Goal: Information Seeking & Learning: Learn about a topic

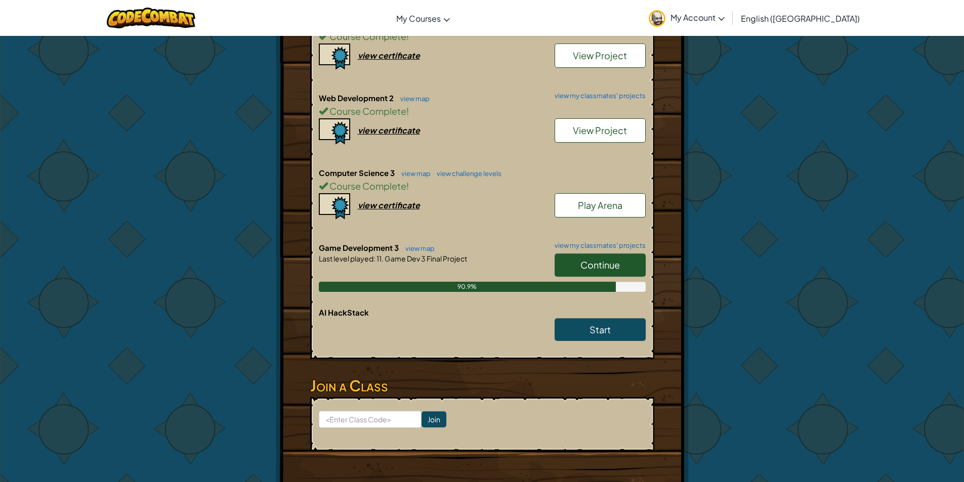
scroll to position [556, 0]
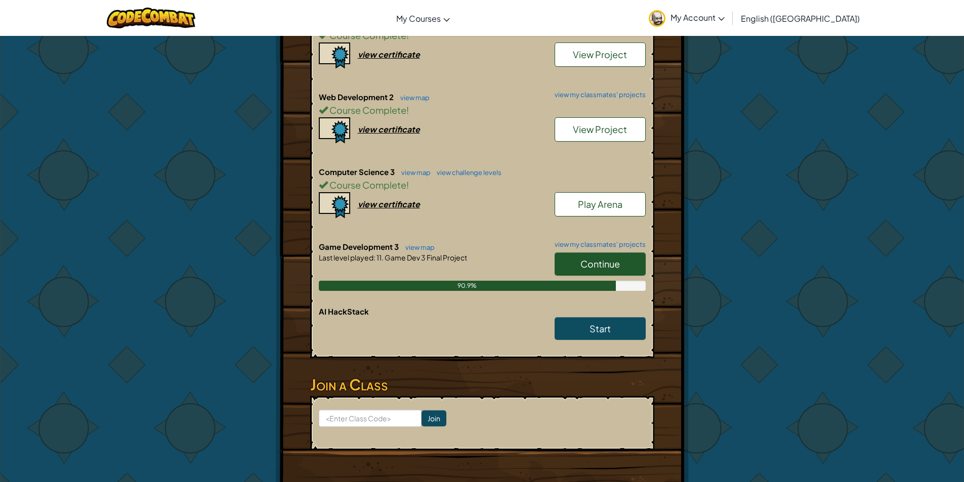
click at [616, 264] on span "Continue" at bounding box center [599, 264] width 39 height 12
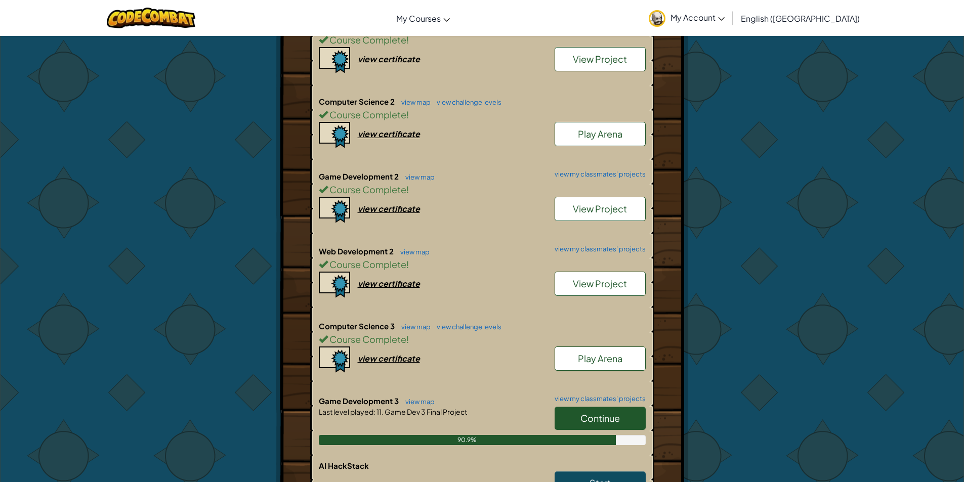
scroll to position [556, 0]
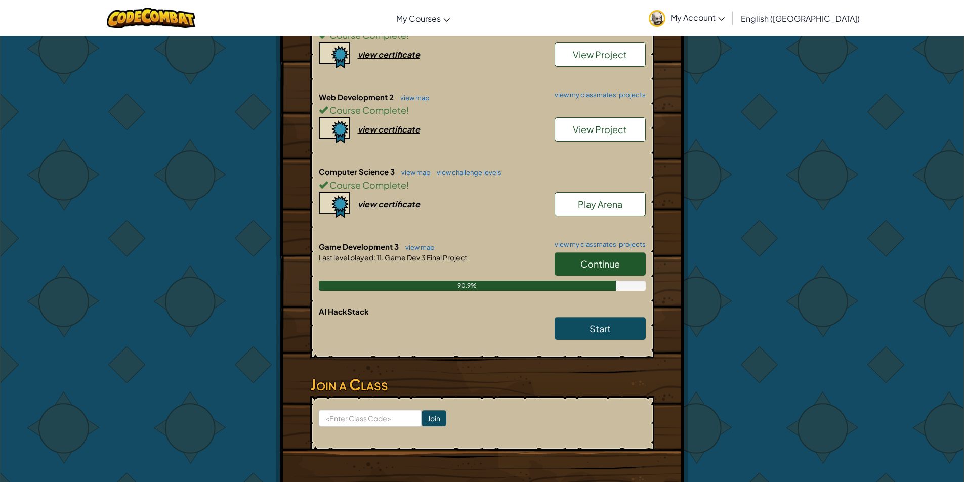
click at [603, 268] on span "Continue" at bounding box center [599, 264] width 39 height 12
click at [594, 265] on span "Continue" at bounding box center [599, 264] width 39 height 12
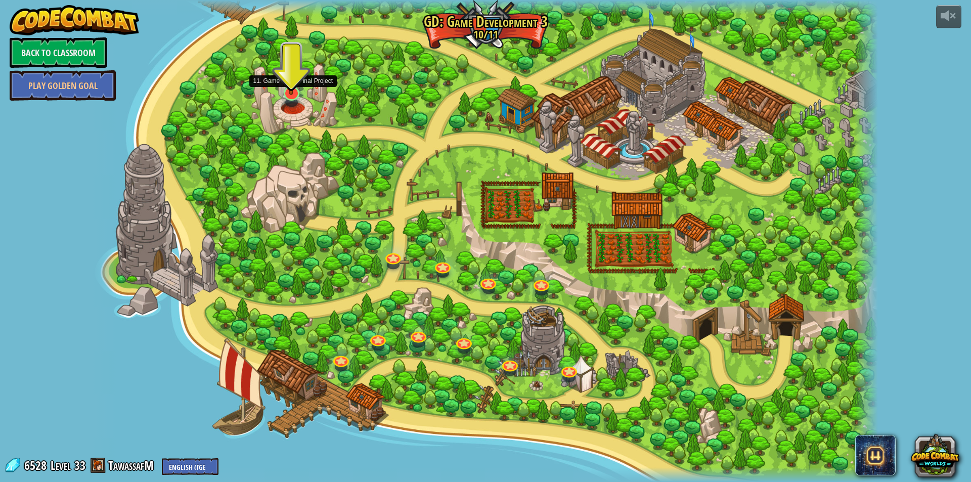
click at [293, 94] on img at bounding box center [292, 71] width 22 height 50
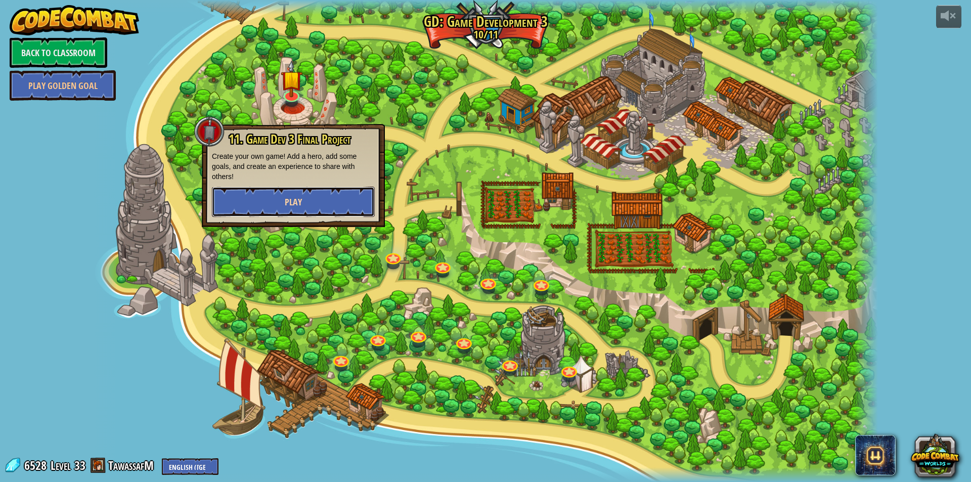
click at [312, 194] on button "Play" at bounding box center [293, 202] width 163 height 30
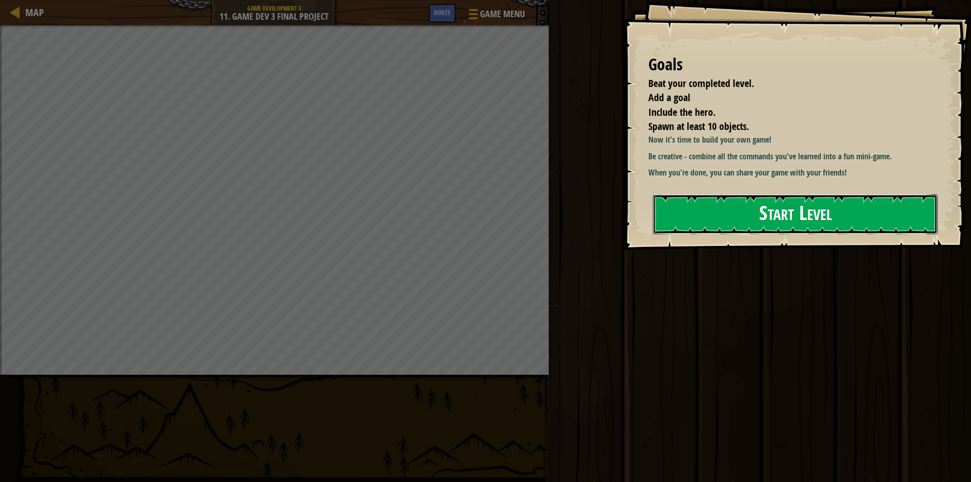
click at [817, 209] on button "Start Level" at bounding box center [795, 214] width 285 height 40
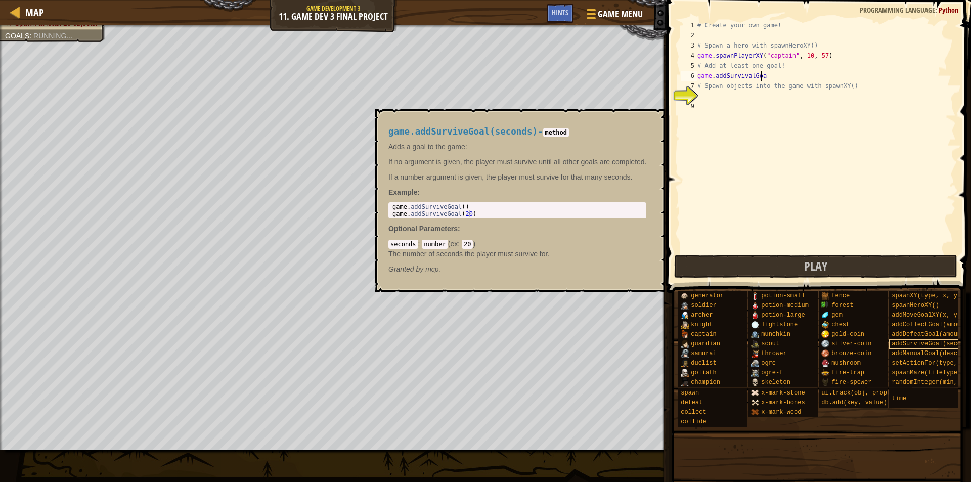
scroll to position [5, 5]
type textarea "game.addSurvivalGoal()"
type textarea "g"
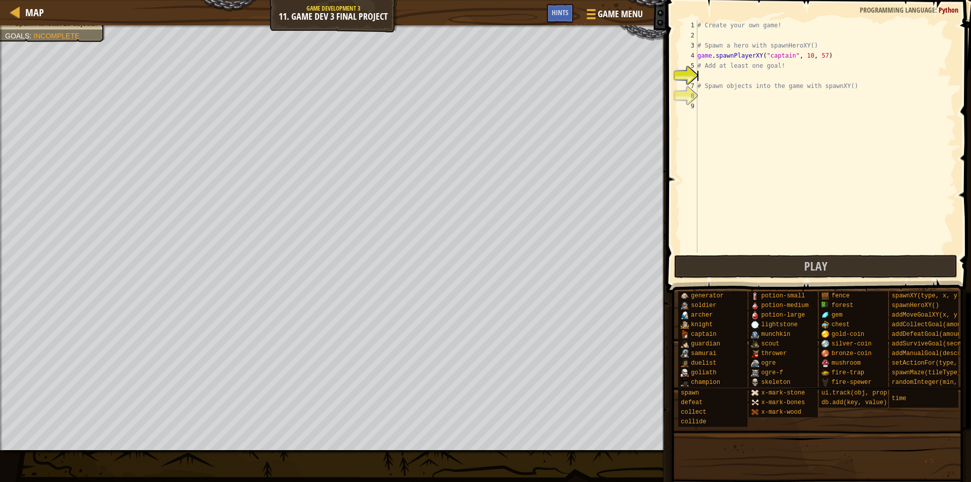
click at [823, 58] on div "# Create your own game! # Spawn a hero with spawnHeroXY() game . spawnPlayerXY …" at bounding box center [825, 146] width 260 height 253
type textarea "game.spawnPlayerXY("captain", 10, 57)"
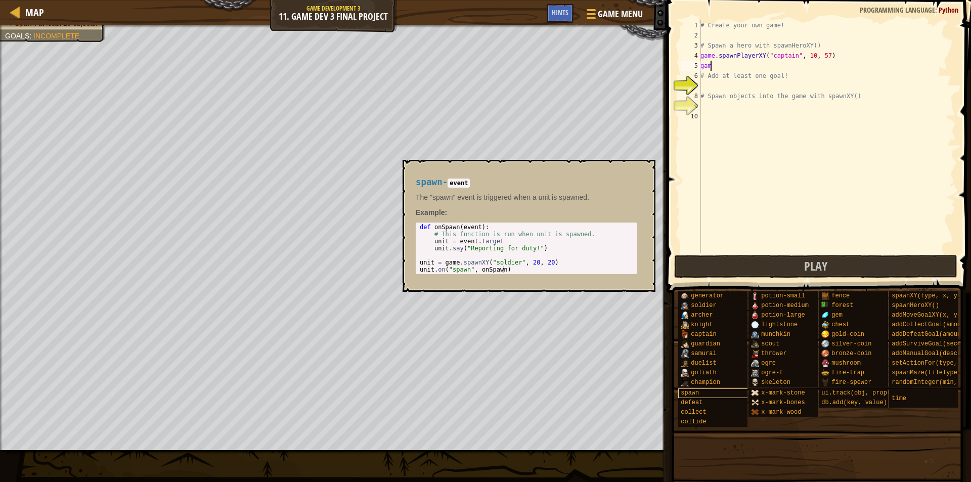
type textarea "g"
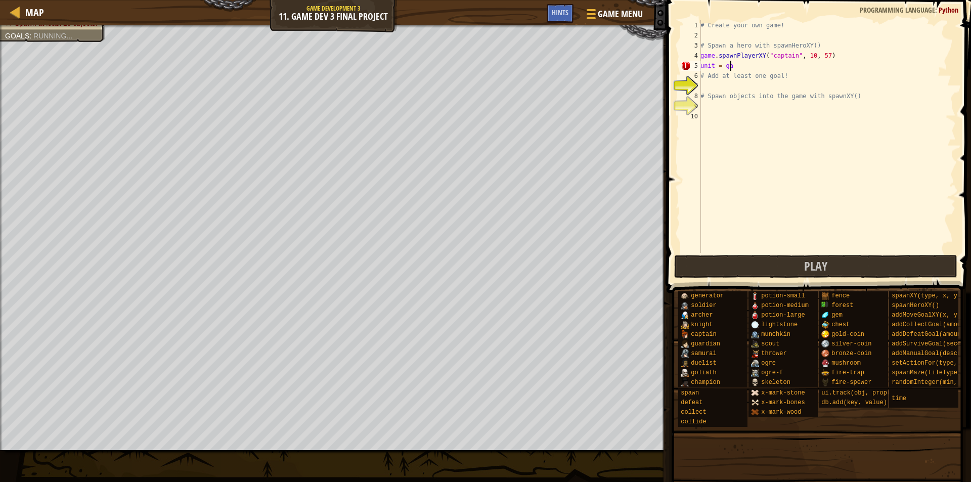
scroll to position [5, 1]
type textarea "u"
type textarea "game.spawnPlayerXY("captain", 10, 57)"
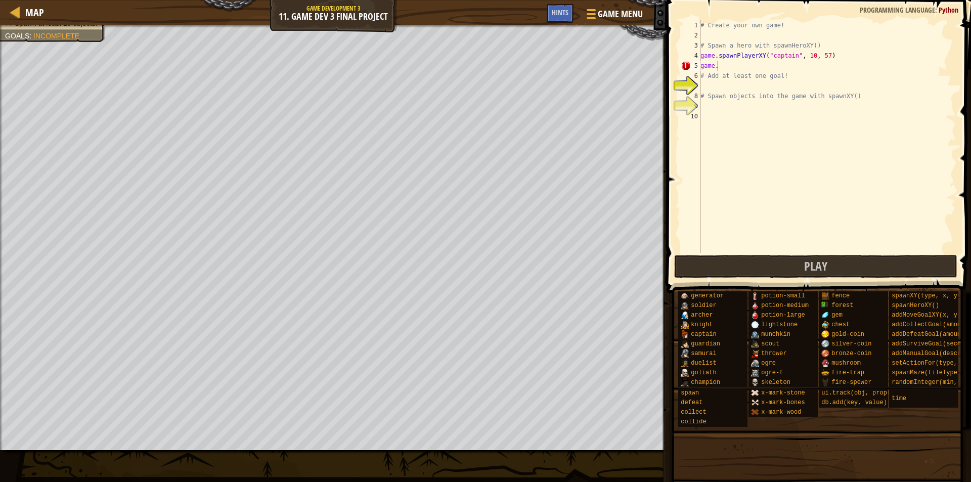
click at [724, 65] on div "# Create your own game! # Spawn a hero with spawnHeroXY() game . spawnPlayerXY …" at bounding box center [826, 146] width 257 height 253
click at [732, 64] on div "# Create your own game! # Spawn a hero with spawnHeroXY() game . spawnPlayerXY …" at bounding box center [826, 146] width 257 height 253
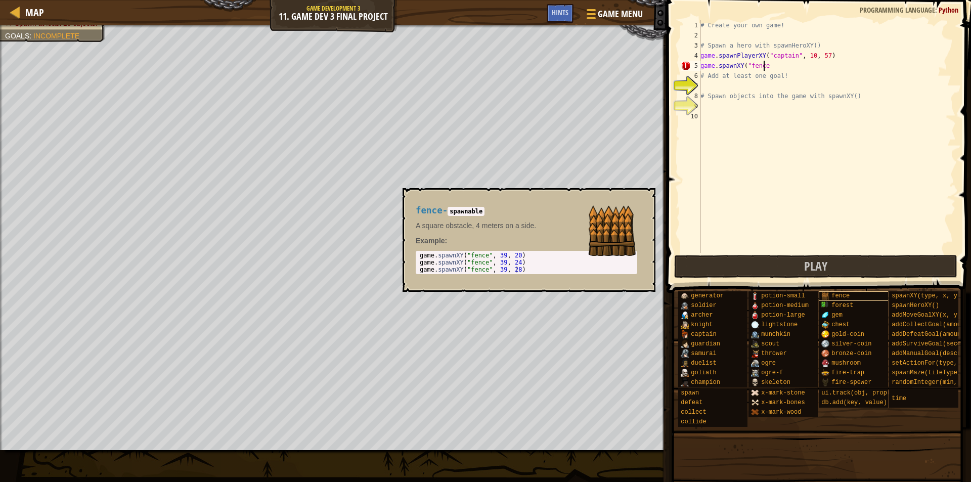
scroll to position [5, 5]
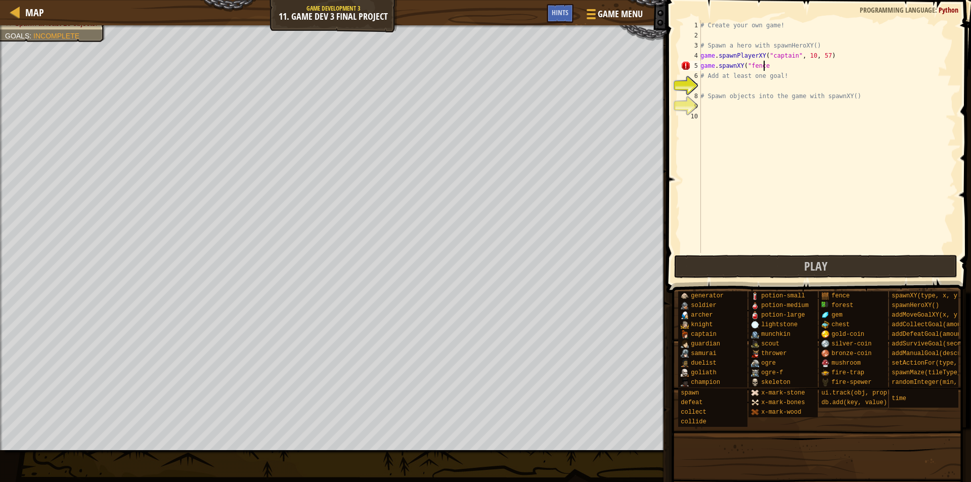
click at [765, 68] on div "# Create your own game! # Spawn a hero with spawnHeroXY() game . spawnPlayerXY …" at bounding box center [826, 146] width 257 height 253
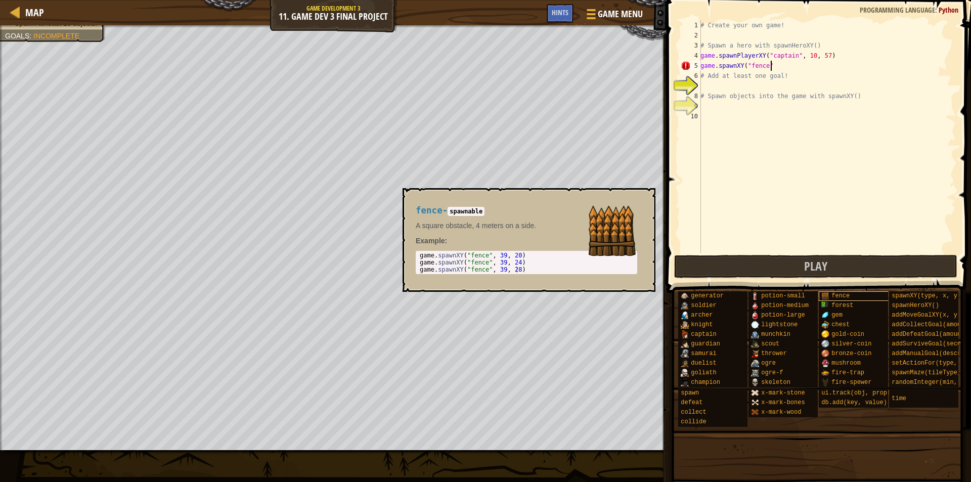
scroll to position [5, 6]
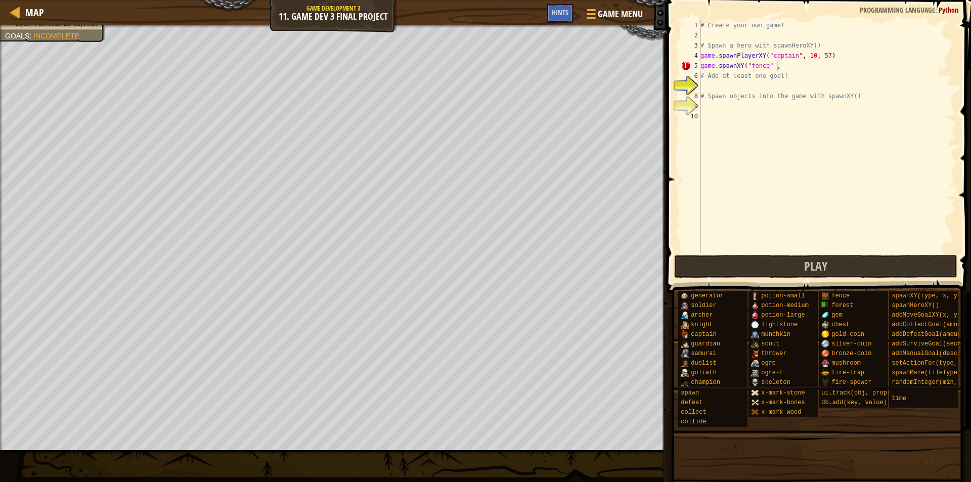
drag, startPoint x: 774, startPoint y: 68, endPoint x: 774, endPoint y: 53, distance: 14.7
click at [774, 68] on div "# Create your own game! # Spawn a hero with spawnHeroXY() game . spawnPlayerXY …" at bounding box center [826, 146] width 257 height 253
click at [785, 69] on div "# Create your own game! # Spawn a hero with spawnHeroXY() game . spawnPlayerXY …" at bounding box center [826, 146] width 257 height 253
click at [776, 63] on div "# Create your own game! # Spawn a hero with spawnHeroXY() game . spawnPlayerXY …" at bounding box center [826, 146] width 257 height 253
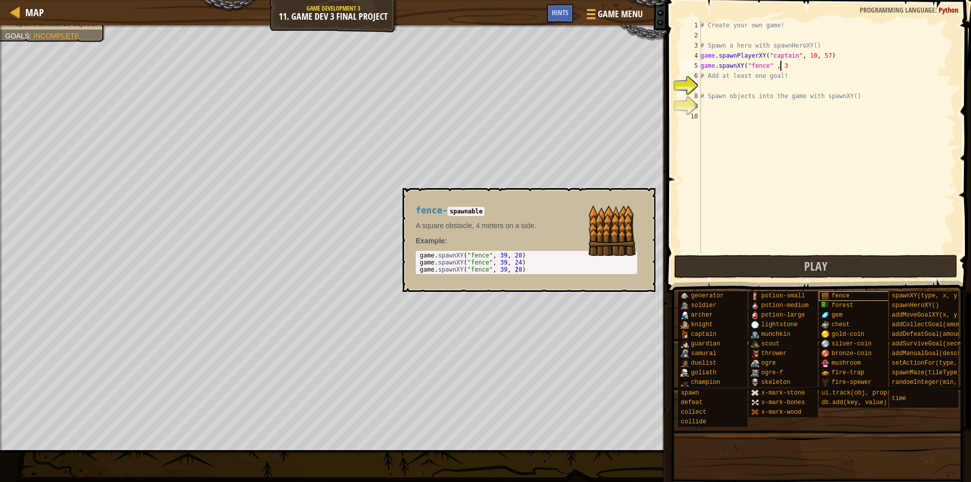
scroll to position [5, 7]
type textarea "game.spawnXY("fence" , 39, 20)"
type textarea "g"
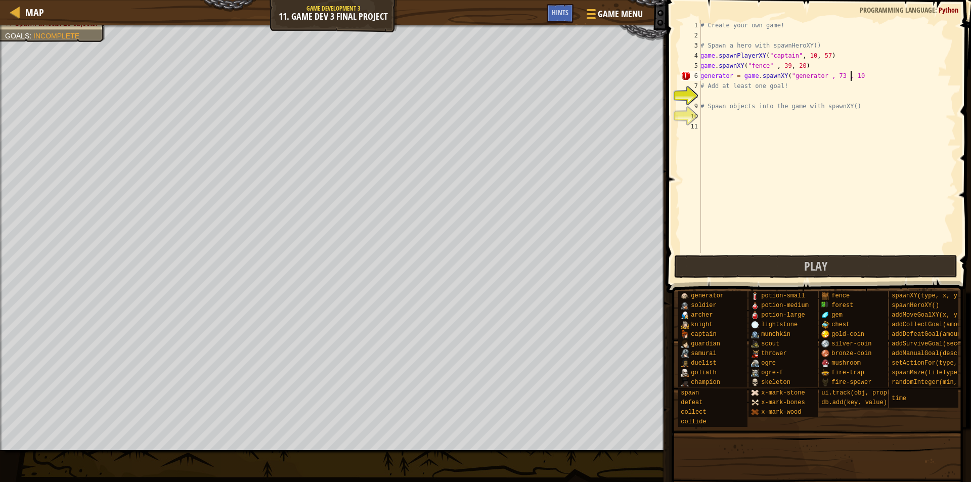
scroll to position [5, 12]
click at [737, 74] on div "# Create your own game! # Spawn a hero with spawnHeroXY() game . spawnPlayerXY …" at bounding box center [827, 146] width 257 height 253
click at [817, 79] on div "# Create your own game! # Spawn a hero with spawnHeroXY() game . spawnPlayerXY …" at bounding box center [827, 146] width 257 height 253
click at [778, 74] on div "# Create your own game! # Spawn a hero with spawnHeroXY() game . spawnPlayerXY …" at bounding box center [827, 146] width 257 height 253
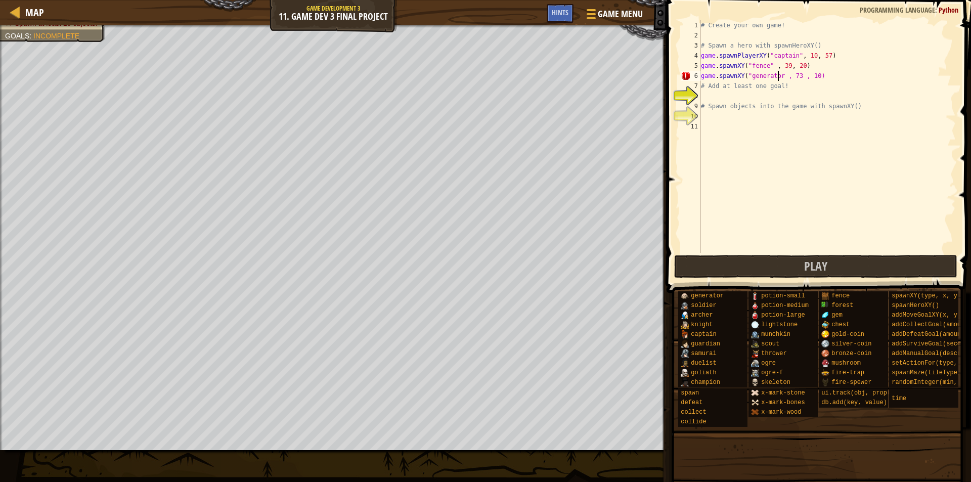
type textarea "game.spawnXY("generator" , 73 , 10)"
click at [717, 99] on div "# Create your own game! # Spawn a hero with spawnHeroXY() game . spawnPlayerXY …" at bounding box center [827, 146] width 257 height 253
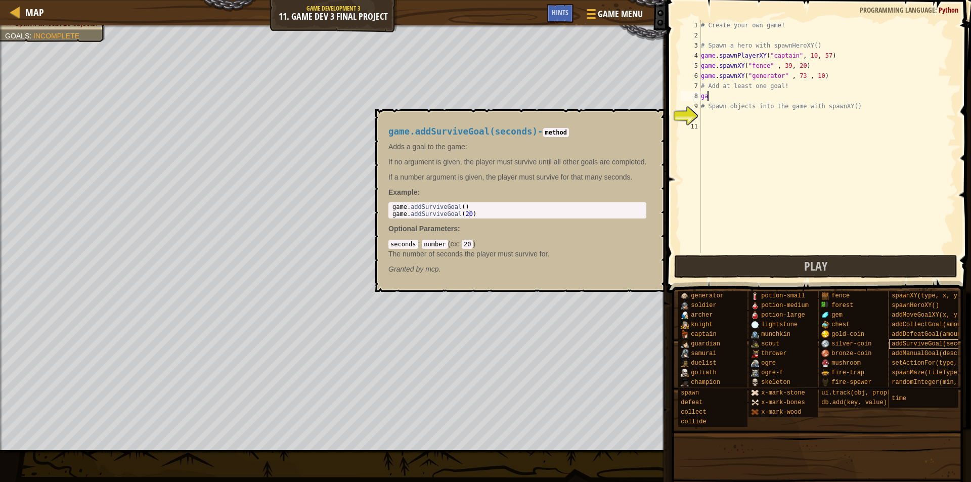
scroll to position [5, 0]
type textarea "g"
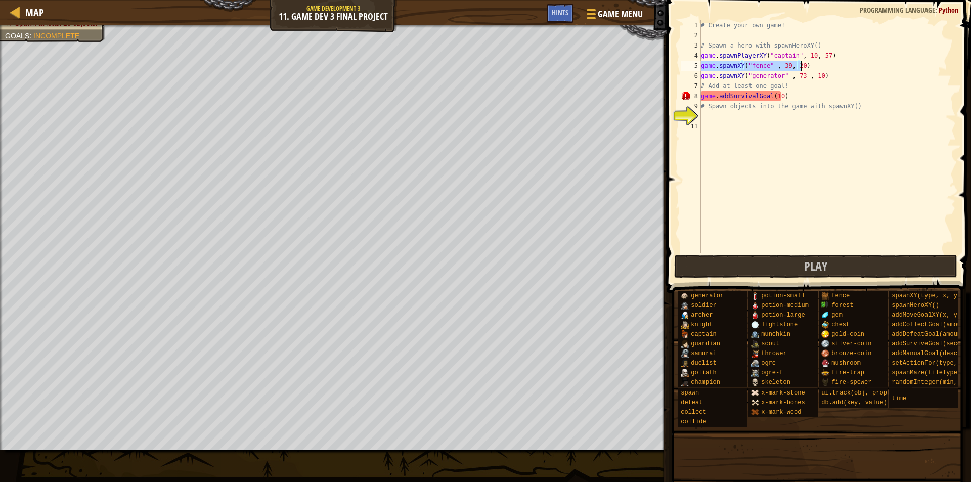
drag, startPoint x: 702, startPoint y: 67, endPoint x: 806, endPoint y: 63, distance: 104.8
click at [806, 63] on div "# Create your own game! # Spawn a hero with spawnHeroXY() game . spawnPlayerXY …" at bounding box center [827, 146] width 257 height 253
type textarea "game.spawnXY("fence" , 39, 20)"
click at [705, 119] on div "# Create your own game! # Spawn a hero with spawnHeroXY() game . spawnPlayerXY …" at bounding box center [827, 146] width 257 height 253
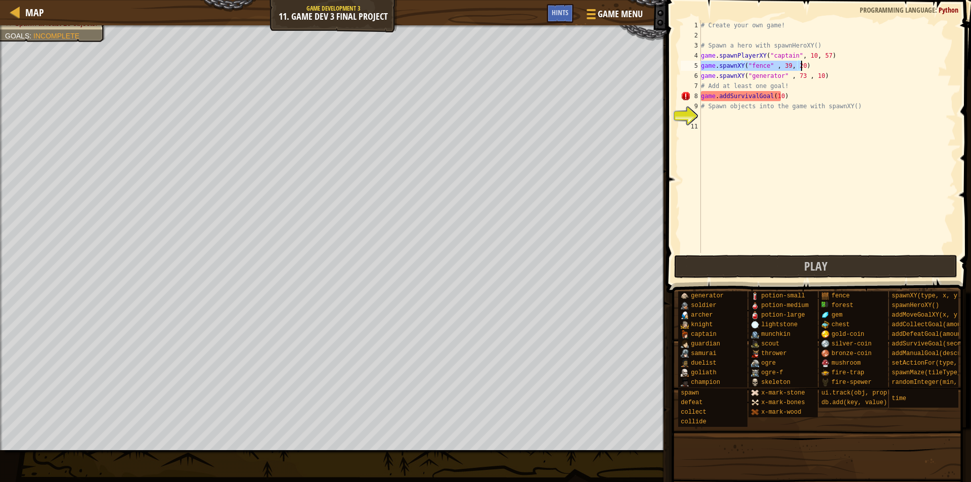
drag, startPoint x: 701, startPoint y: 66, endPoint x: 801, endPoint y: 68, distance: 100.2
click at [801, 68] on div "# Create your own game! # Spawn a hero with spawnHeroXY() game . spawnPlayerXY …" at bounding box center [827, 146] width 257 height 253
type textarea "game.spawnXY("fence" , 39, 20)"
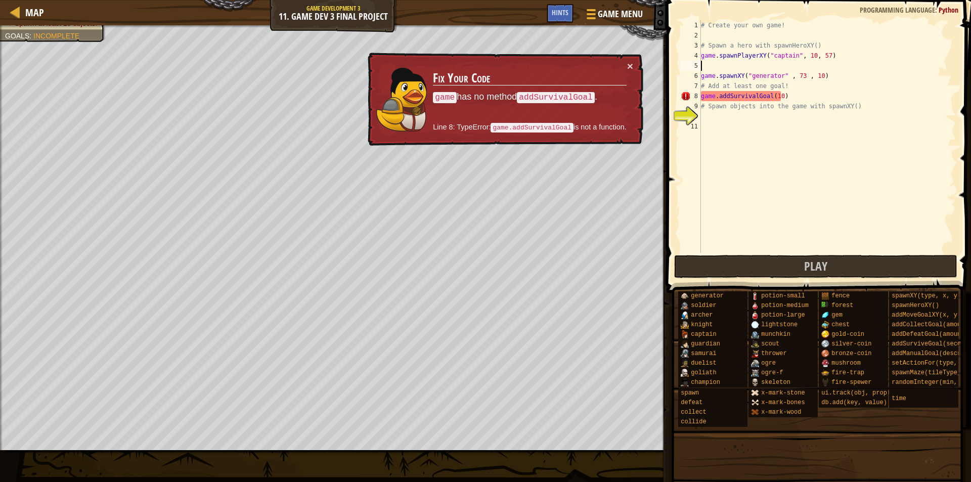
click at [709, 114] on div "# Create your own game! # Spawn a hero with spawnHeroXY() game . spawnPlayerXY …" at bounding box center [827, 146] width 257 height 253
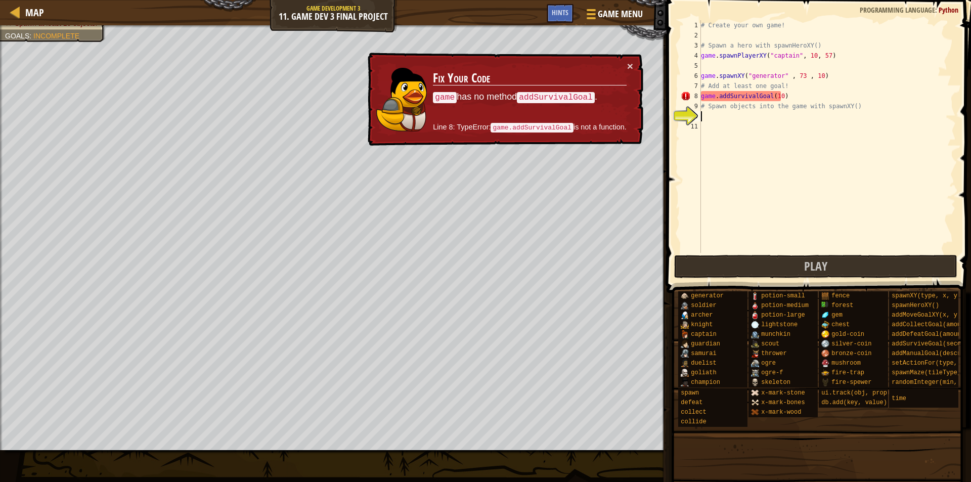
paste textarea "game.spawnXY("fence" , 39, 20)"
click at [702, 57] on div "# Create your own game! # Spawn a hero with spawnHeroXY() game . spawnPlayerXY …" at bounding box center [827, 146] width 257 height 253
type textarea "game.spawnPlayerXY("captain", 10, 57)"
drag, startPoint x: 702, startPoint y: 78, endPoint x: 818, endPoint y: 73, distance: 116.4
click at [818, 73] on div "# Create your own game! # Spawn a hero with spawnHeroXY() game . spawnPlayerXY …" at bounding box center [827, 146] width 257 height 253
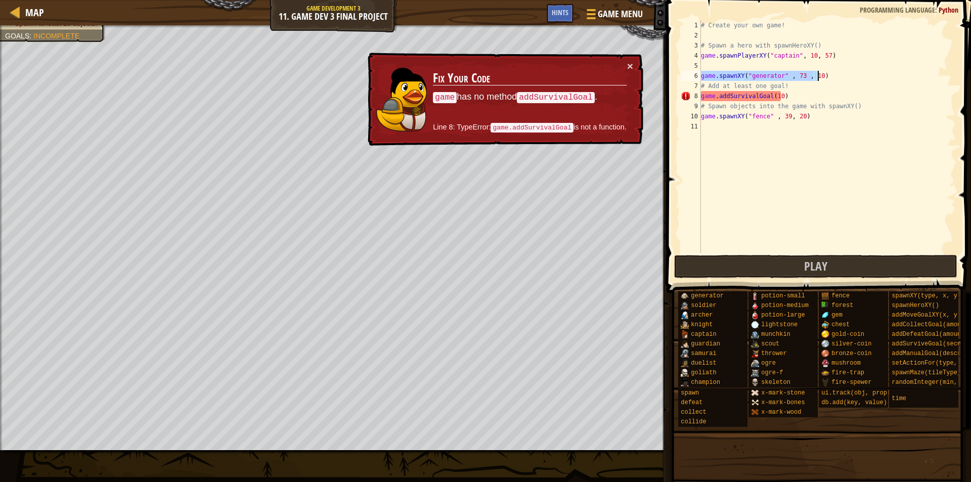
type textarea "game.spawnXY("generator" , 73 , 10)"
click at [705, 64] on div "# Create your own game! # Spawn a hero with spawnHeroXY() game . spawnPlayerXY …" at bounding box center [827, 146] width 257 height 253
paste textarea "game.spawnXY("generator" , 73 , 10)"
click at [783, 97] on div "# Create your own game! # Spawn a hero with spawnHeroXY() game . spawnPlayerXY …" at bounding box center [827, 146] width 257 height 253
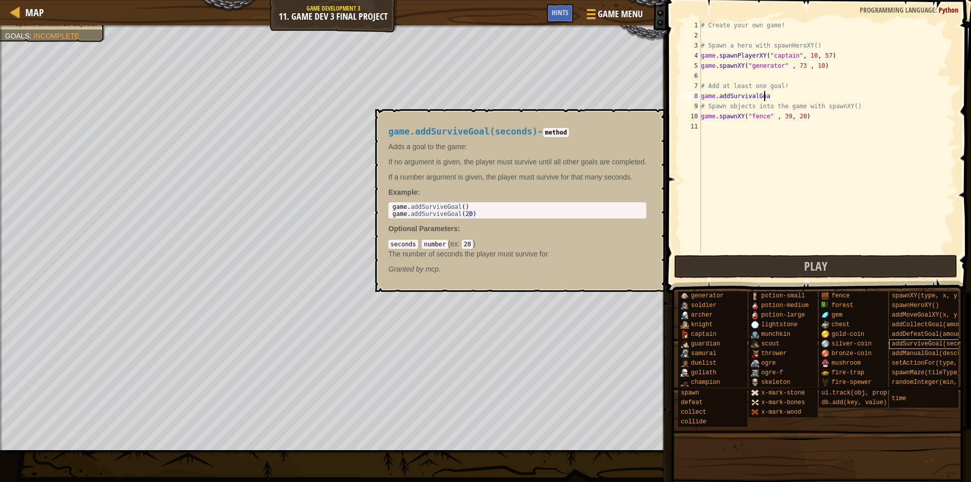
scroll to position [5, 5]
type textarea "game.addSurvivalGoal()"
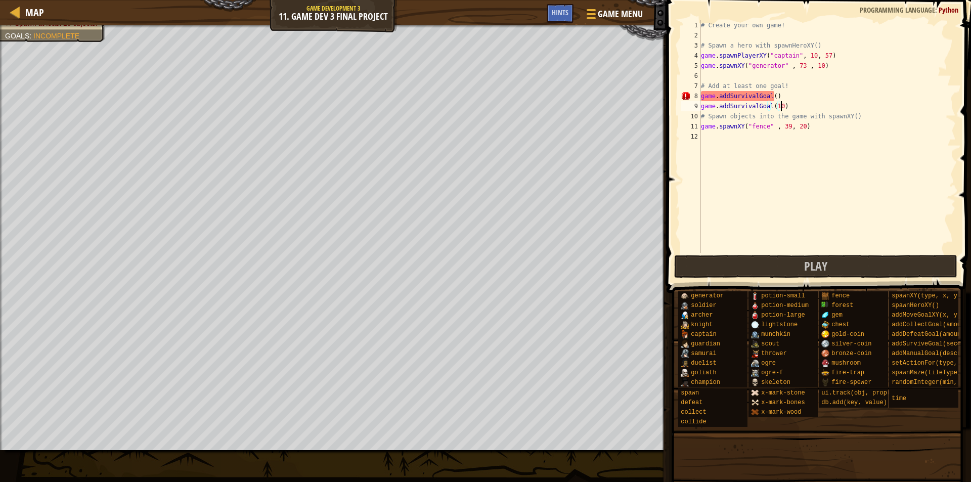
click at [755, 97] on div "# Create your own game! # Spawn a hero with spawnHeroXY() game . spawnPlayerXY …" at bounding box center [827, 146] width 257 height 253
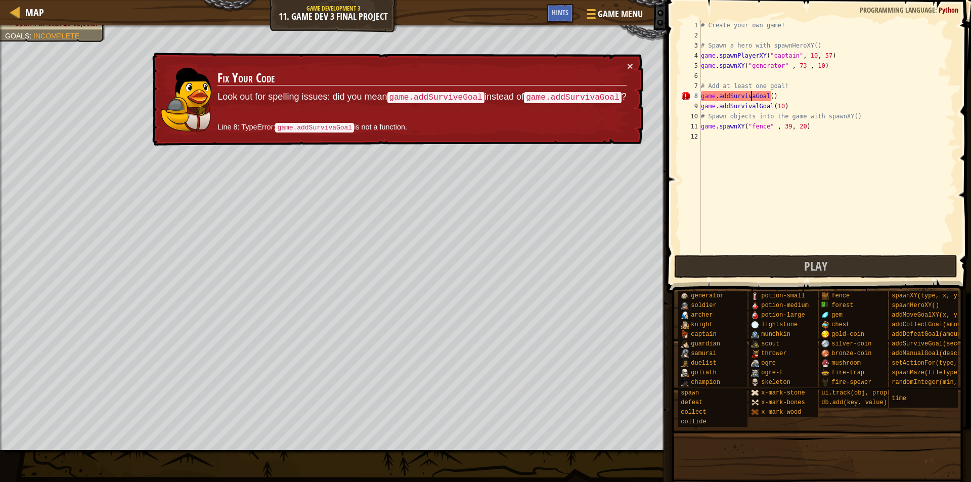
click at [780, 92] on div "# Create your own game! # Spawn a hero with spawnHeroXY() game . spawnPlayerXY …" at bounding box center [827, 146] width 257 height 253
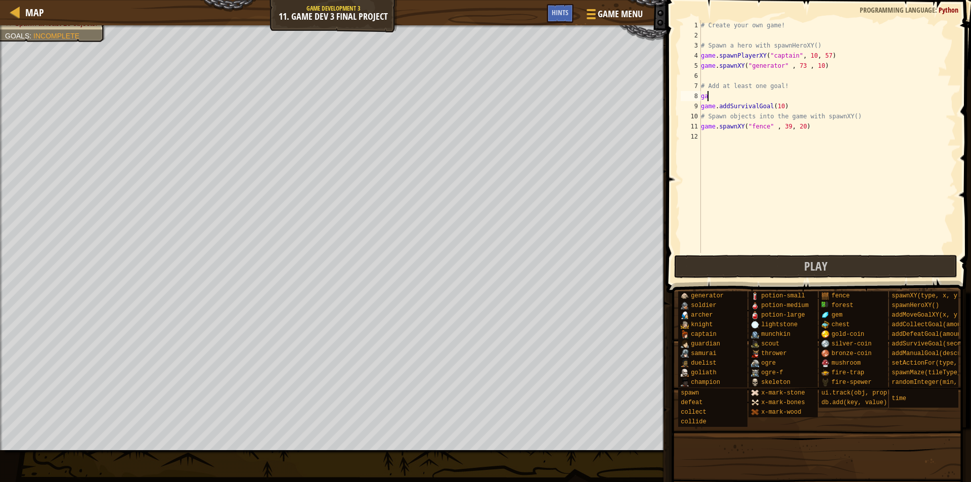
scroll to position [5, 0]
type textarea "g"
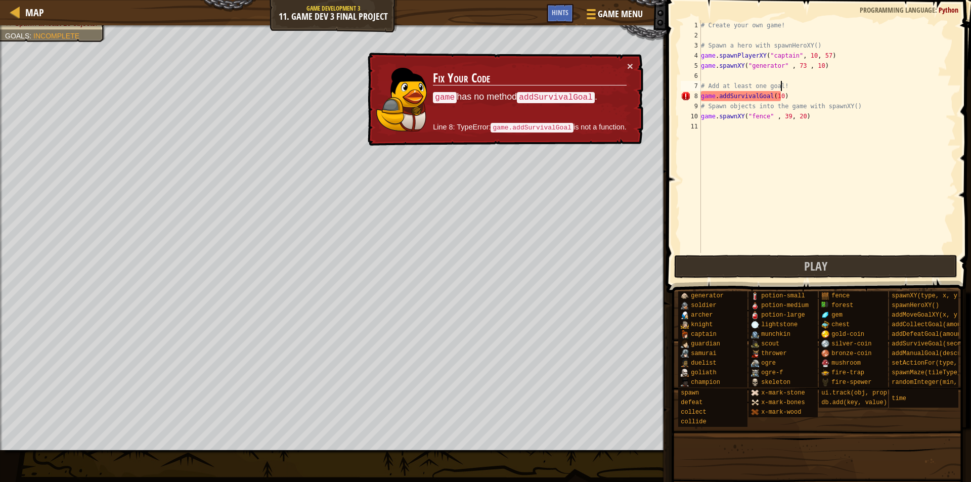
click at [753, 95] on div "# Create your own game! # Spawn a hero with spawnHeroXY() game . spawnPlayerXY …" at bounding box center [827, 146] width 257 height 253
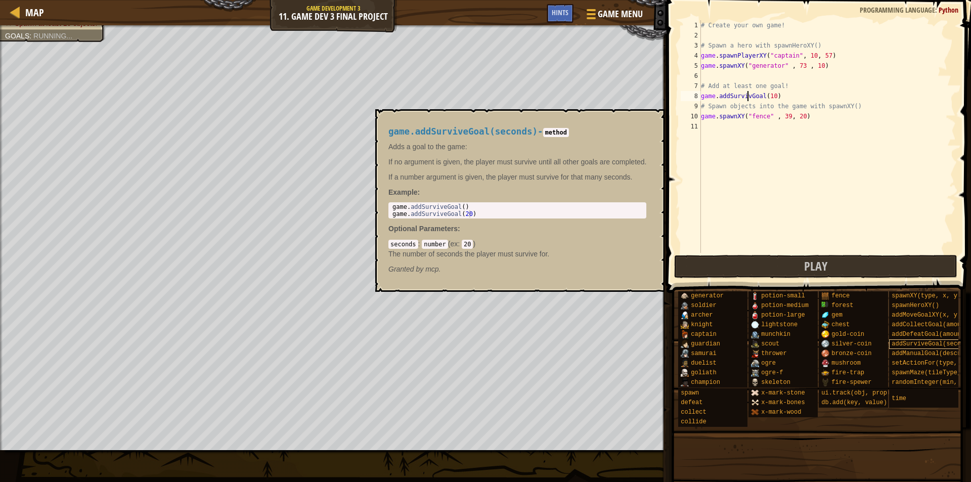
scroll to position [5, 4]
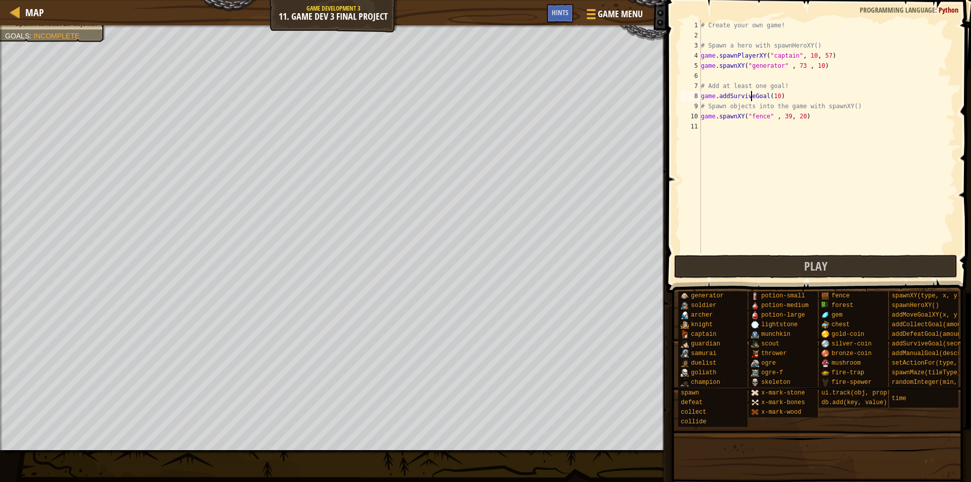
click at [782, 98] on div "# Create your own game! # Spawn a hero with spawnHeroXY() game . spawnPlayerXY …" at bounding box center [827, 146] width 257 height 253
click at [808, 116] on div "# Create your own game! # Spawn a hero with spawnHeroXY() game . spawnPlayerXY …" at bounding box center [827, 146] width 257 height 253
type textarea "game.spawnXY("fence" , 39, 20)"
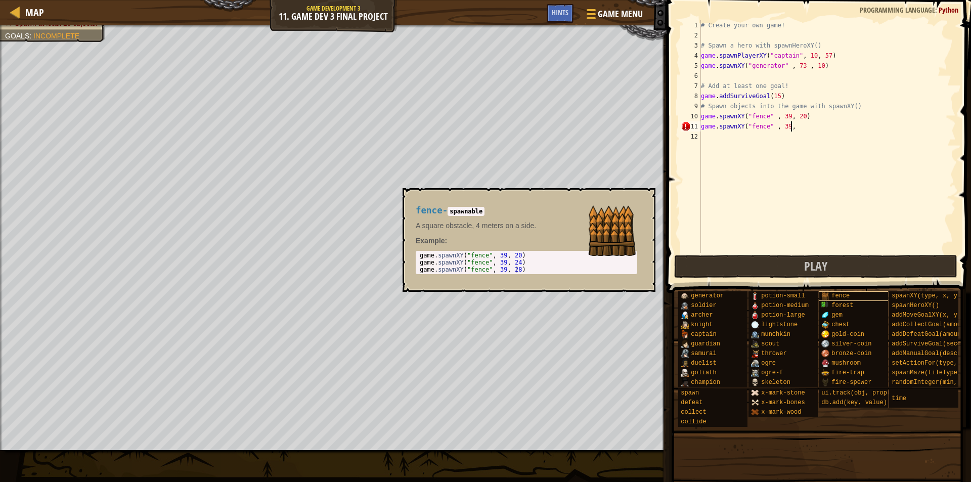
scroll to position [5, 7]
type textarea "game.spawnXY("fence" , 39, 24)"
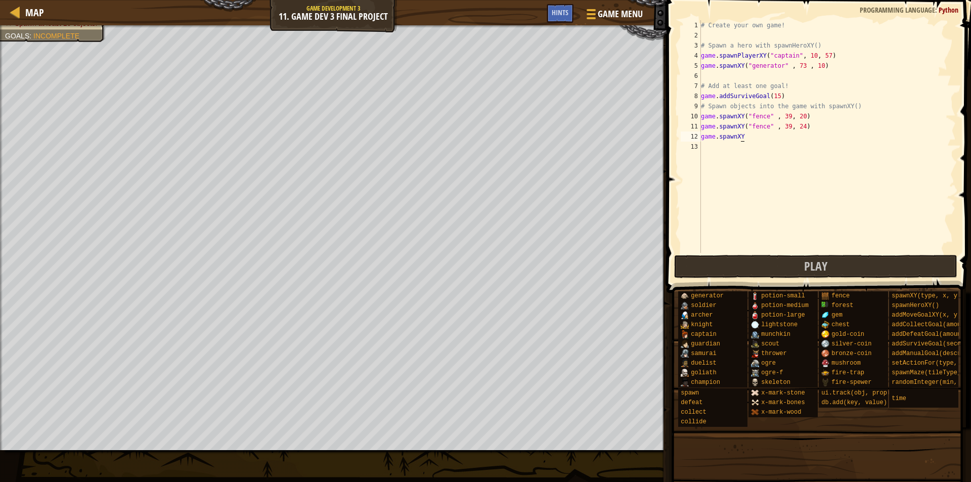
click at [746, 138] on div "# Create your own game! # Spawn a hero with spawnHeroXY() game . spawnPlayerXY …" at bounding box center [827, 146] width 257 height 253
click at [798, 66] on div "# Create your own game! # Spawn a hero with spawnHeroXY() game . spawnPlayerXY …" at bounding box center [827, 146] width 257 height 253
click at [808, 70] on div "# Create your own game! # Spawn a hero with spawnHeroXY() game . spawnPlayerXY …" at bounding box center [827, 146] width 257 height 253
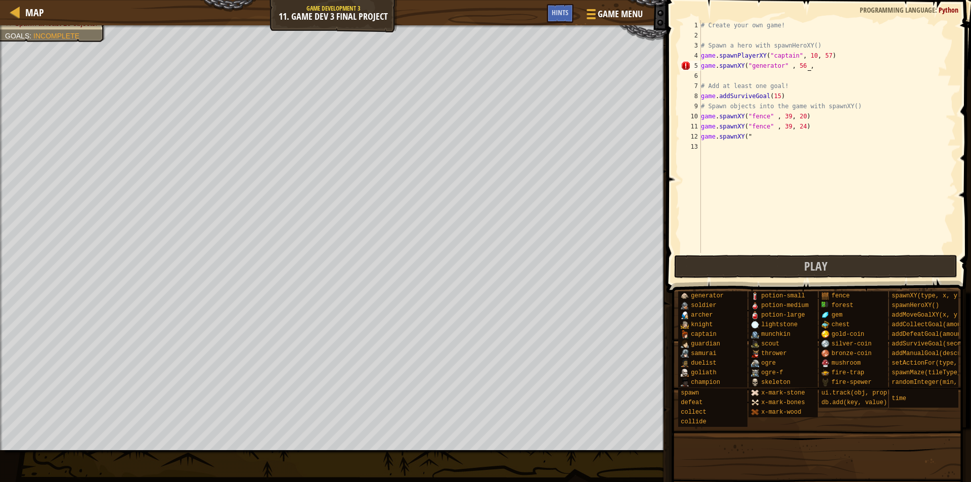
scroll to position [5, 9]
type textarea "game.spawnXY("generator" , 56 , 62)"
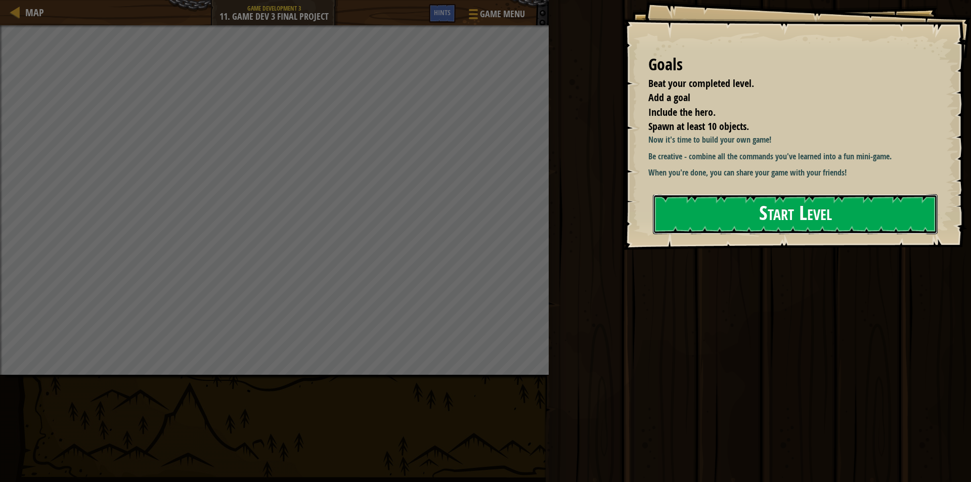
click at [773, 225] on button "Start Level" at bounding box center [795, 214] width 285 height 40
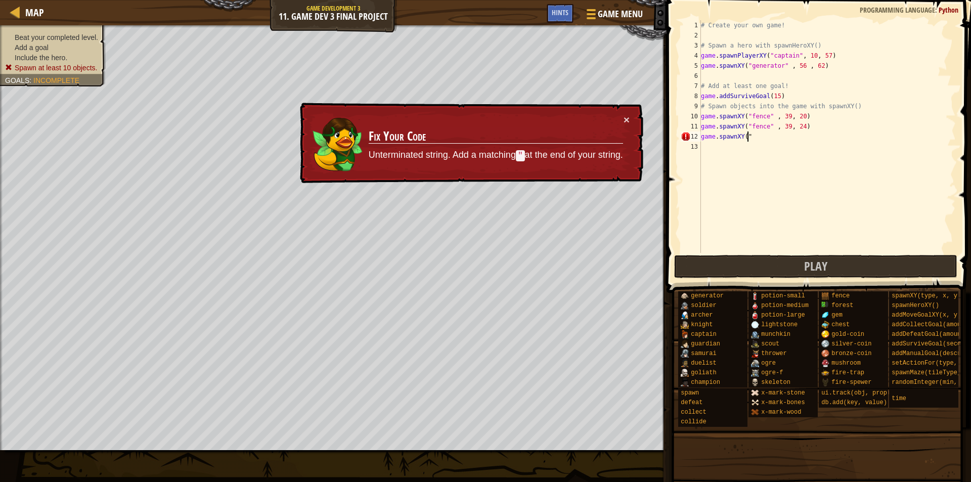
drag, startPoint x: 753, startPoint y: 135, endPoint x: 754, endPoint y: 120, distance: 15.2
click at [753, 135] on div "# Create your own game! # Spawn a hero with spawnHeroXY() game . spawnPlayerXY …" at bounding box center [827, 146] width 257 height 253
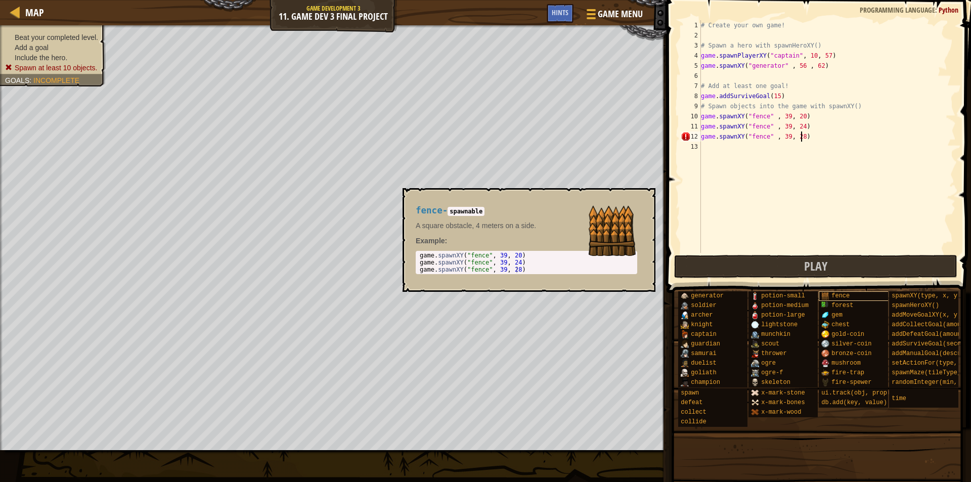
scroll to position [5, 8]
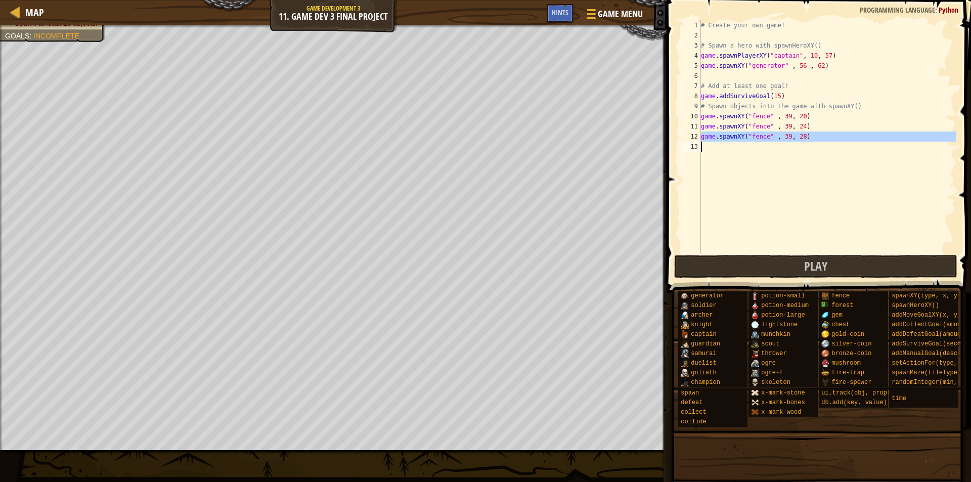
drag, startPoint x: 702, startPoint y: 138, endPoint x: 802, endPoint y: 142, distance: 100.7
click at [802, 142] on div "# Create your own game! # Spawn a hero with spawnHeroXY() game . spawnPlayerXY …" at bounding box center [827, 146] width 257 height 253
type textarea "game.spawnXY("fence" , 39, 28)"
click at [707, 148] on div "# Create your own game! # Spawn a hero with spawnHeroXY() game . spawnPlayerXY …" at bounding box center [827, 136] width 257 height 233
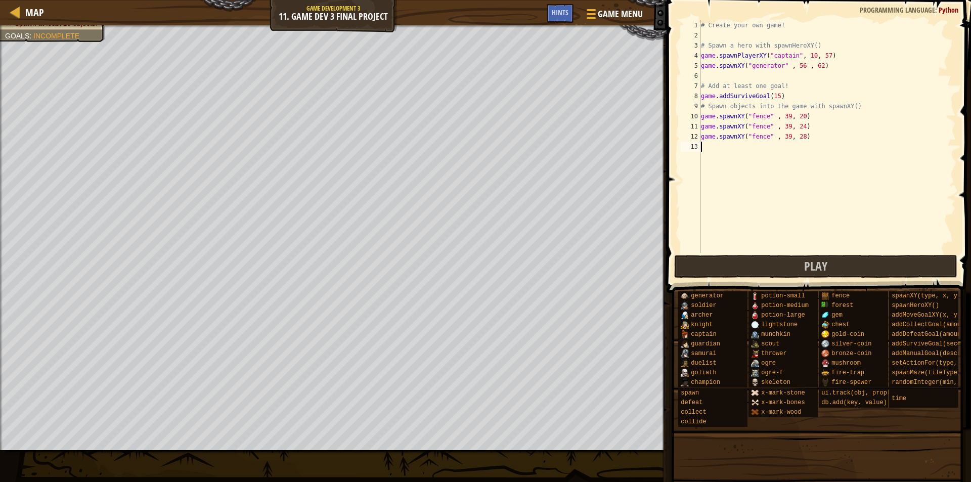
paste textarea "game.spawnXY("fence" , 39, 28)"
click at [799, 150] on div "# Create your own game! # Spawn a hero with spawnHeroXY() game . spawnPlayerXY …" at bounding box center [827, 146] width 257 height 253
type textarea "game.spawnXY("fence" , 39, 32)"
paste textarea "game.spawnXY("fence" , 39, 28)"
click at [799, 157] on div "# Create your own game! # Spawn a hero with spawnHeroXY() game . spawnPlayerXY …" at bounding box center [827, 146] width 257 height 253
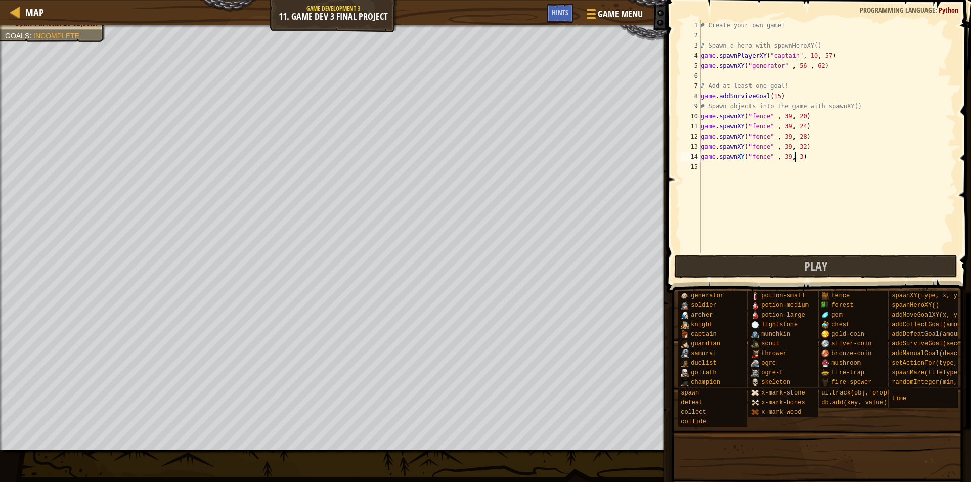
type textarea "game.spawnXY("fence" , 39, 36)"
click at [704, 168] on div "# Create your own game! # Spawn a hero with spawnHeroXY() game . spawnPlayerXY …" at bounding box center [827, 146] width 257 height 253
paste textarea "game.spawnXY("fence" , 39, 28)"
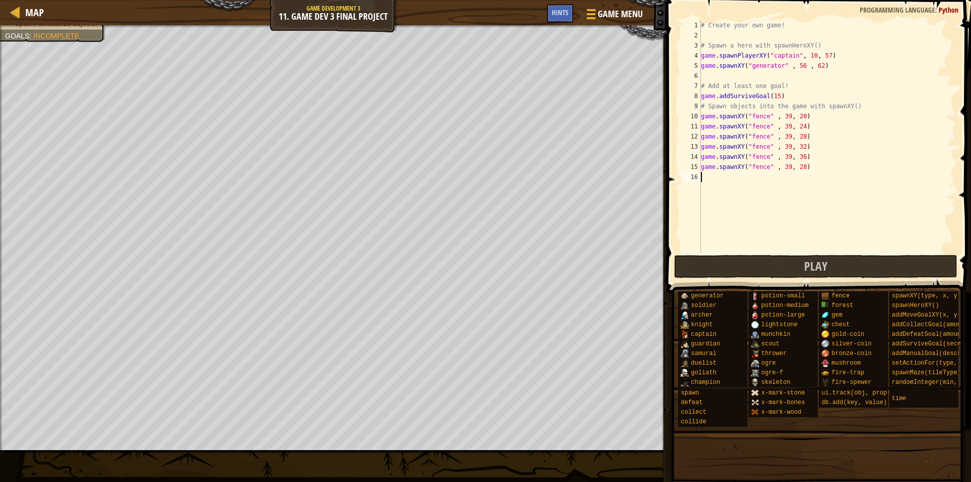
click at [798, 171] on div "# Create your own game! # Spawn a hero with spawnHeroXY() game . spawnPlayerXY …" at bounding box center [827, 146] width 257 height 253
type textarea "game.spawnXY("fence" , 39, 40)"
paste textarea "game.spawnXY("fence" , 39, 28)"
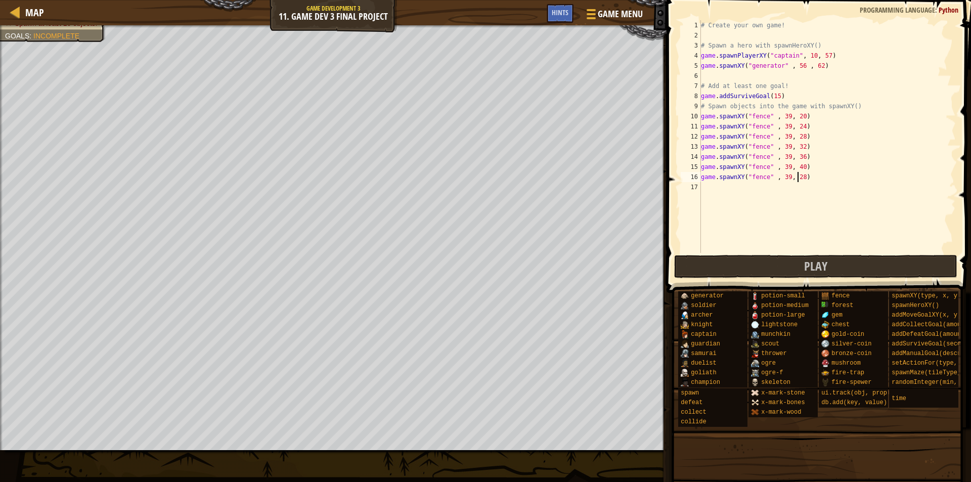
drag, startPoint x: 798, startPoint y: 180, endPoint x: 846, endPoint y: 148, distance: 57.7
click at [798, 180] on div "# Create your own game! # Spawn a hero with spawnHeroXY() game . spawnPlayerXY …" at bounding box center [827, 146] width 257 height 253
type textarea "game.spawnXY("fence" , 39, 44)"
paste textarea "game.spawnXY("fence" , 39, 28)"
drag, startPoint x: 798, startPoint y: 190, endPoint x: 866, endPoint y: 164, distance: 73.2
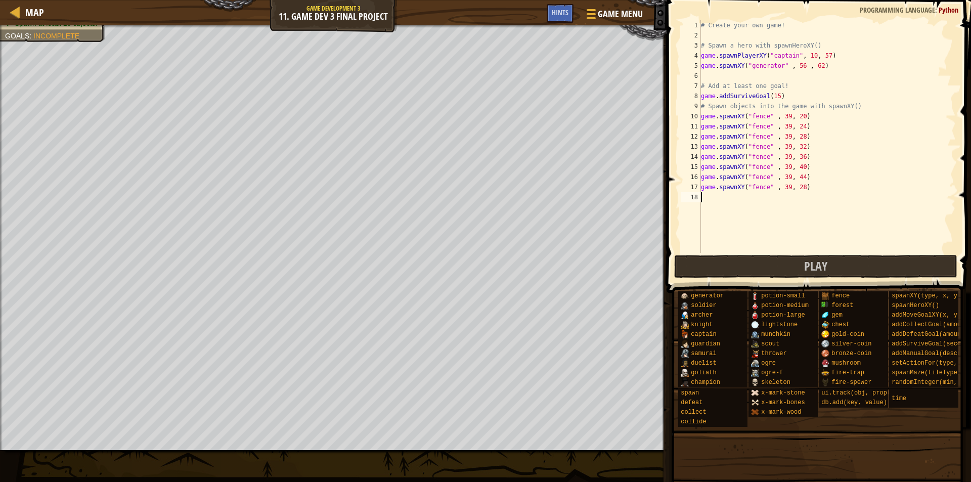
click at [800, 188] on div "# Create your own game! # Spawn a hero with spawnHeroXY() game . spawnPlayerXY …" at bounding box center [827, 146] width 257 height 253
type textarea "game.spawnXY("fence" , 39, 48)"
click at [705, 199] on div "# Create your own game! # Spawn a hero with spawnHeroXY() game . spawnPlayerXY …" at bounding box center [827, 146] width 257 height 253
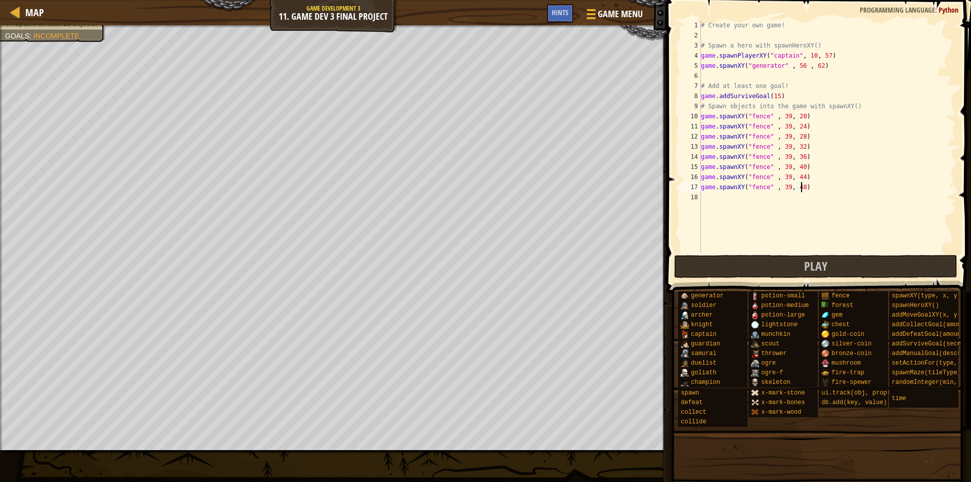
scroll to position [5, 0]
paste textarea "game.spawnXY("fence" , 39, 28)"
click at [798, 201] on div "# Create your own game! # Spawn a hero with spawnHeroXY() game . spawnPlayerXY …" at bounding box center [827, 146] width 257 height 253
type textarea "game.spawnXY("fence" , 39, 52))"
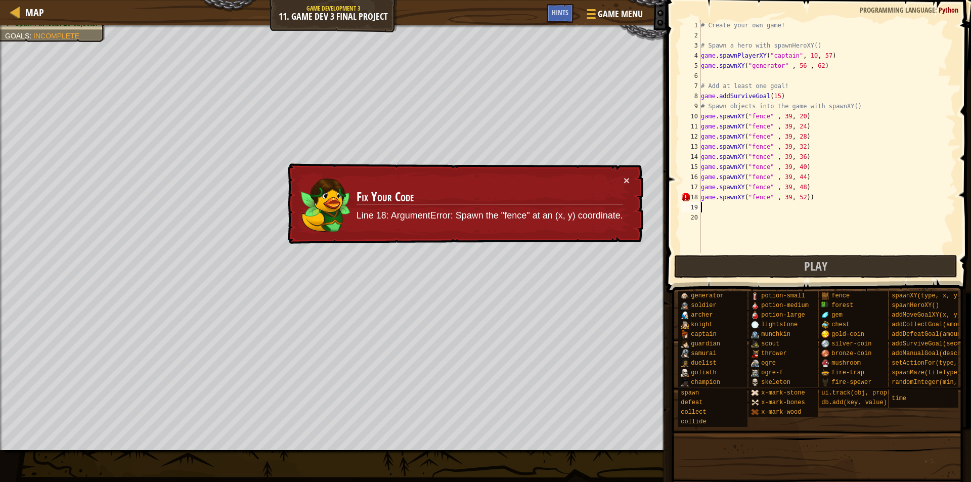
click at [706, 202] on div "# Create your own game! # Spawn a hero with spawnHeroXY() game . spawnPlayerXY …" at bounding box center [827, 146] width 257 height 253
click at [804, 196] on div "# Create your own game! # Spawn a hero with spawnHeroXY() game . spawnPlayerXY …" at bounding box center [827, 146] width 257 height 253
type textarea "game.spawnXY("fence" , 39, 52)"
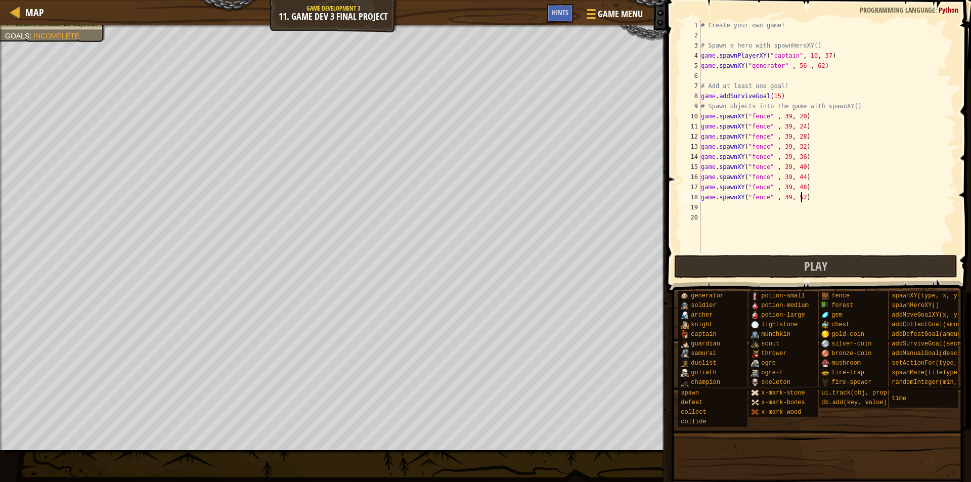
click at [706, 208] on div "# Create your own game! # Spawn a hero with spawnHeroXY() game . spawnPlayerXY …" at bounding box center [827, 146] width 257 height 253
click at [705, 206] on div "# Create your own game! # Spawn a hero with spawnHeroXY() game . spawnPlayerXY …" at bounding box center [827, 146] width 257 height 253
drag, startPoint x: 702, startPoint y: 209, endPoint x: 707, endPoint y: 204, distance: 7.9
click at [707, 204] on div "# Create your own game! # Spawn a hero with spawnHeroXY() game . spawnPlayerXY …" at bounding box center [827, 146] width 257 height 253
paste textarea "game.spawnXY("fence" , 39, 28)"
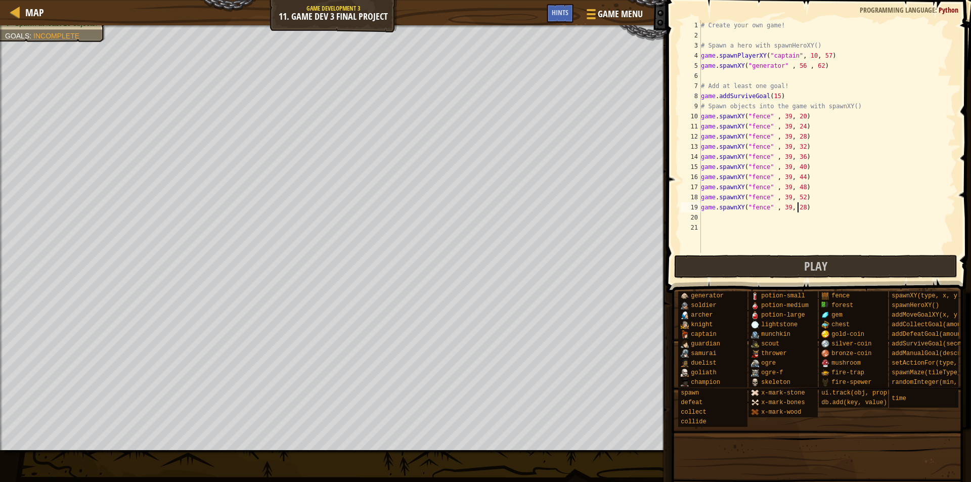
click at [799, 211] on div "# Create your own game! # Spawn a hero with spawnHeroXY() game . spawnPlayerXY …" at bounding box center [827, 146] width 257 height 253
type textarea "game.spawnXY("fence" , 39, 56)"
click at [706, 219] on div "# Create your own game! # Spawn a hero with spawnHeroXY() game . spawnPlayerXY …" at bounding box center [827, 146] width 257 height 253
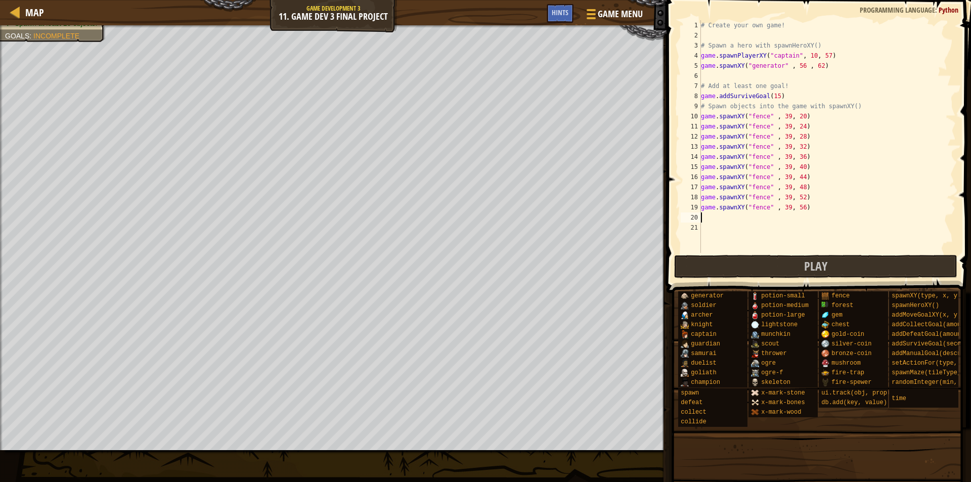
paste textarea "game.spawnXY("fence" , 39, 28)"
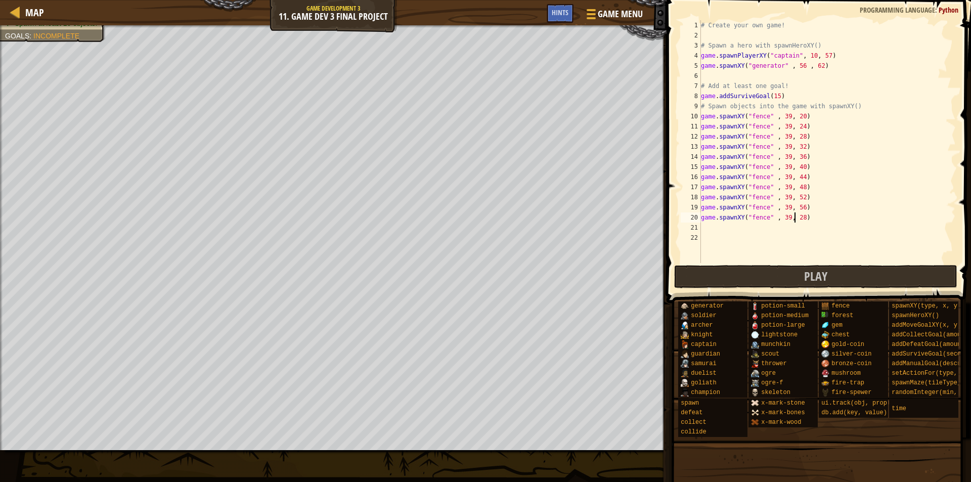
click at [796, 220] on div "# Create your own game! # Spawn a hero with spawnHeroXY() game . spawnPlayerXY …" at bounding box center [827, 151] width 257 height 263
drag, startPoint x: 799, startPoint y: 219, endPoint x: 850, endPoint y: 188, distance: 60.4
click at [798, 219] on div "# Create your own game! # Spawn a hero with spawnHeroXY() game . spawnPlayerXY …" at bounding box center [827, 151] width 257 height 263
type textarea "game.spawnXY("fence" , 39, 60)"
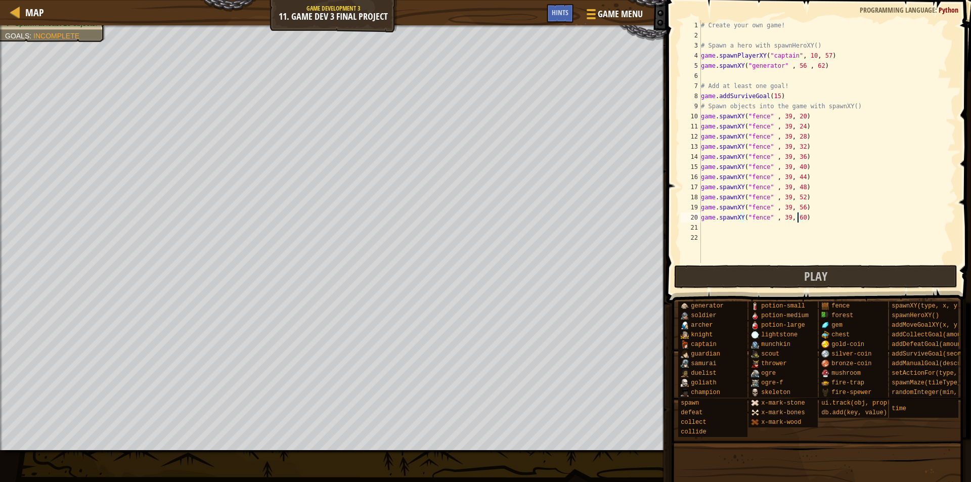
click at [809, 218] on div "# Create your own game! # Spawn a hero with spawnHeroXY() game . spawnPlayerXY …" at bounding box center [827, 151] width 257 height 263
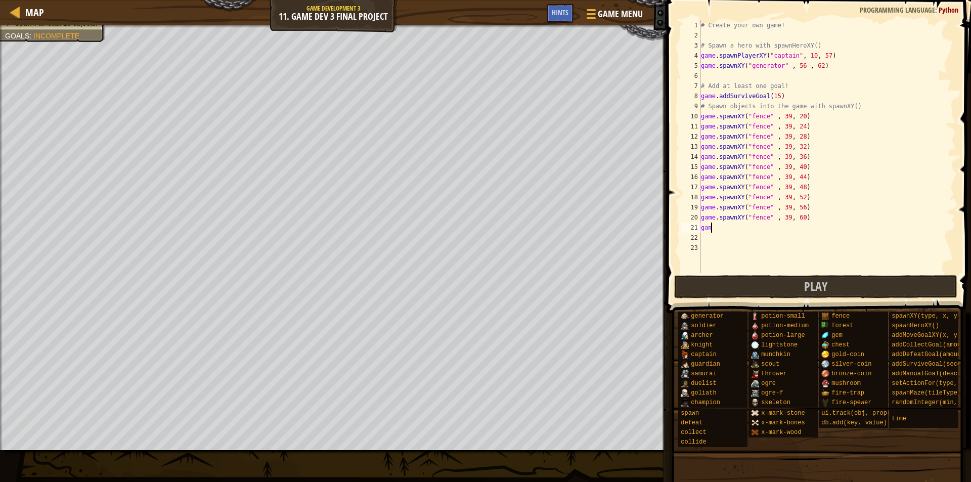
scroll to position [5, 0]
type textarea "g"
paste textarea "game.spawnXY("fence" , 39, 28)"
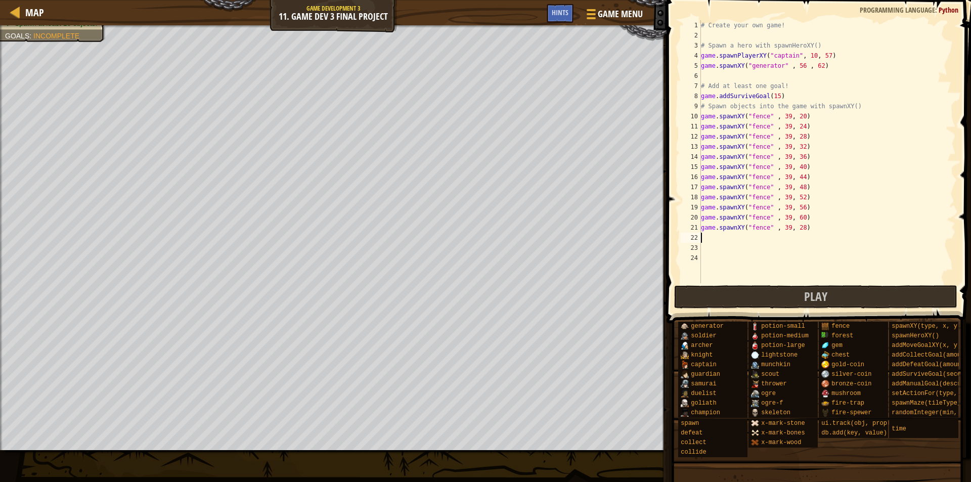
click at [798, 228] on div "# Create your own game! # Spawn a hero with spawnHeroXY() game . spawnPlayerXY …" at bounding box center [827, 161] width 257 height 283
type textarea "game.spawnXY("fence" , 39, 16)"
click at [813, 226] on div "# Create your own game! # Spawn a hero with spawnHeroXY() game . spawnPlayerXY …" at bounding box center [827, 161] width 257 height 283
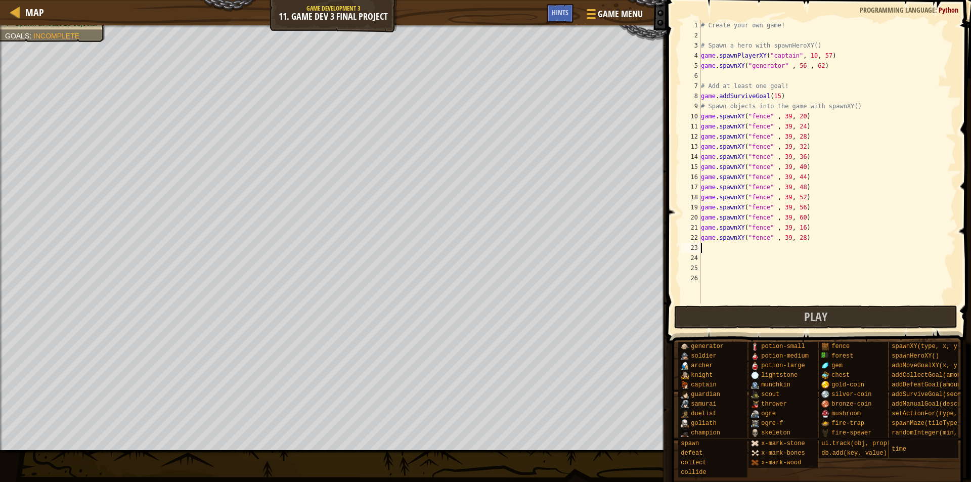
click at [799, 239] on div "# Create your own game! # Spawn a hero with spawnHeroXY() game . spawnPlayerXY …" at bounding box center [827, 171] width 257 height 303
type textarea "game.spawnXY("fence" , 39, 12)"
click at [810, 241] on div "# Create your own game! # Spawn a hero with spawnHeroXY() game . spawnPlayerXY …" at bounding box center [827, 171] width 257 height 303
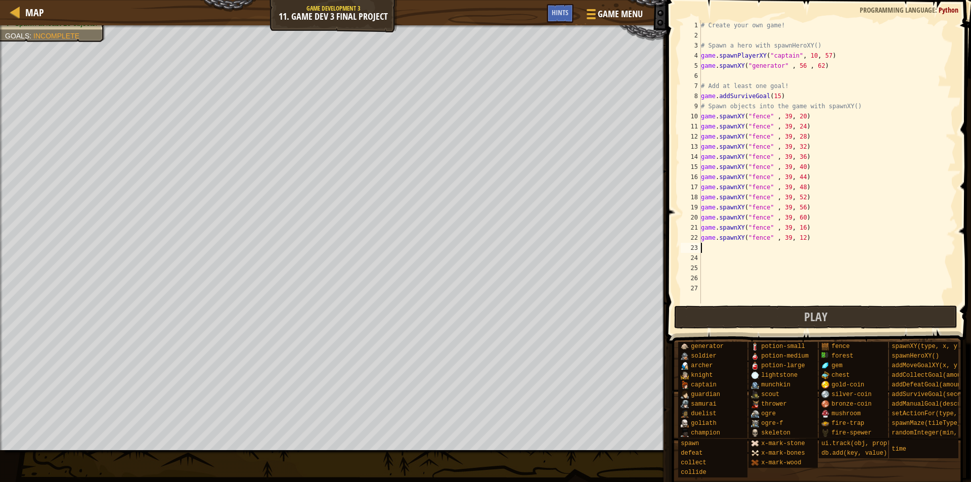
paste textarea "game.spawnXY("fence" , 39, 28)"
click at [799, 248] on div "# Create your own game! # Spawn a hero with spawnHeroXY() game . spawnPlayerXY …" at bounding box center [827, 171] width 257 height 303
type textarea "game.spawnXY("fence" , 39, 8)"
click at [707, 259] on div "# Create your own game! # Spawn a hero with spawnHeroXY() game . spawnPlayerXY …" at bounding box center [827, 171] width 257 height 303
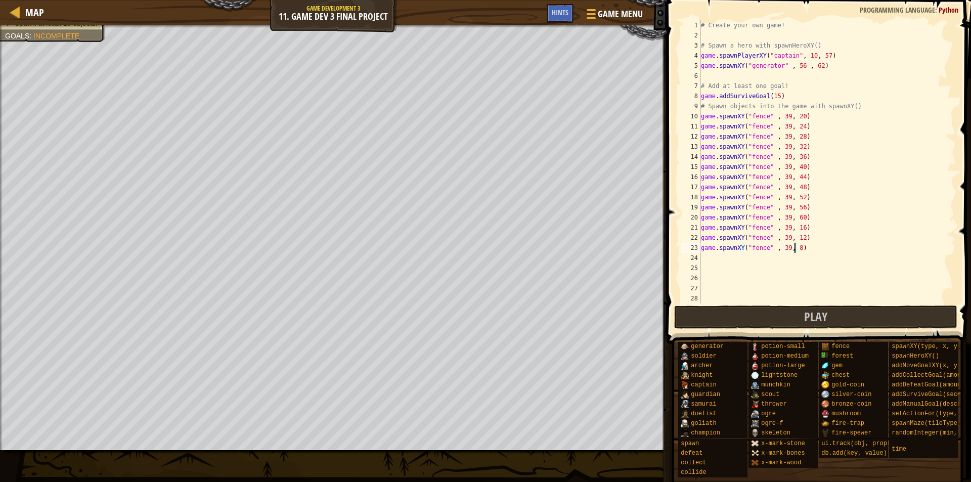
scroll to position [5, 0]
paste textarea "game.spawnXY("fence" , 39, 28)"
click at [798, 259] on div "# Create your own game! # Spawn a hero with spawnHeroXY() game . spawnPlayerXY …" at bounding box center [823, 171] width 249 height 303
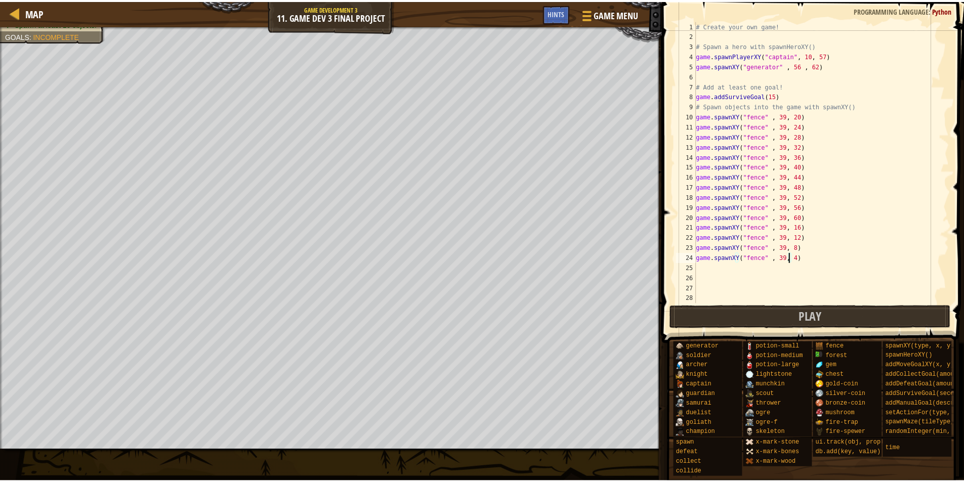
scroll to position [0, 0]
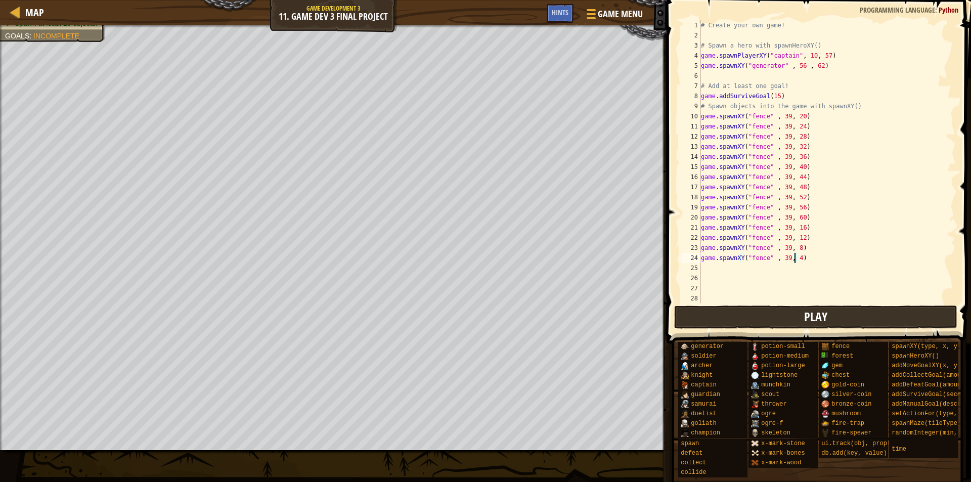
type textarea "game.spawnXY("fence" , 39, 4)"
click at [826, 315] on span "Play" at bounding box center [815, 317] width 23 height 16
click at [897, 317] on span "Done" at bounding box center [884, 317] width 26 height 16
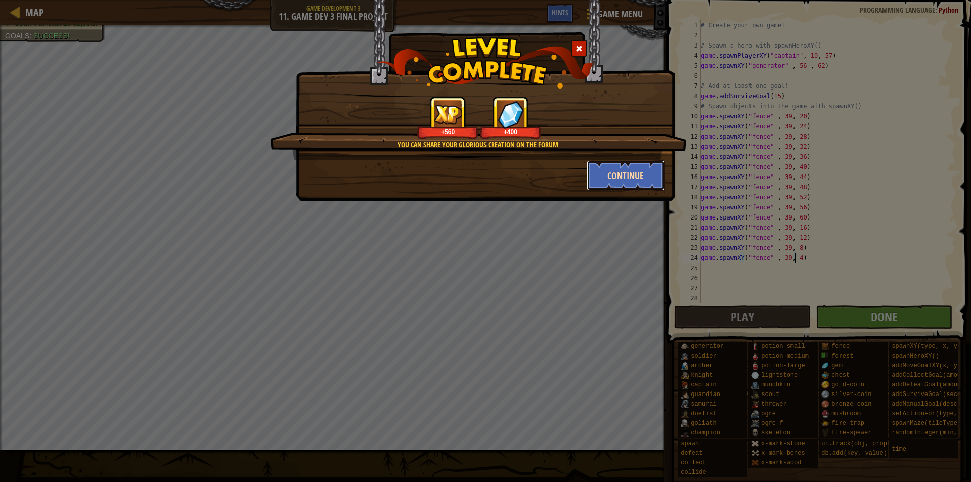
click at [615, 172] on button "Continue" at bounding box center [626, 175] width 78 height 30
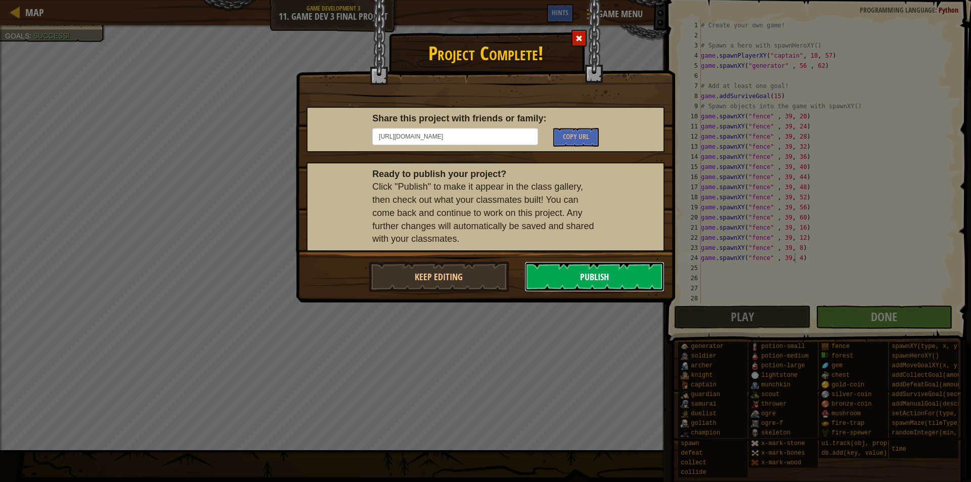
click at [605, 271] on button "Publish" at bounding box center [595, 276] width 141 height 30
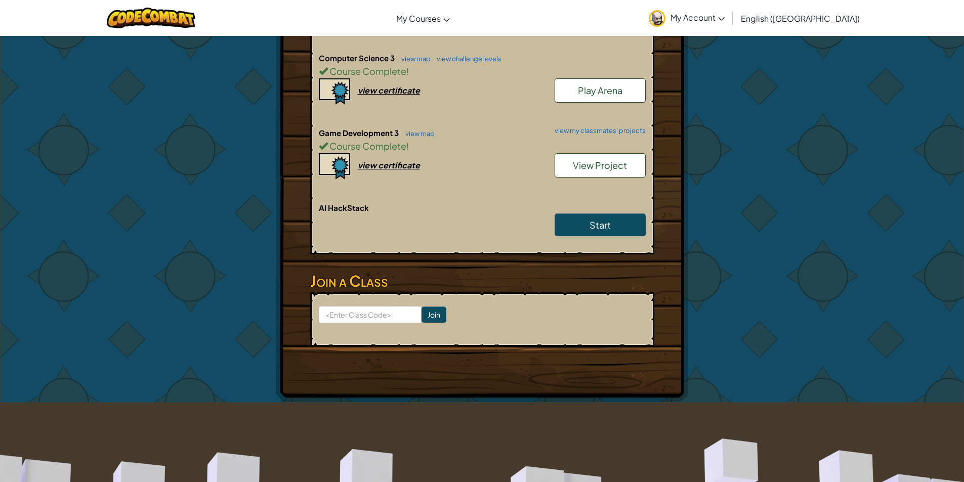
scroll to position [405, 0]
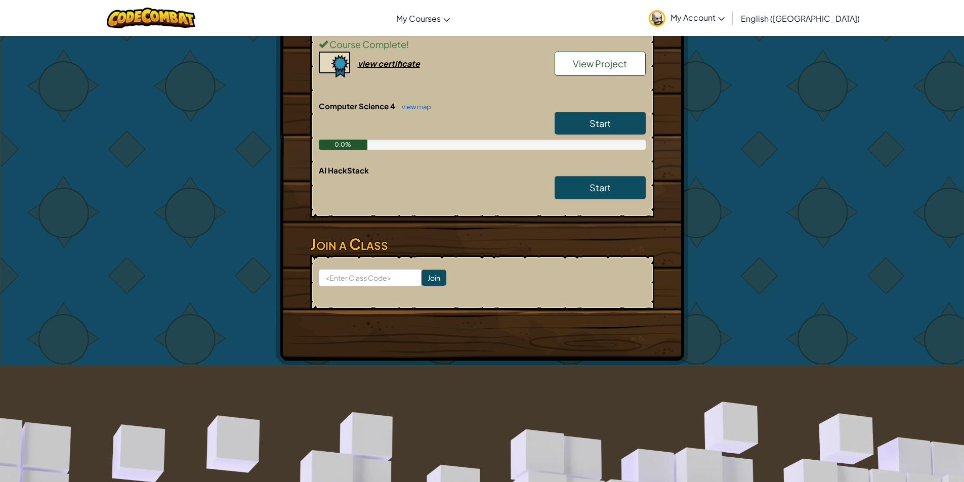
scroll to position [708, 0]
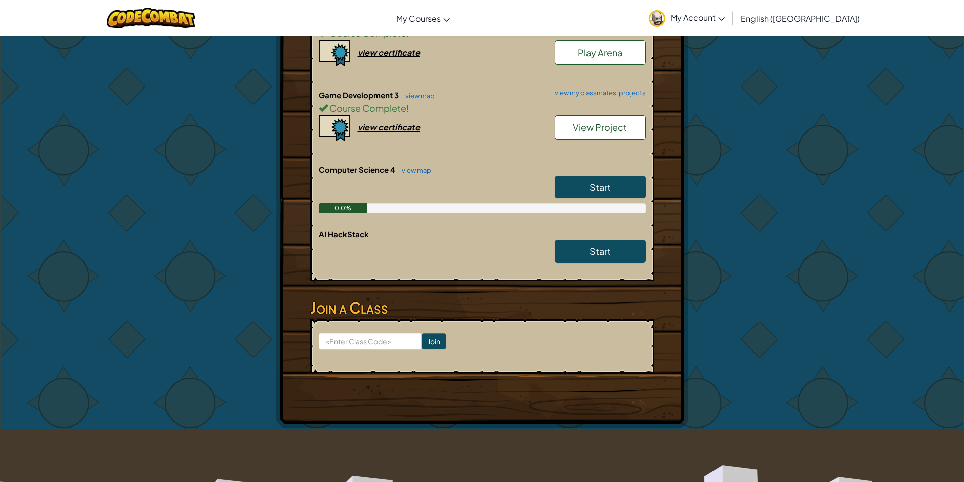
click at [585, 185] on link "Start" at bounding box center [599, 187] width 91 height 23
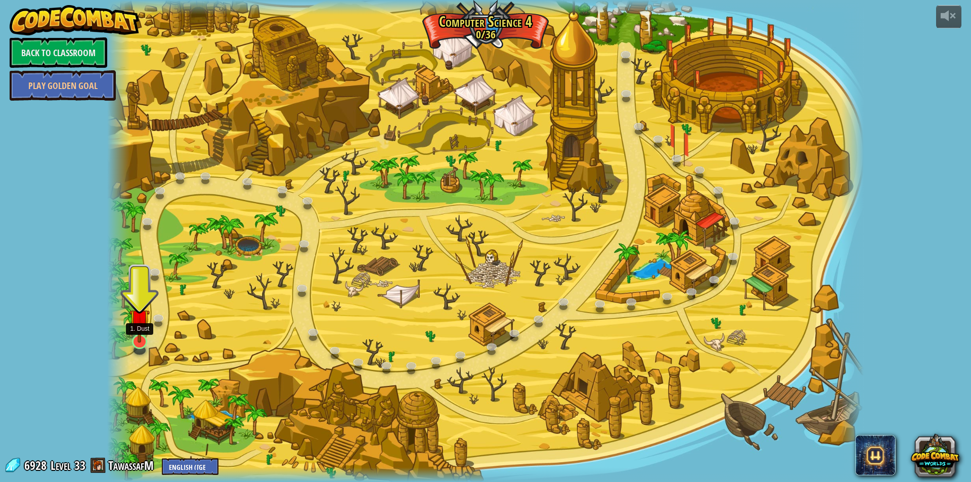
click at [142, 339] on img at bounding box center [139, 319] width 21 height 47
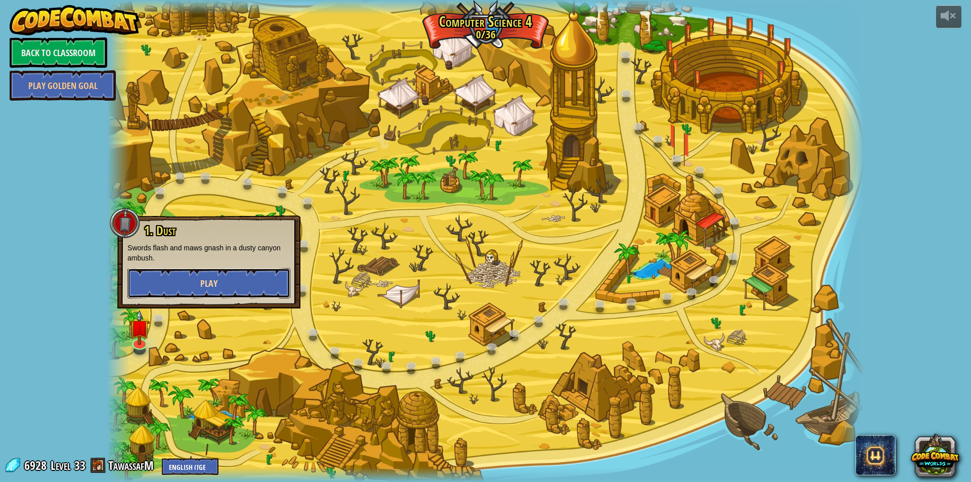
click at [213, 285] on span "Play" at bounding box center [208, 283] width 17 height 13
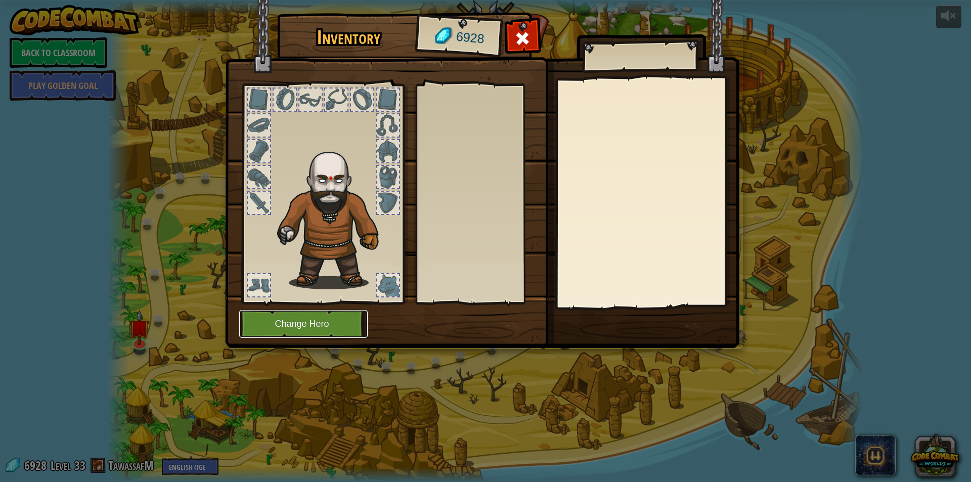
click at [345, 322] on button "Change Hero" at bounding box center [303, 324] width 128 height 28
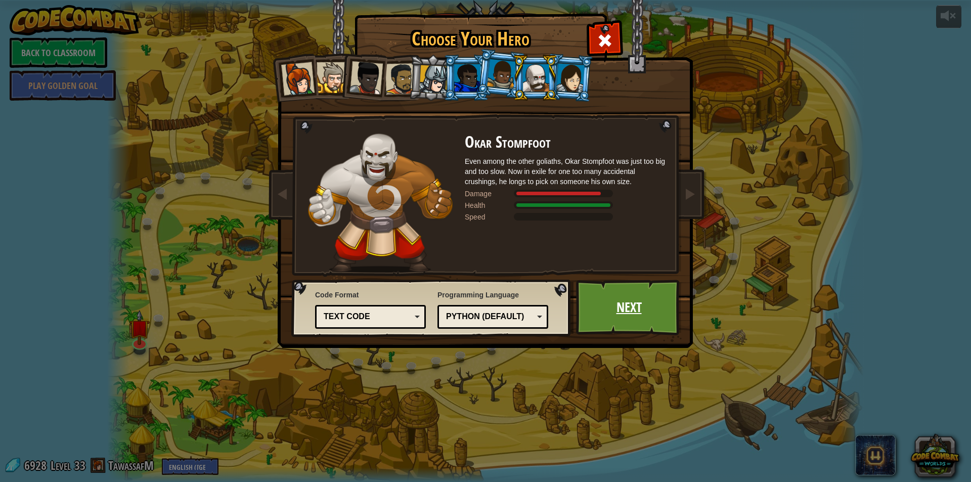
click at [624, 307] on link "Next" at bounding box center [629, 308] width 106 height 56
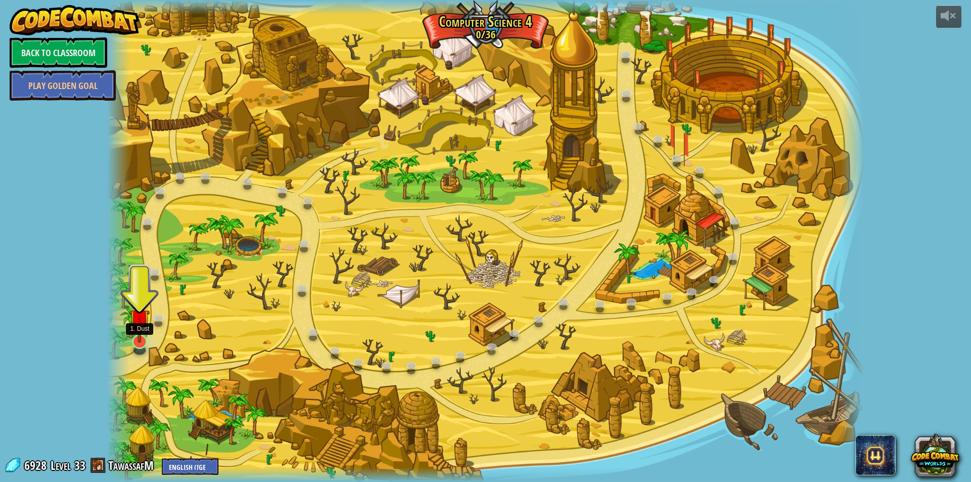
click at [134, 340] on img at bounding box center [139, 319] width 21 height 47
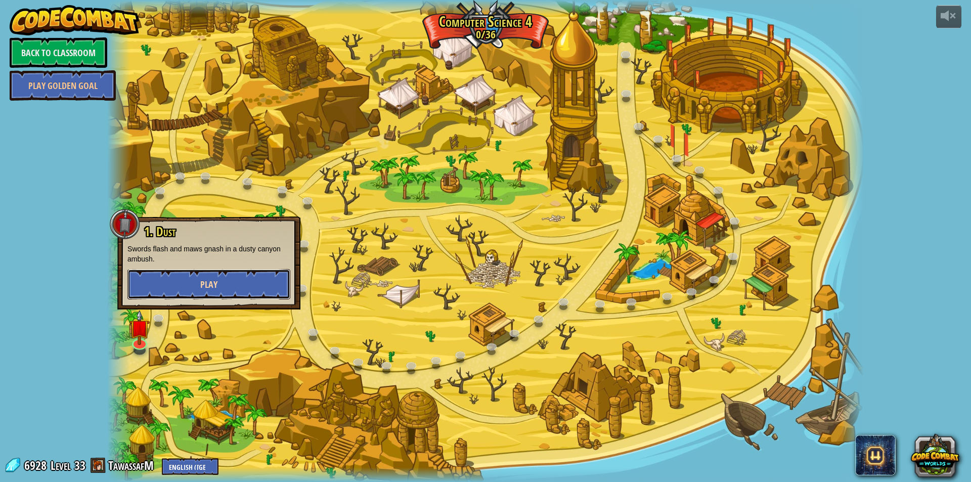
click at [253, 288] on button "Play" at bounding box center [208, 284] width 163 height 30
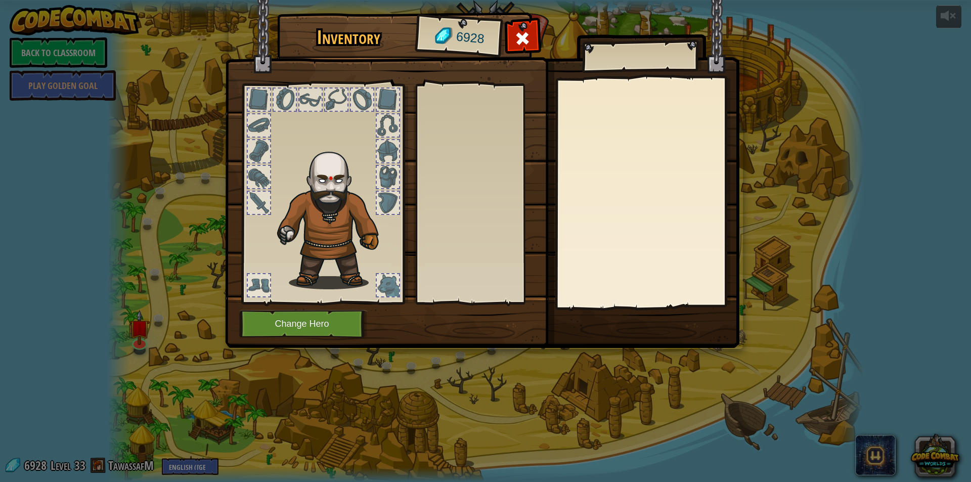
click at [479, 206] on div at bounding box center [484, 194] width 127 height 211
click at [323, 318] on button "Change Hero" at bounding box center [303, 324] width 128 height 28
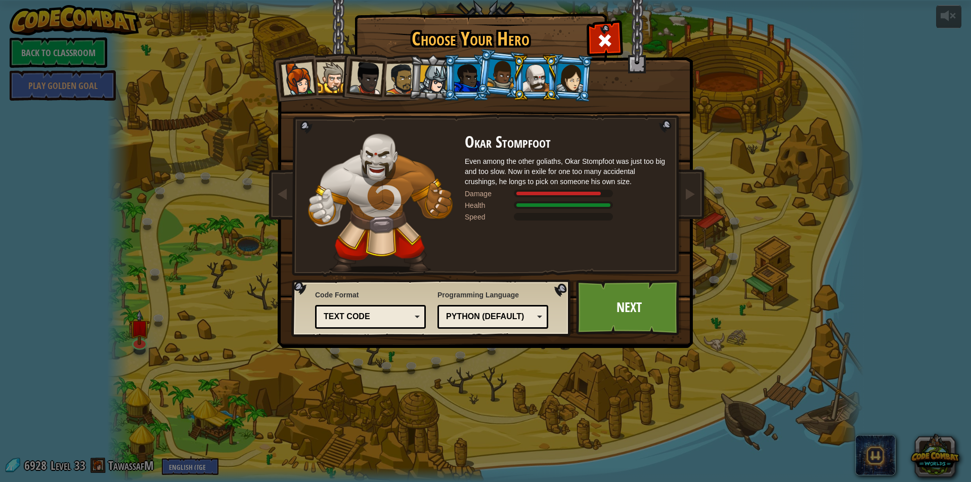
click at [0, 250] on div "Choose Your Hero 6928 Captain Anya Weston Anya is a no-nonsense leader who isn'…" at bounding box center [485, 241] width 971 height 482
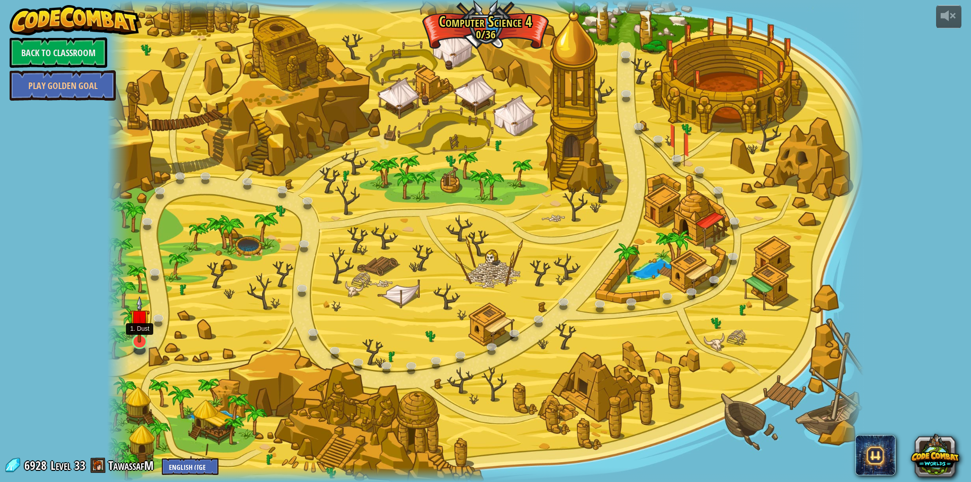
click at [142, 342] on img at bounding box center [139, 319] width 21 height 47
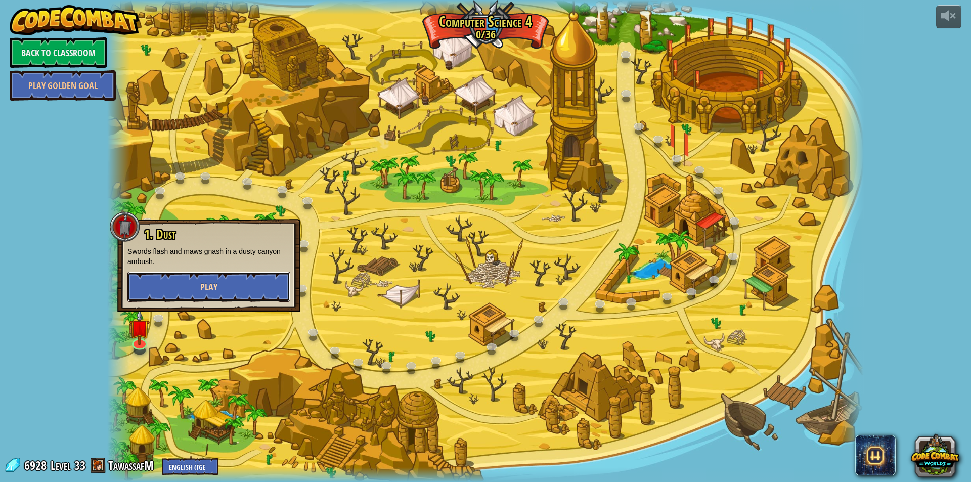
click at [247, 287] on button "Play" at bounding box center [208, 287] width 163 height 30
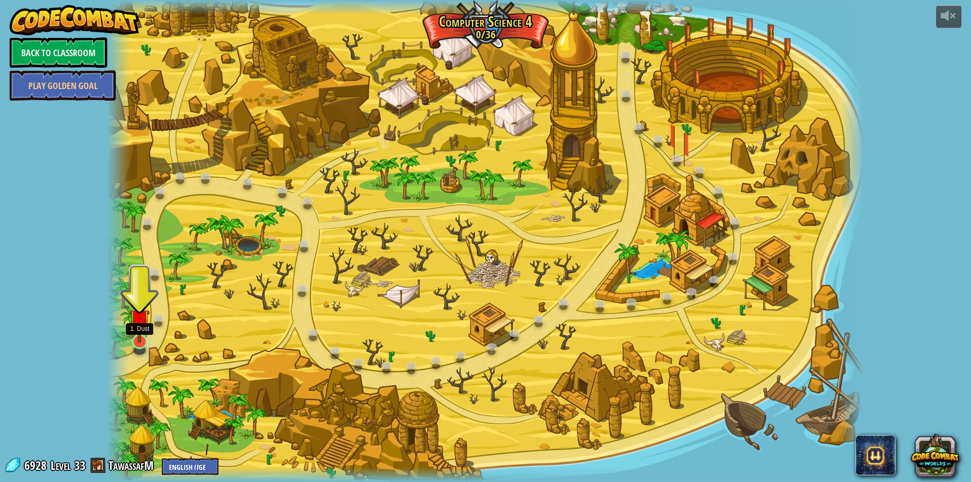
click at [136, 340] on img at bounding box center [139, 319] width 21 height 47
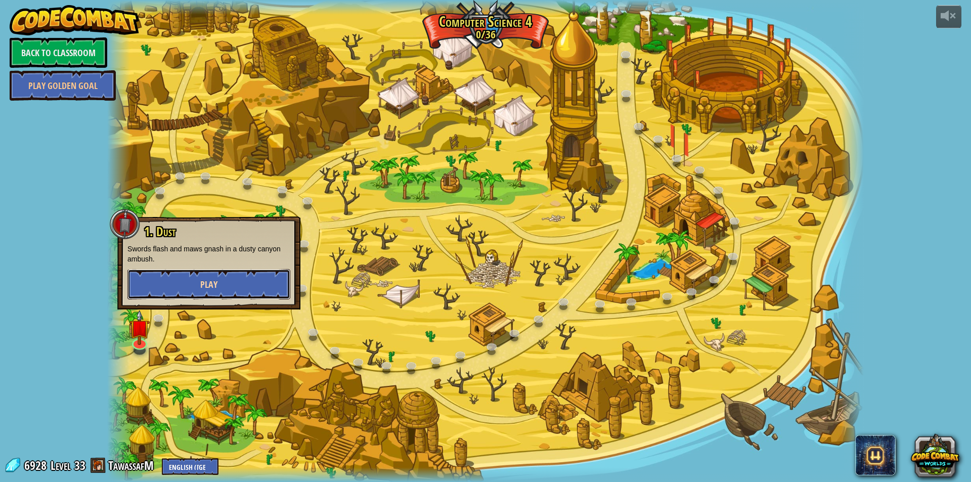
click at [233, 275] on button "Play" at bounding box center [208, 284] width 163 height 30
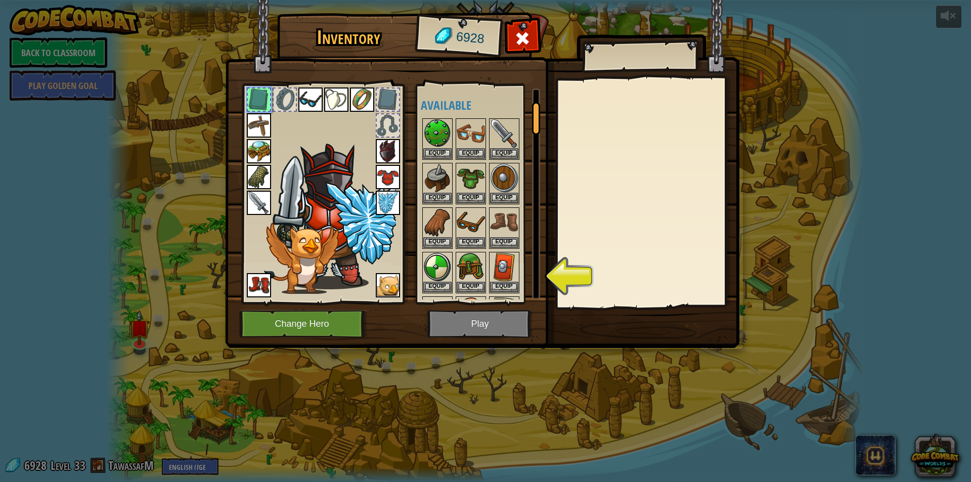
scroll to position [85, 0]
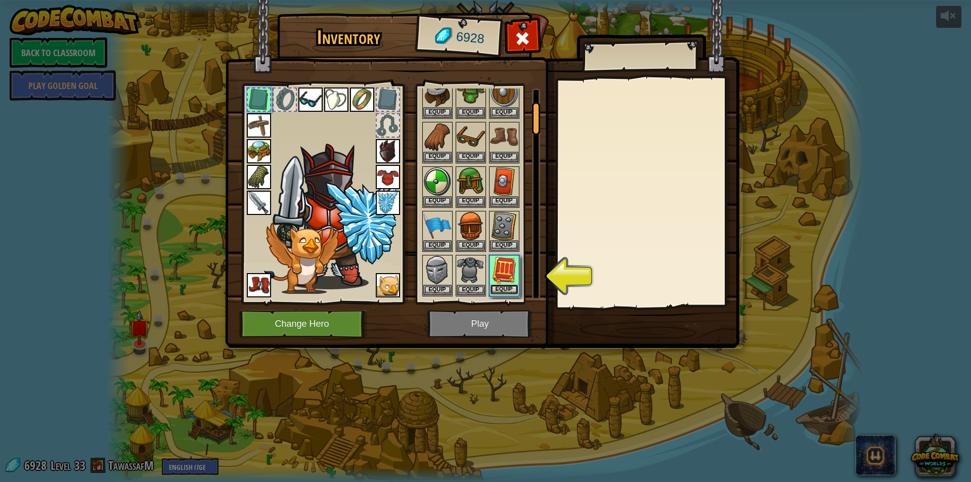
click at [508, 286] on button "Equip" at bounding box center [504, 289] width 28 height 11
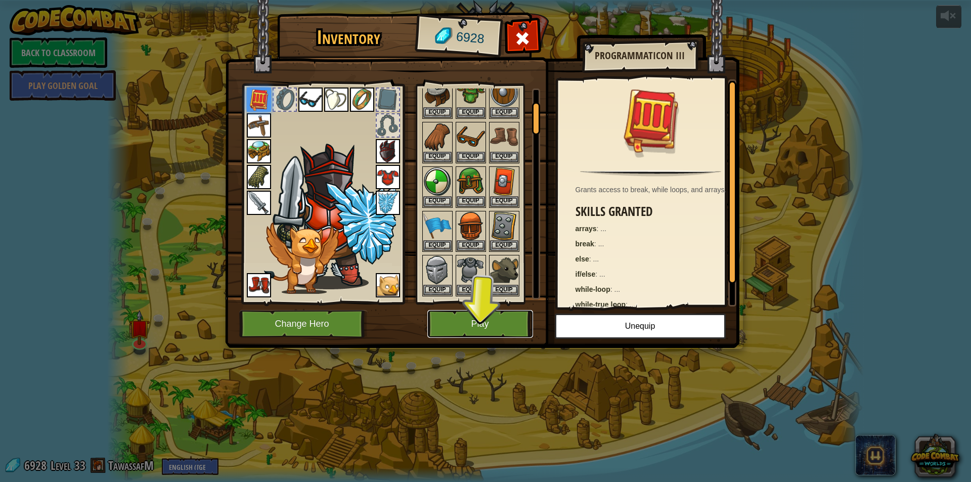
click at [488, 318] on button "Play" at bounding box center [480, 324] width 106 height 28
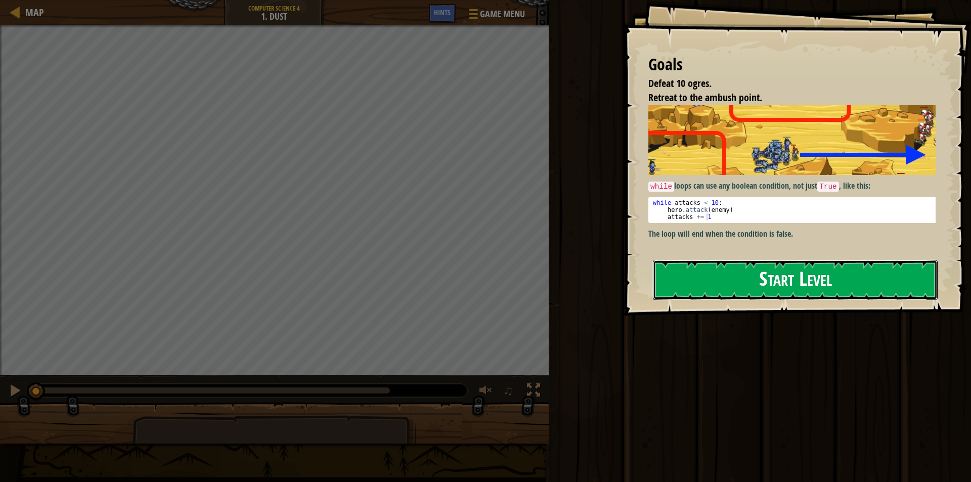
click at [711, 276] on button "Start Level" at bounding box center [795, 280] width 285 height 40
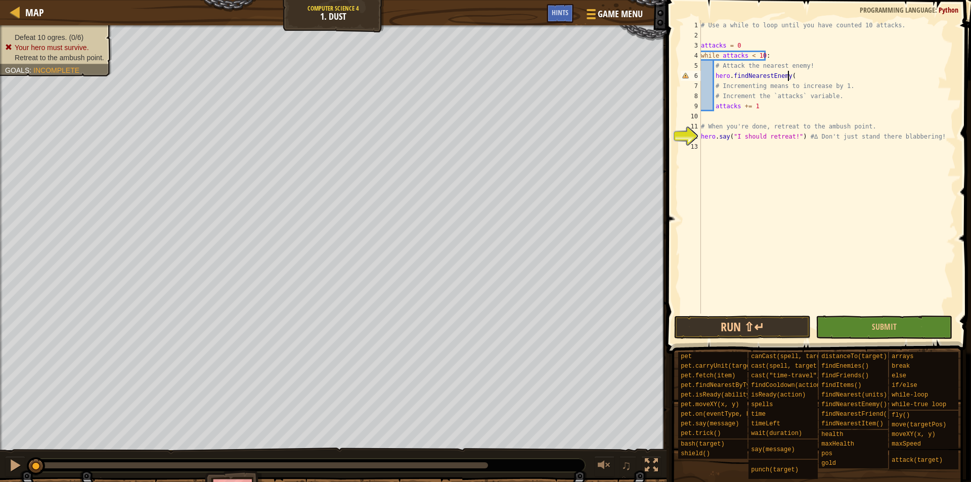
scroll to position [5, 7]
type textarea "hero.findNearestEnemy()"
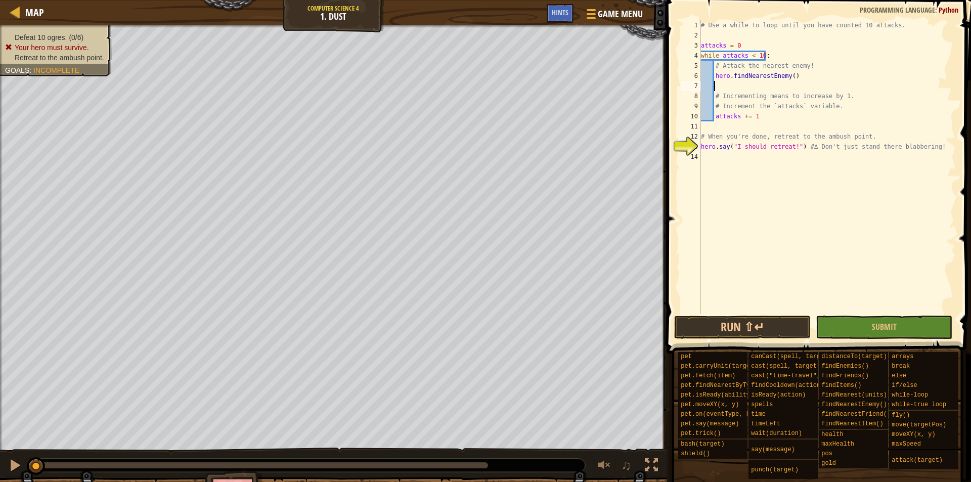
click at [716, 76] on div "# Use a while to loop until you have counted 10 attacks. attacks = 0 while atta…" at bounding box center [827, 177] width 257 height 314
click at [715, 77] on div "# Use a while to loop until you have counted 10 attacks. attacks = 0 while atta…" at bounding box center [827, 177] width 257 height 314
click at [730, 74] on div "# Use a while to loop until you have counted 10 attacks. attacks = 0 while atta…" at bounding box center [827, 177] width 257 height 314
type textarea "enemy = hero.findNearestEnemy()"
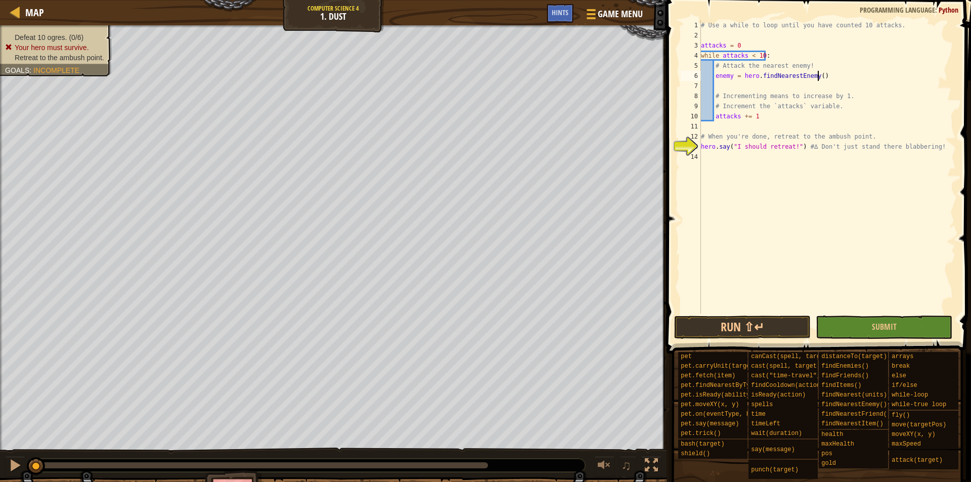
click at [824, 74] on div "# Use a while to loop until you have counted 10 attacks. attacks = 0 while atta…" at bounding box center [827, 177] width 257 height 314
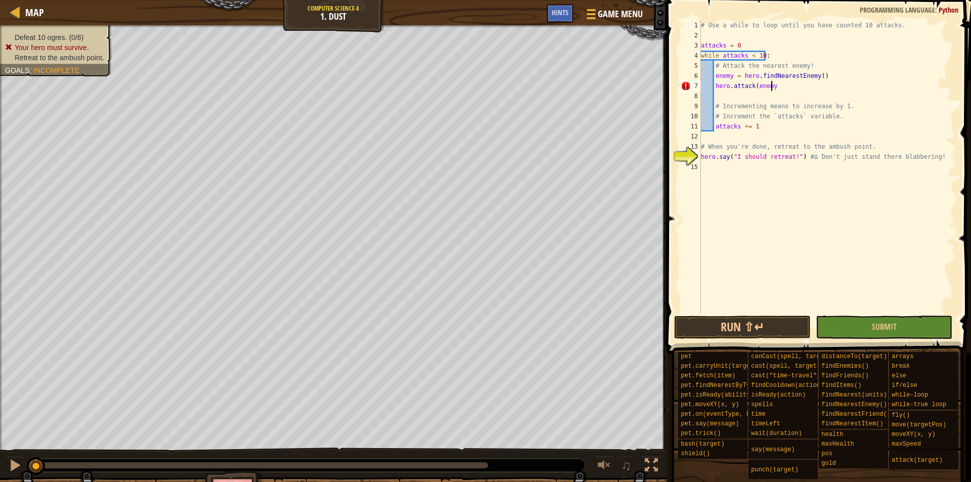
scroll to position [5, 6]
click at [799, 159] on div "# Use a while to loop until you have counted 10 attacks. attacks = 0 while atta…" at bounding box center [827, 177] width 257 height 314
type textarea "hero.say("I should retreat!")#∆ Don't just stand there blabbering!"
click at [703, 167] on div "# Use a while to loop until you have counted 10 attacks. attacks = 0 while atta…" at bounding box center [827, 177] width 257 height 314
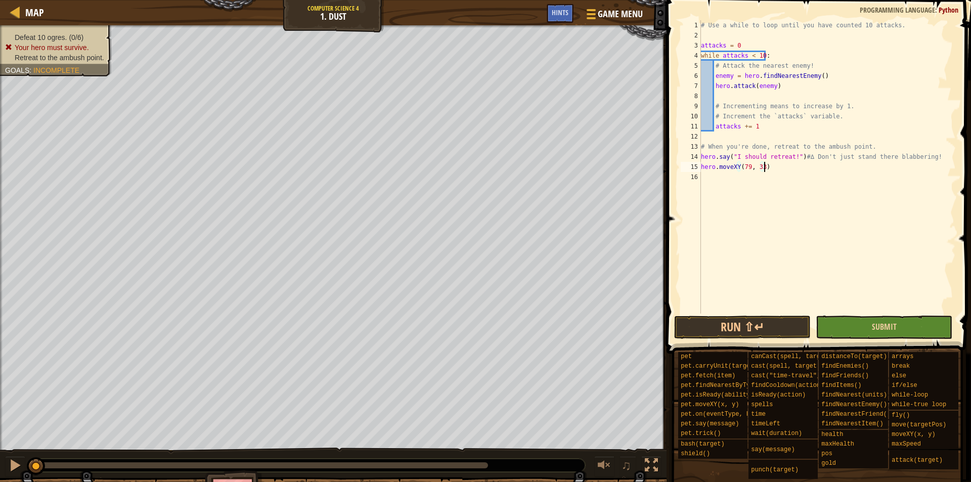
type textarea "hero.moveXY(79, 33)"
click at [878, 332] on button "Submit" at bounding box center [884, 327] width 137 height 23
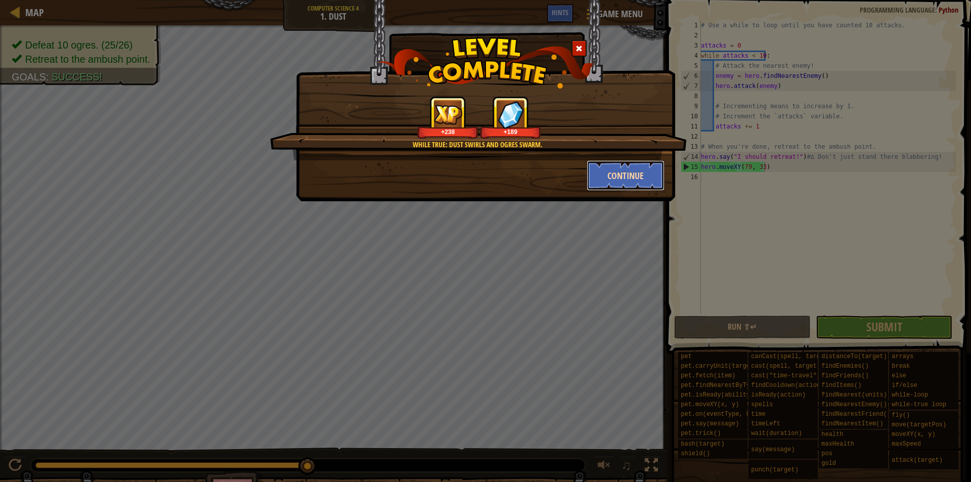
click at [615, 173] on button "Continue" at bounding box center [626, 175] width 78 height 30
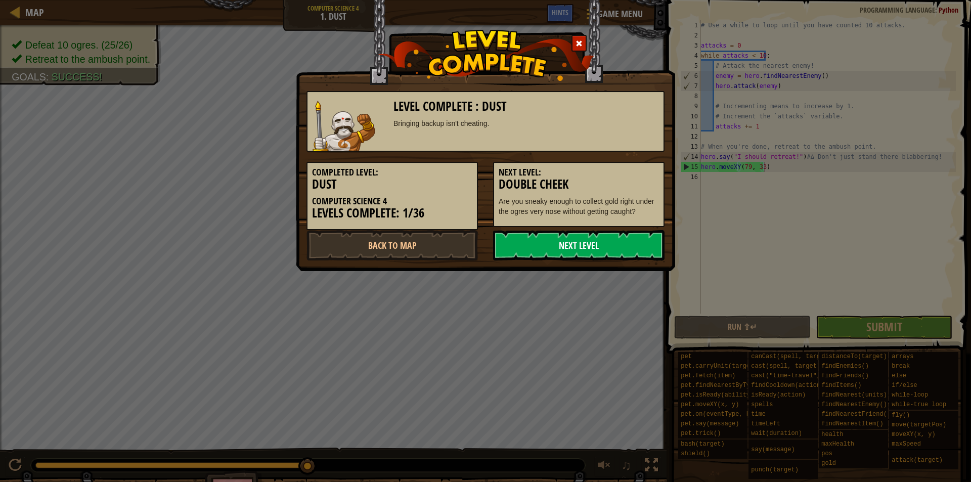
click at [561, 242] on link "Next Level" at bounding box center [578, 245] width 171 height 30
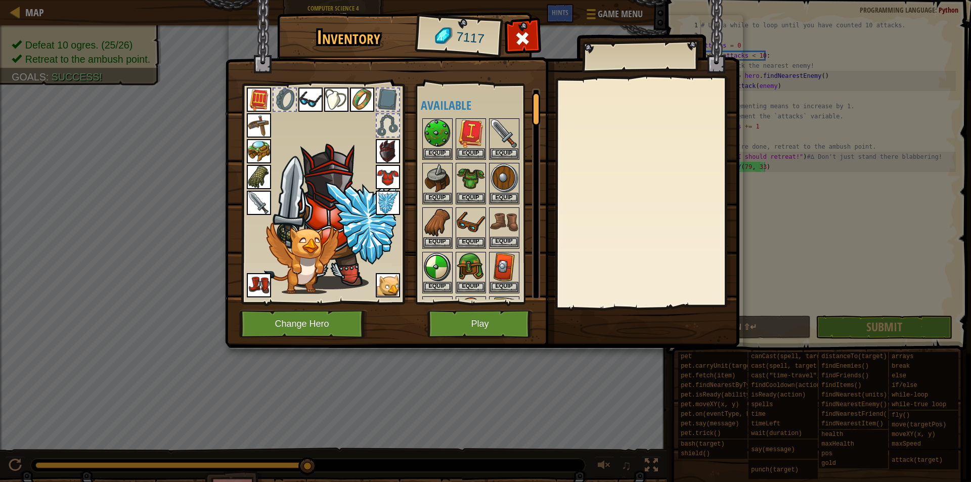
scroll to position [253, 0]
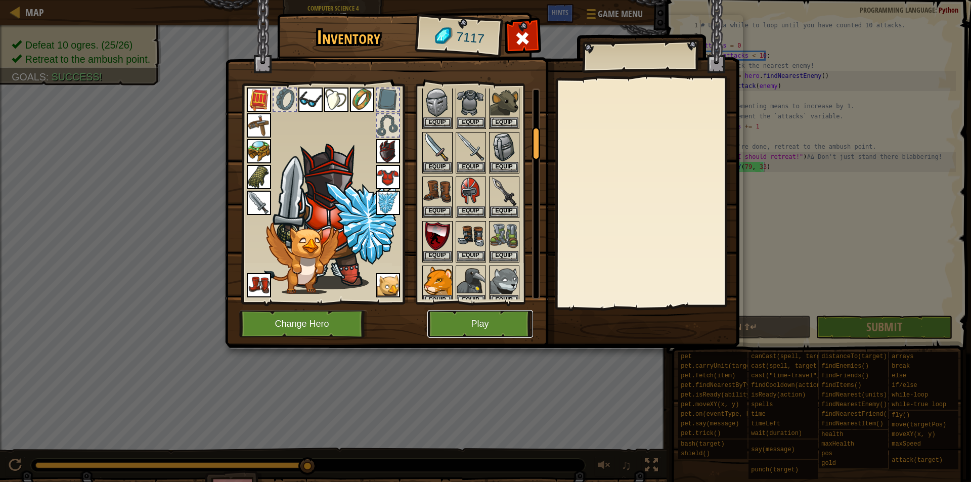
click at [491, 319] on button "Play" at bounding box center [480, 324] width 106 height 28
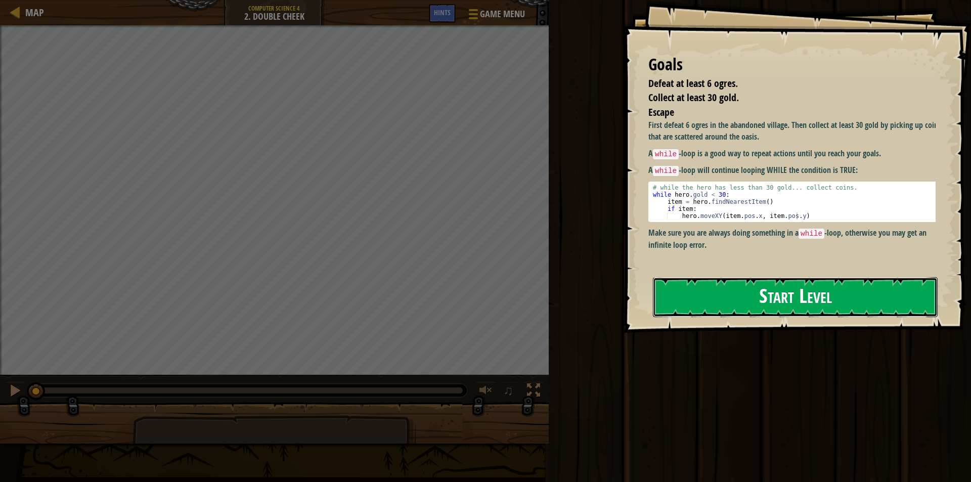
click at [745, 298] on button "Start Level" at bounding box center [795, 297] width 285 height 40
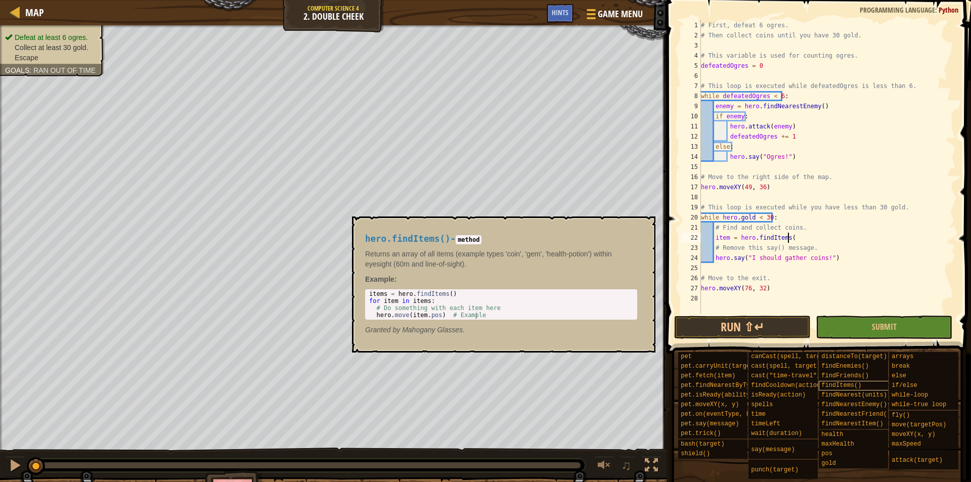
scroll to position [5, 7]
type textarea "item = hero.findItems()"
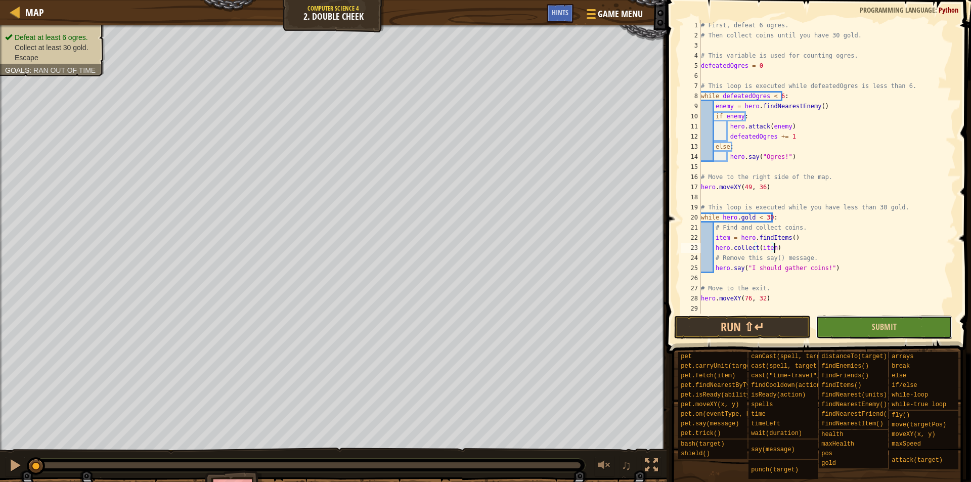
click at [854, 327] on button "Submit" at bounding box center [884, 327] width 137 height 23
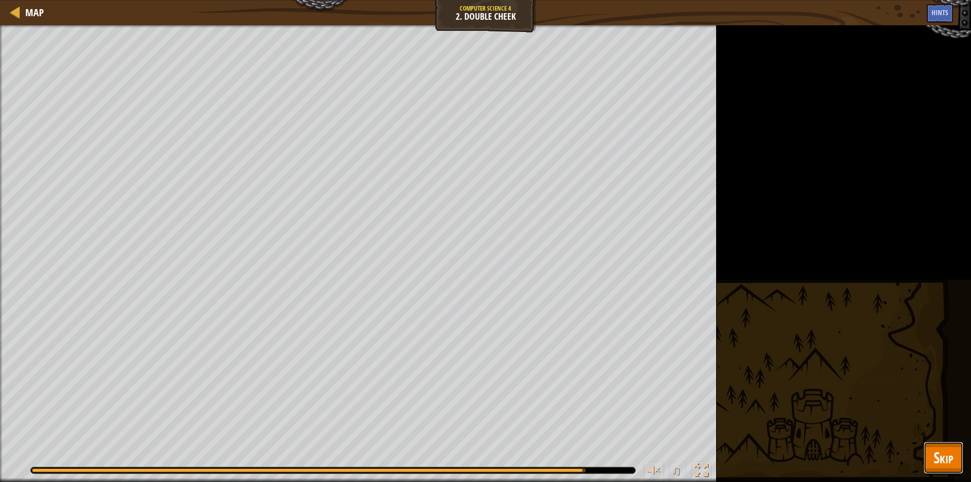
click at [950, 462] on span "Skip" at bounding box center [944, 457] width 20 height 21
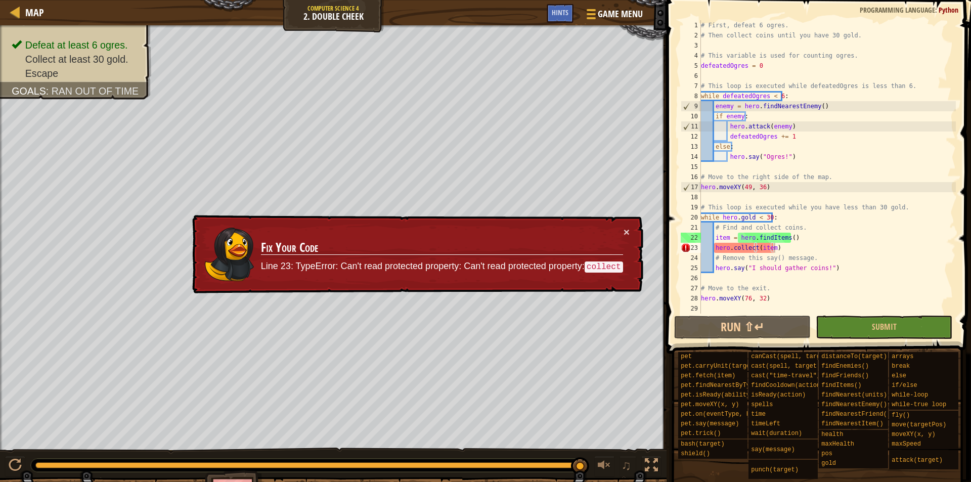
drag, startPoint x: 760, startPoint y: 249, endPoint x: 783, endPoint y: 248, distance: 23.3
click at [762, 249] on div "# First, defeat 6 ogres. # Then collect coins until you have 30 gold. # This va…" at bounding box center [827, 177] width 257 height 314
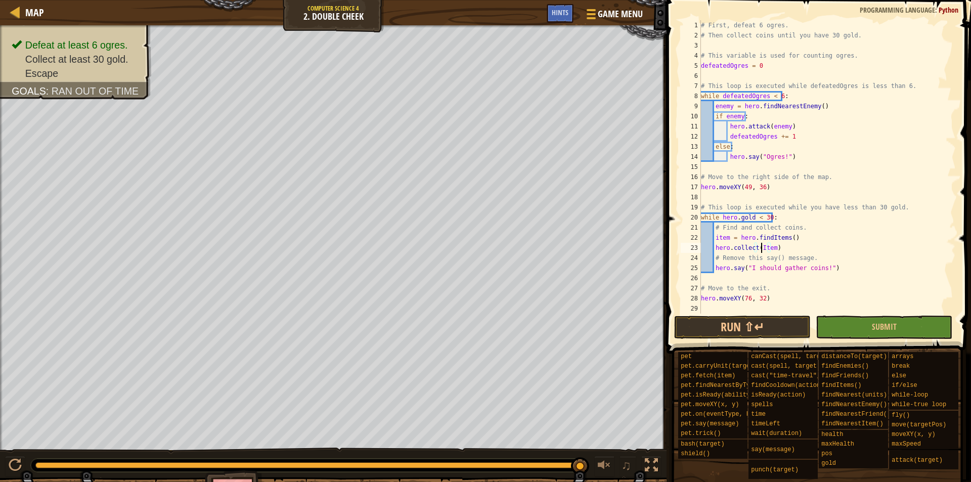
scroll to position [5, 5]
click at [904, 331] on button "Submit" at bounding box center [884, 327] width 137 height 23
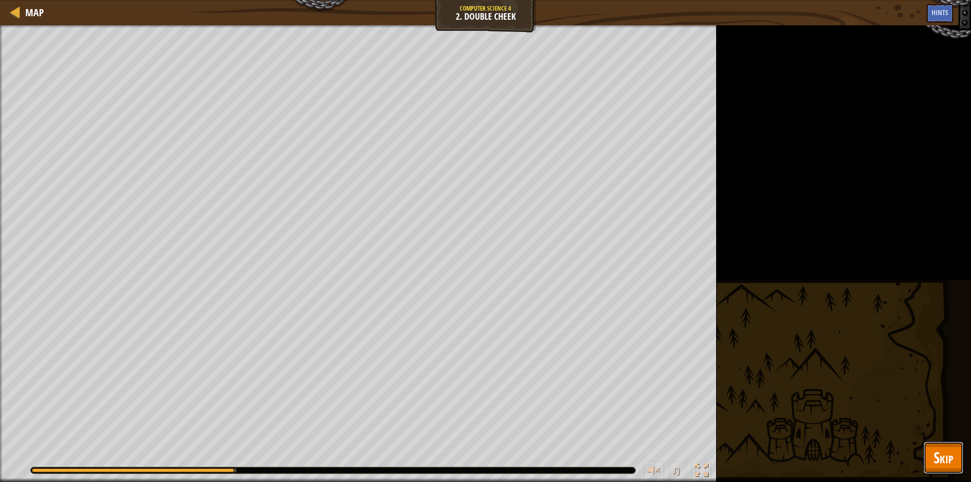
click at [942, 455] on span "Skip" at bounding box center [944, 457] width 20 height 21
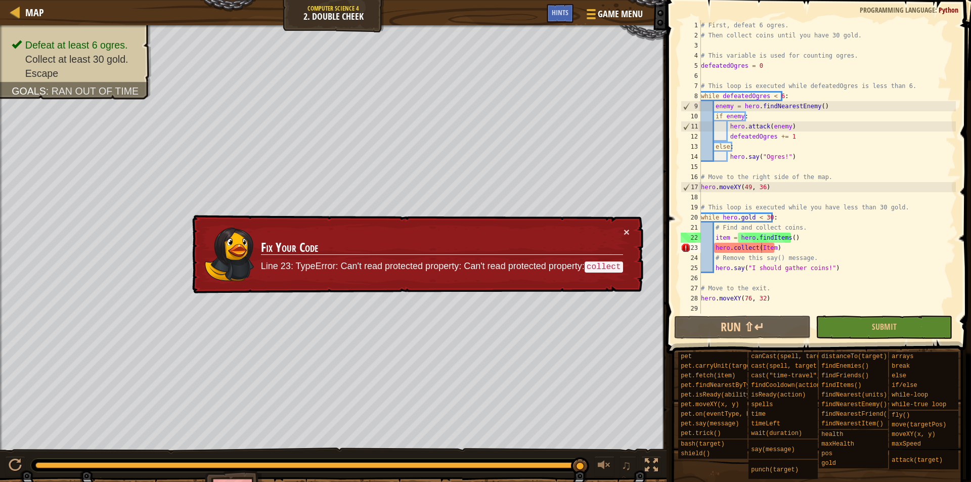
click at [727, 238] on div "# First, defeat 6 ogres. # Then collect coins until you have 30 gold. # This va…" at bounding box center [827, 177] width 257 height 314
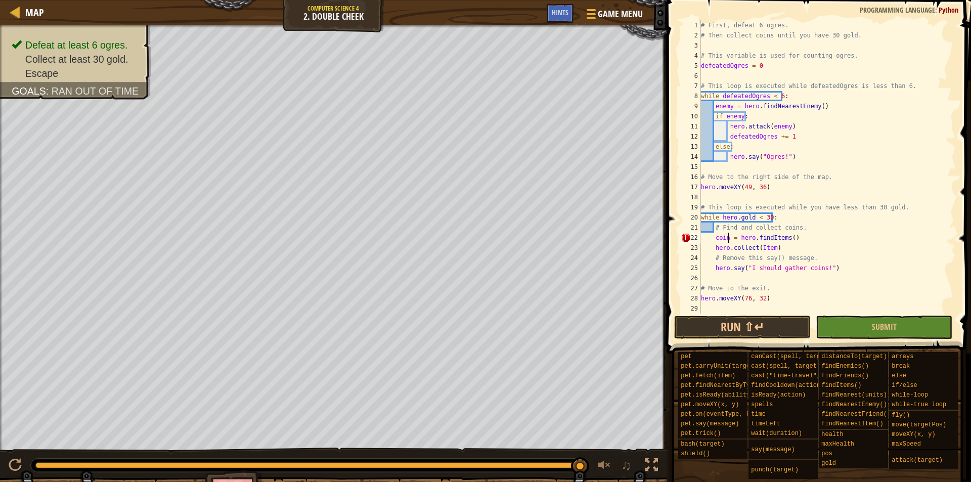
scroll to position [5, 2]
click at [782, 238] on div "# First, defeat 6 ogres. # Then collect coins until you have 30 gold. # This va…" at bounding box center [827, 177] width 257 height 314
click at [784, 239] on div "# First, defeat 6 ogres. # Then collect coins until you have 30 gold. # This va…" at bounding box center [827, 177] width 257 height 314
click at [800, 235] on div "# First, defeat 6 ogres. # Then collect coins until you have 30 gold. # This va…" at bounding box center [827, 177] width 257 height 314
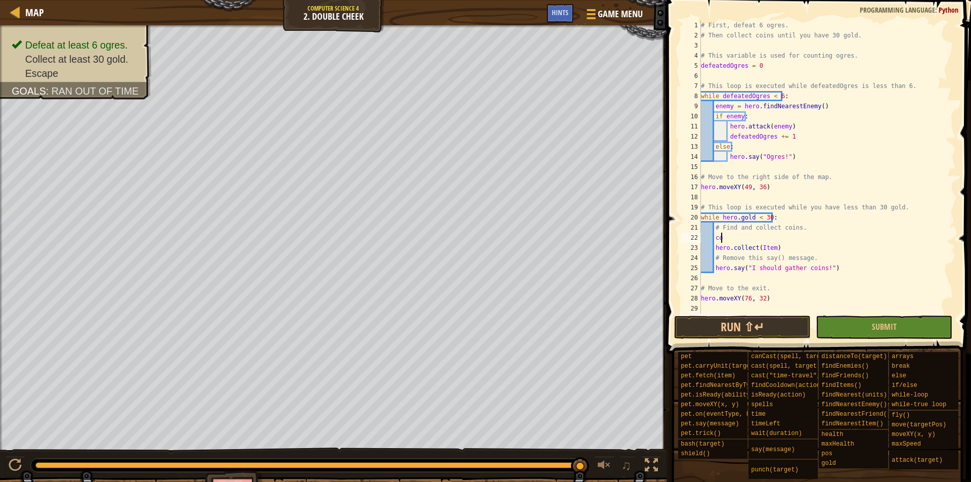
type textarea "c"
click at [714, 239] on div "# First, defeat 6 ogres. # Then collect coins until you have 30 gold. # This va…" at bounding box center [827, 177] width 257 height 314
drag, startPoint x: 716, startPoint y: 238, endPoint x: 725, endPoint y: 240, distance: 9.4
click at [718, 238] on div "# First, defeat 6 ogres. # Then collect coins until you have 30 gold. # This va…" at bounding box center [827, 177] width 257 height 314
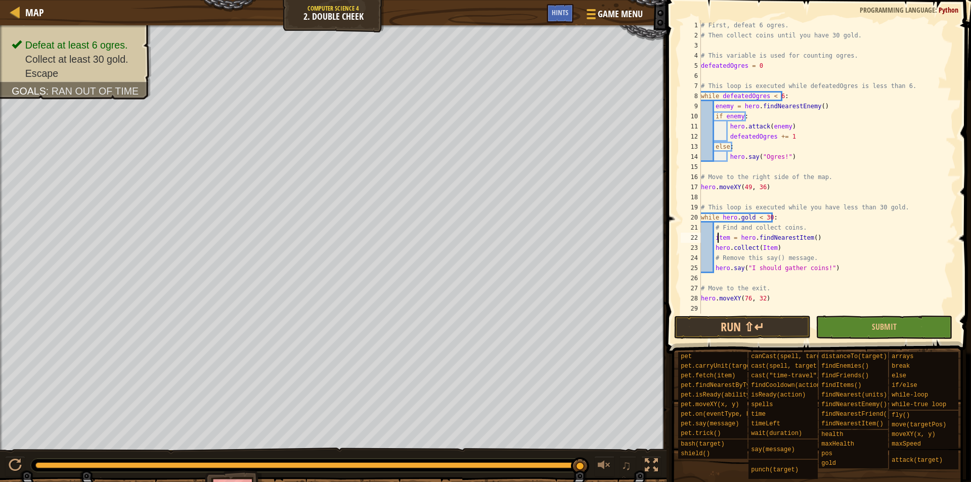
scroll to position [5, 2]
click at [794, 240] on div "# First, defeat 6 ogres. # Then collect coins until you have 30 gold. # This va…" at bounding box center [827, 177] width 257 height 314
click at [805, 239] on div "# First, defeat 6 ogres. # Then collect coins until you have 30 gold. # This va…" at bounding box center [827, 177] width 257 height 314
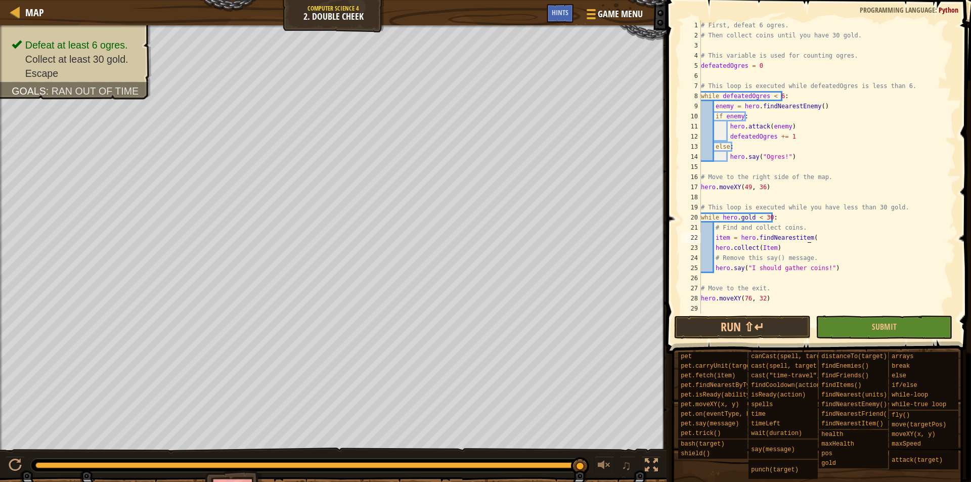
type textarea "item = hero.findNearestitem()"
type textarea "if item:"
click at [797, 238] on div "# First, defeat 6 ogres. # Then collect coins until you have 30 gold. # This va…" at bounding box center [823, 177] width 249 height 314
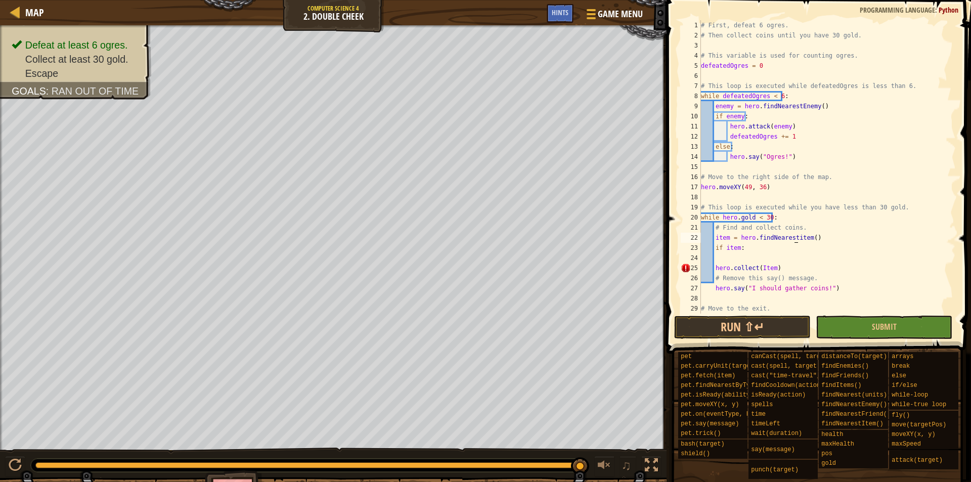
click at [796, 238] on div "# First, defeat 6 ogres. # Then collect coins until you have 30 gold. # This va…" at bounding box center [823, 177] width 249 height 314
click at [811, 236] on div "# First, defeat 6 ogres. # Then collect coins until you have 30 gold. # This va…" at bounding box center [823, 177] width 249 height 314
click at [746, 251] on div "# First, defeat 6 ogres. # Then collect coins until you have 30 gold. # This va…" at bounding box center [823, 177] width 249 height 314
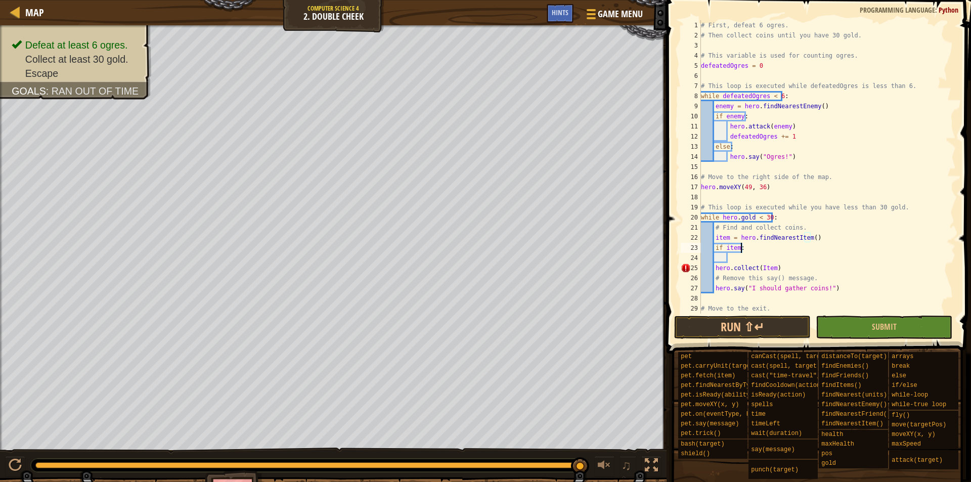
type textarea "if item:"
drag, startPoint x: 733, startPoint y: 261, endPoint x: 761, endPoint y: 253, distance: 29.0
click at [732, 261] on div "# First, defeat 6 ogres. # Then collect coins until you have 30 gold. # This va…" at bounding box center [823, 177] width 249 height 314
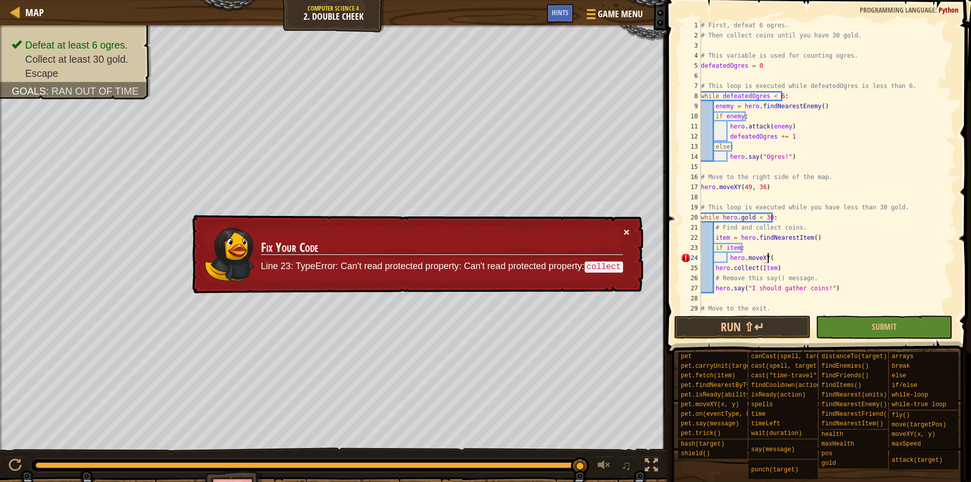
click at [625, 234] on button "×" at bounding box center [627, 232] width 6 height 11
click at [626, 229] on button "×" at bounding box center [627, 232] width 6 height 11
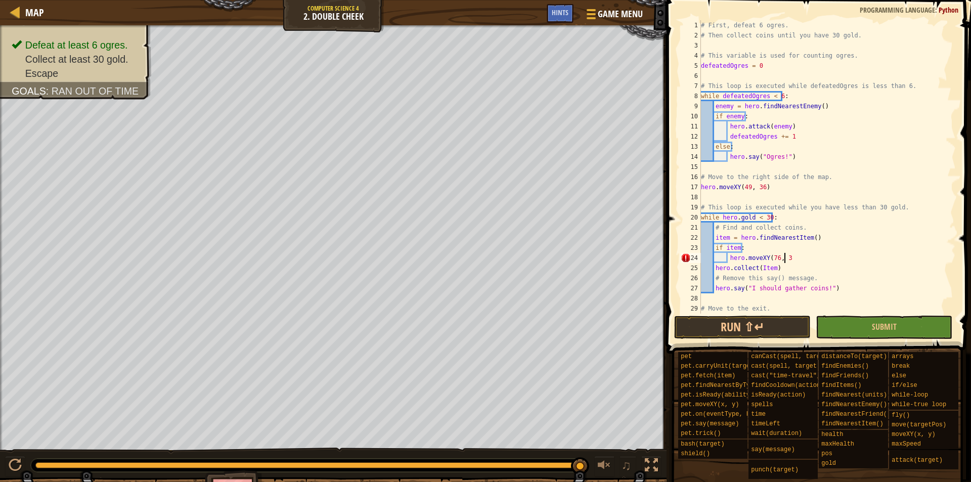
scroll to position [5, 7]
drag, startPoint x: 715, startPoint y: 268, endPoint x: 773, endPoint y: 270, distance: 58.2
click at [773, 270] on div "# First, defeat 6 ogres. # Then collect coins until you have 30 gold. # This va…" at bounding box center [823, 177] width 249 height 314
type textarea "hero.collect(Item)"
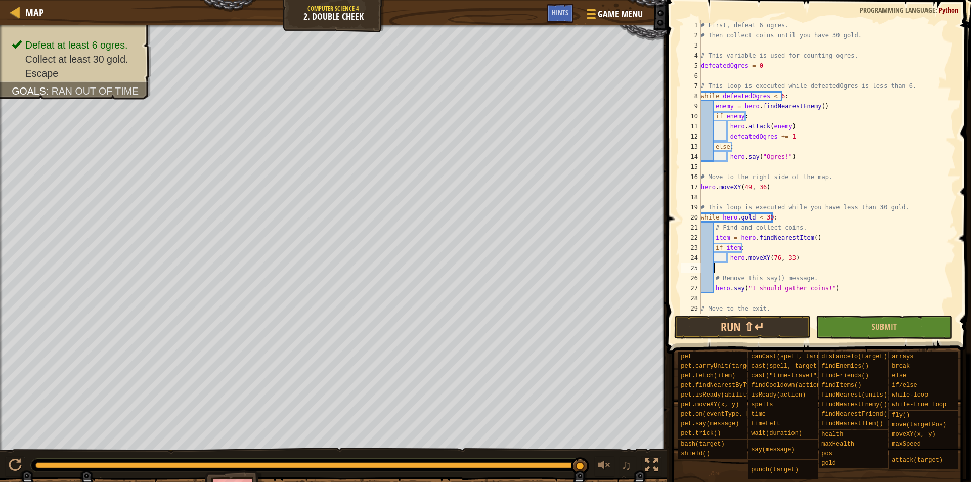
click at [794, 257] on div "# First, defeat 6 ogres. # Then collect coins until you have 30 gold. # This va…" at bounding box center [823, 177] width 249 height 314
type textarea "hero.moveXY(76, 33)"
paste textarea "hero.collect(Item)"
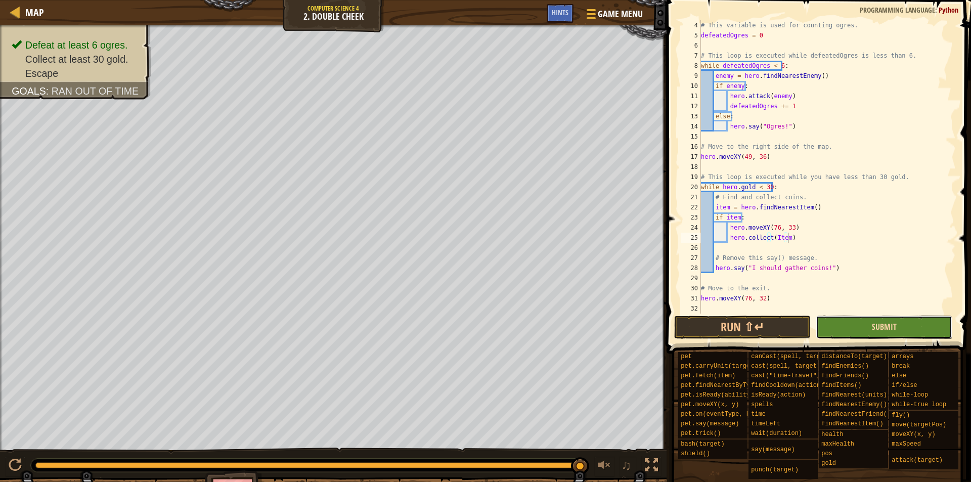
click at [895, 324] on span "Submit" at bounding box center [884, 326] width 25 height 11
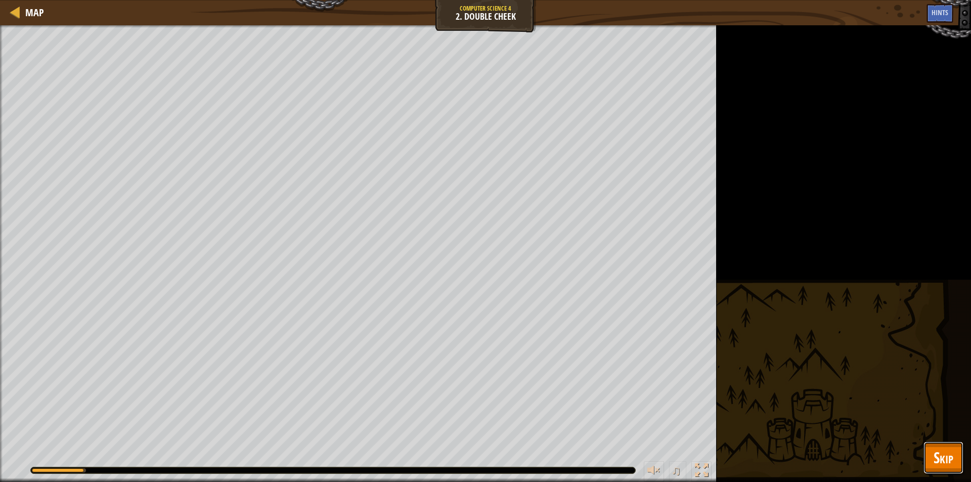
click at [941, 456] on span "Skip" at bounding box center [944, 457] width 20 height 21
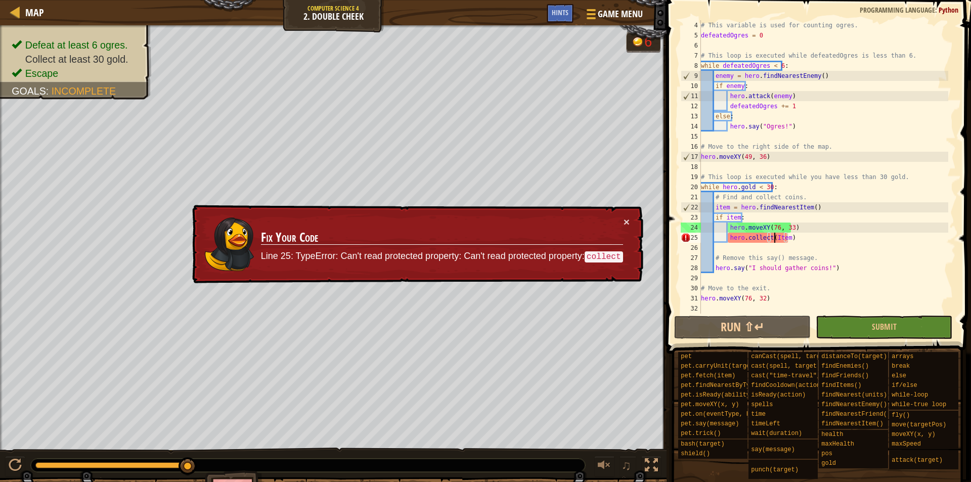
click at [774, 237] on div "# This variable is used for counting ogres. defeatedOgres = 0 # This loop is ex…" at bounding box center [823, 177] width 249 height 314
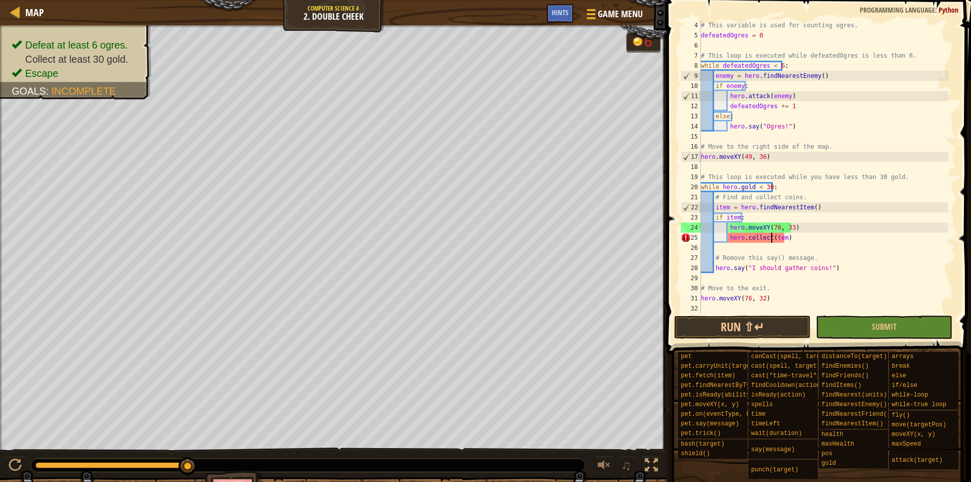
scroll to position [5, 6]
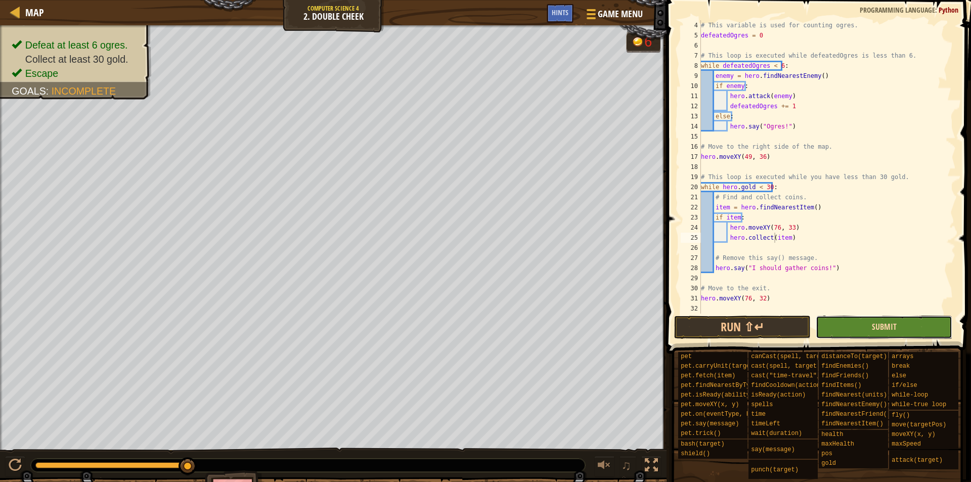
click at [893, 327] on span "Submit" at bounding box center [884, 326] width 25 height 11
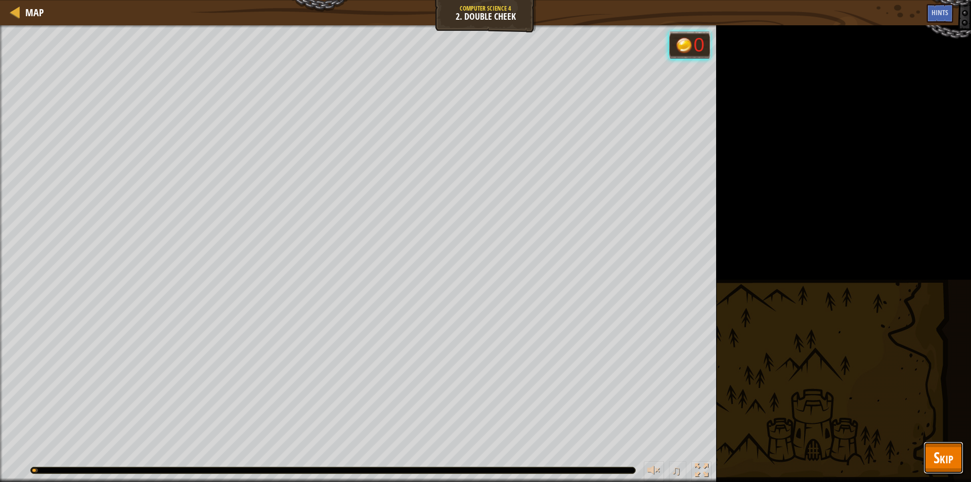
click at [948, 448] on span "Skip" at bounding box center [944, 457] width 20 height 21
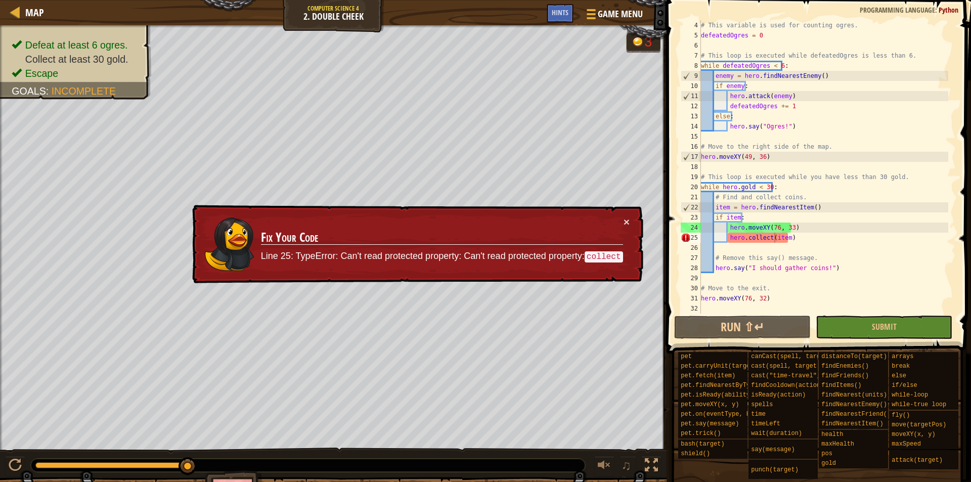
drag, startPoint x: 718, startPoint y: 206, endPoint x: 733, endPoint y: 218, distance: 19.8
click at [718, 206] on div "# This variable is used for counting ogres. defeatedOgres = 0 # This loop is ex…" at bounding box center [823, 177] width 249 height 314
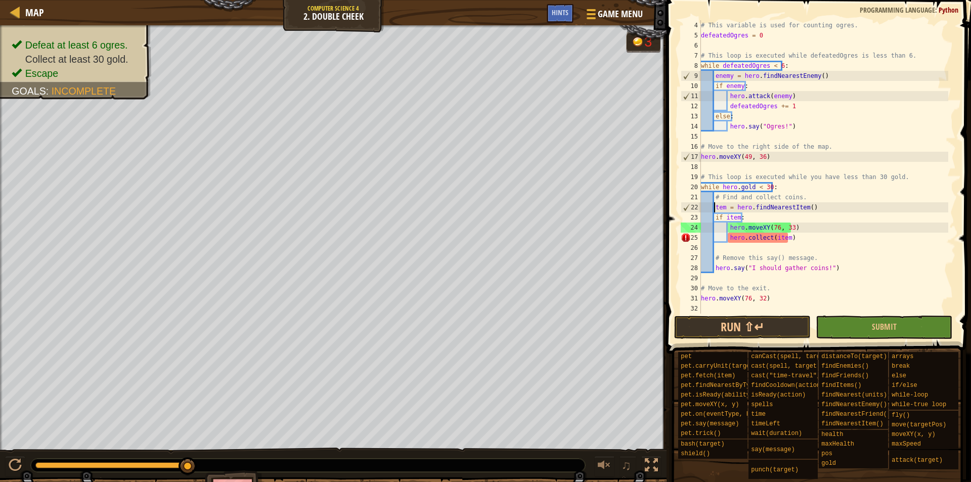
scroll to position [5, 2]
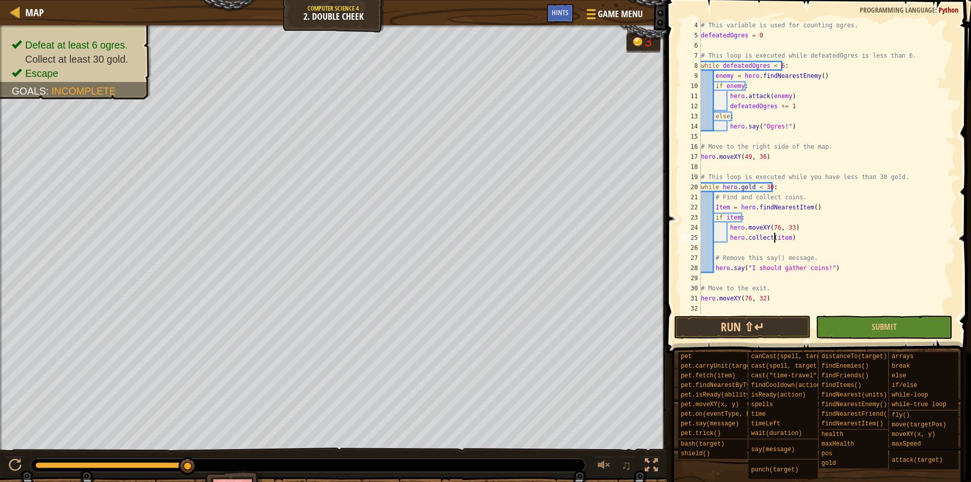
click at [774, 238] on div "# This variable is used for counting ogres. defeatedOgres = 0 # This loop is ex…" at bounding box center [823, 177] width 249 height 314
click at [916, 334] on button "Submit" at bounding box center [884, 327] width 137 height 23
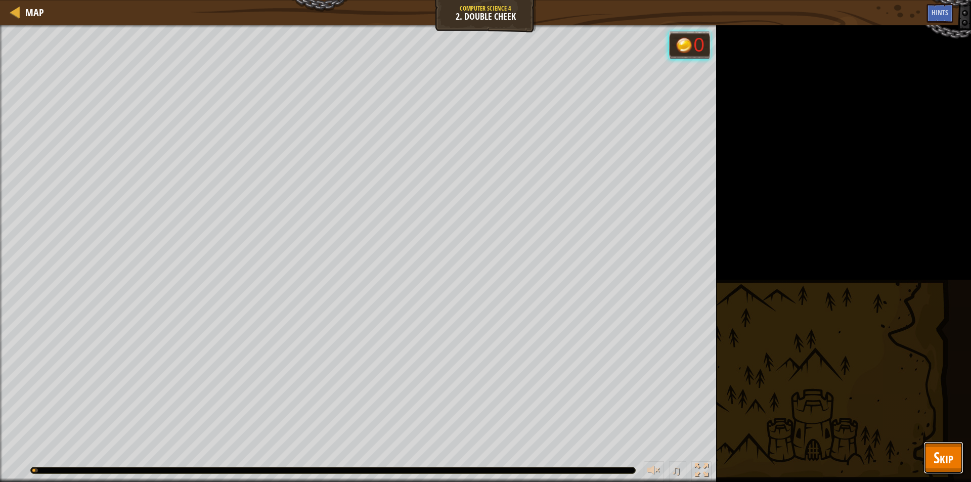
click at [942, 458] on span "Skip" at bounding box center [944, 457] width 20 height 21
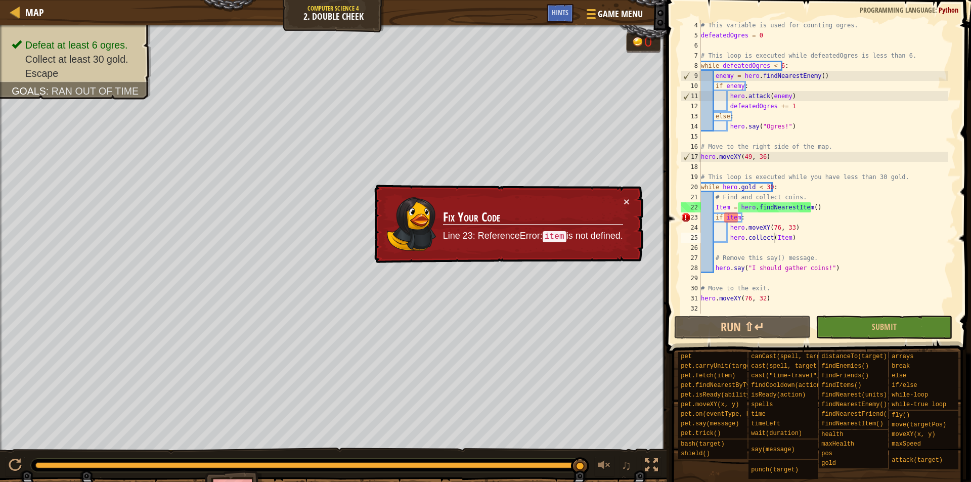
click at [728, 218] on div "# This variable is used for counting ogres. defeatedOgres = 0 # This loop is ex…" at bounding box center [823, 177] width 249 height 314
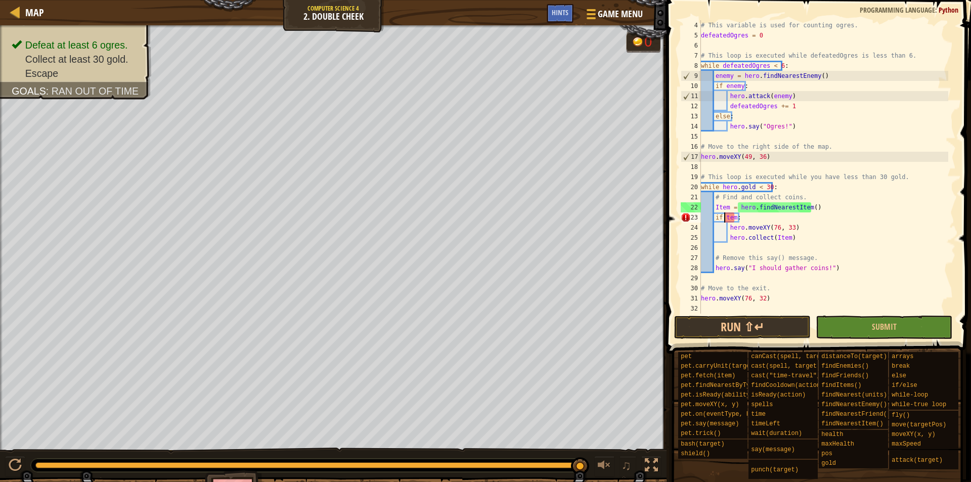
scroll to position [5, 3]
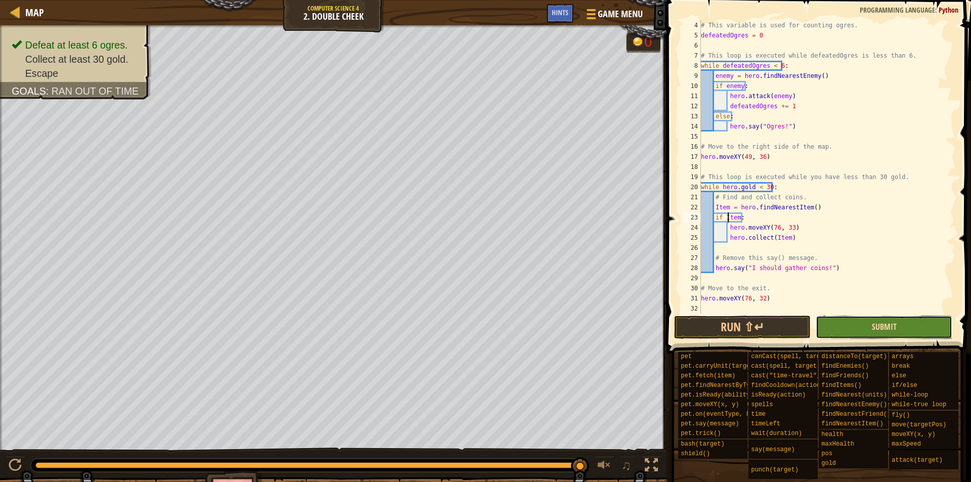
click at [878, 329] on span "Submit" at bounding box center [884, 326] width 25 height 11
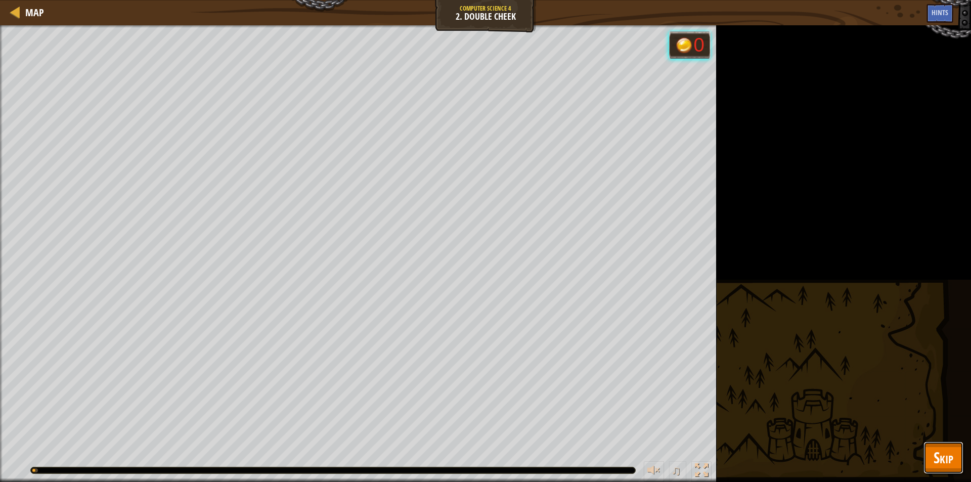
click at [931, 453] on button "Skip" at bounding box center [944, 458] width 40 height 32
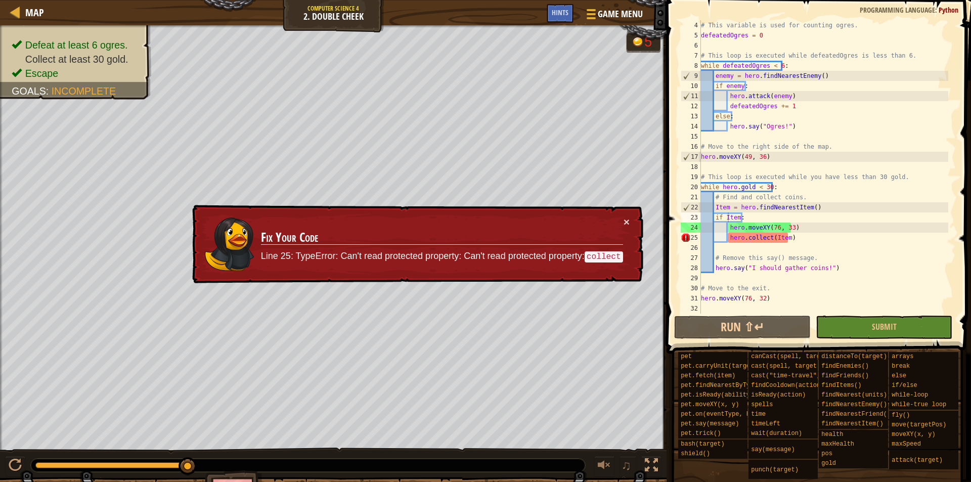
click at [791, 237] on div "# This variable is used for counting ogres. defeatedOgres = 0 # This loop is ex…" at bounding box center [823, 177] width 249 height 314
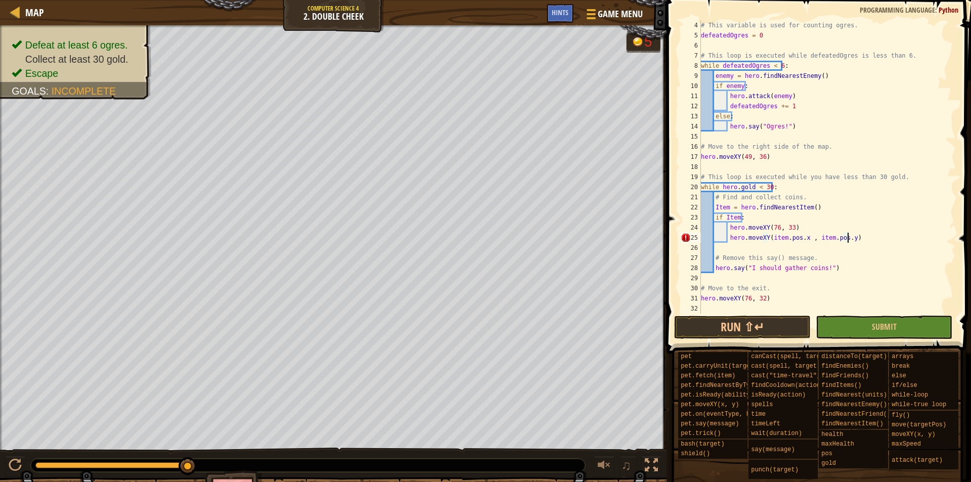
scroll to position [5, 12]
drag, startPoint x: 716, startPoint y: 207, endPoint x: 721, endPoint y: 207, distance: 5.1
click at [716, 207] on div "# This variable is used for counting ogres. defeatedOgres = 0 # This loop is ex…" at bounding box center [823, 177] width 249 height 314
click at [727, 215] on div "# This variable is used for counting ogres. defeatedOgres = 0 # This loop is ex…" at bounding box center [823, 177] width 249 height 314
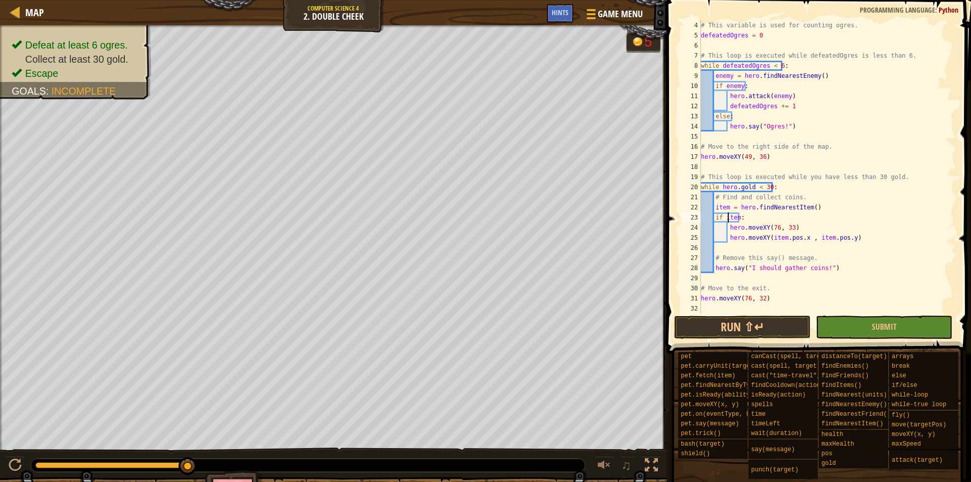
scroll to position [5, 2]
click at [846, 326] on button "Submit" at bounding box center [884, 327] width 137 height 23
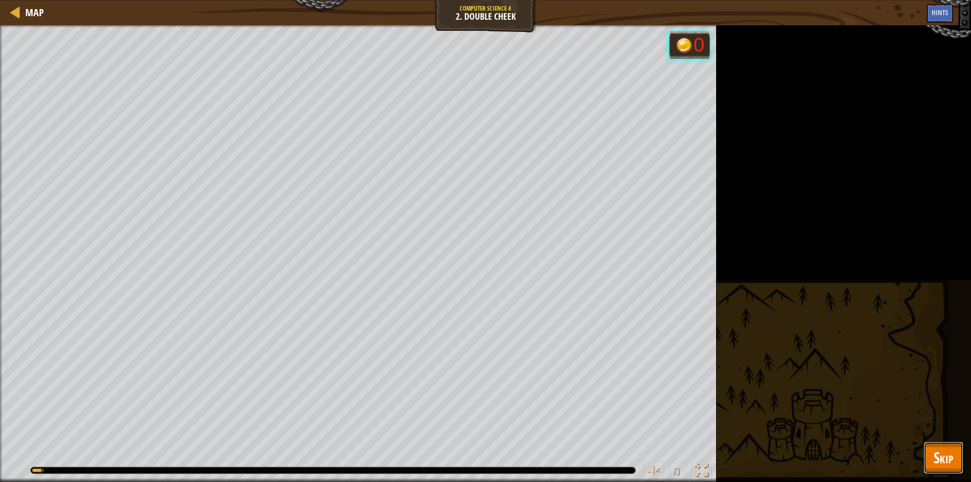
click at [944, 453] on span "Skip" at bounding box center [944, 457] width 20 height 21
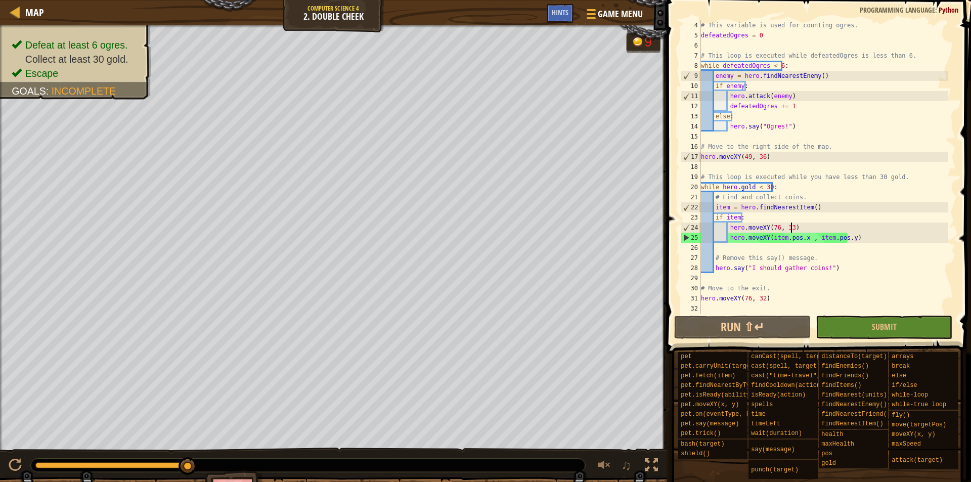
click at [794, 225] on div "# This variable is used for counting ogres. defeatedOgres = 0 # This loop is ex…" at bounding box center [823, 177] width 249 height 314
type textarea "h"
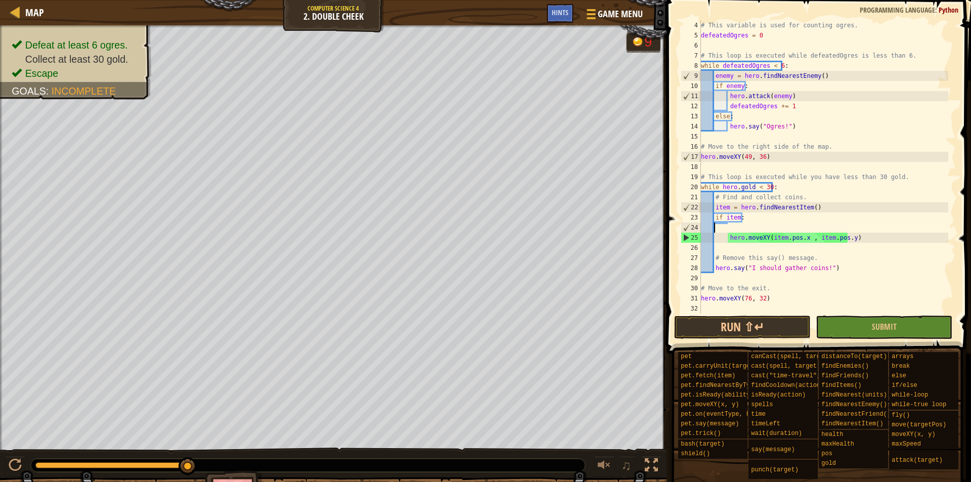
scroll to position [5, 0]
type textarea "if item:"
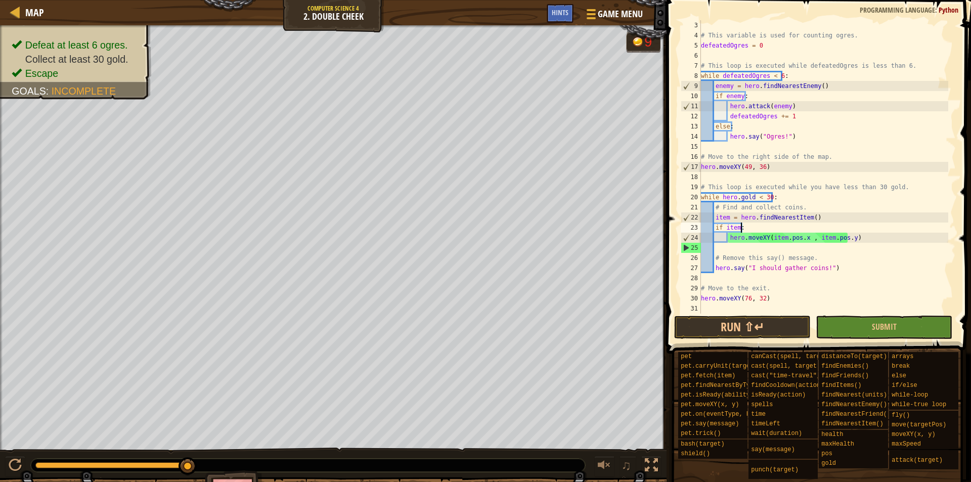
scroll to position [20, 0]
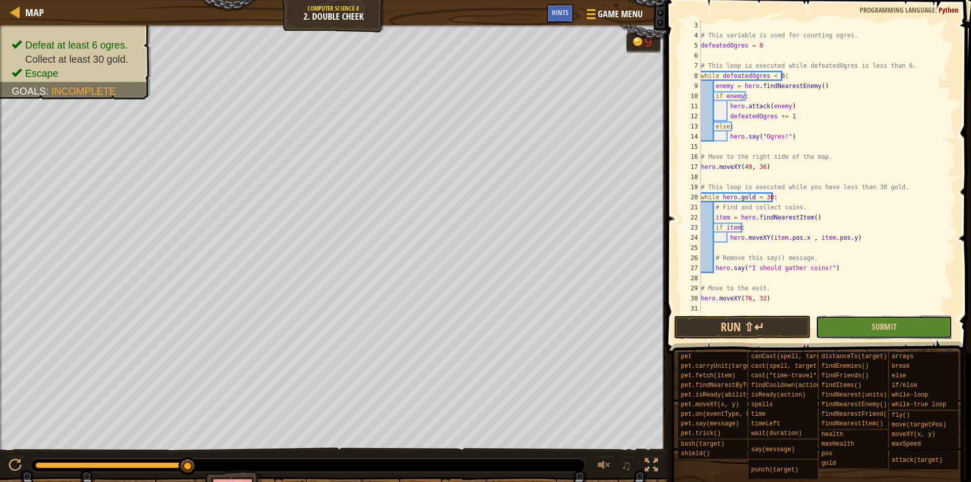
click at [866, 327] on button "Submit" at bounding box center [884, 327] width 137 height 23
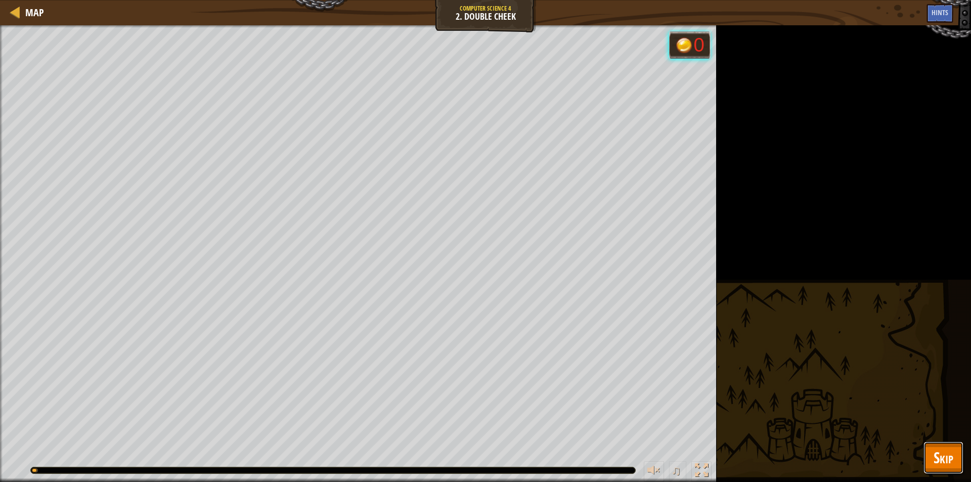
click at [934, 449] on span "Skip" at bounding box center [944, 457] width 20 height 21
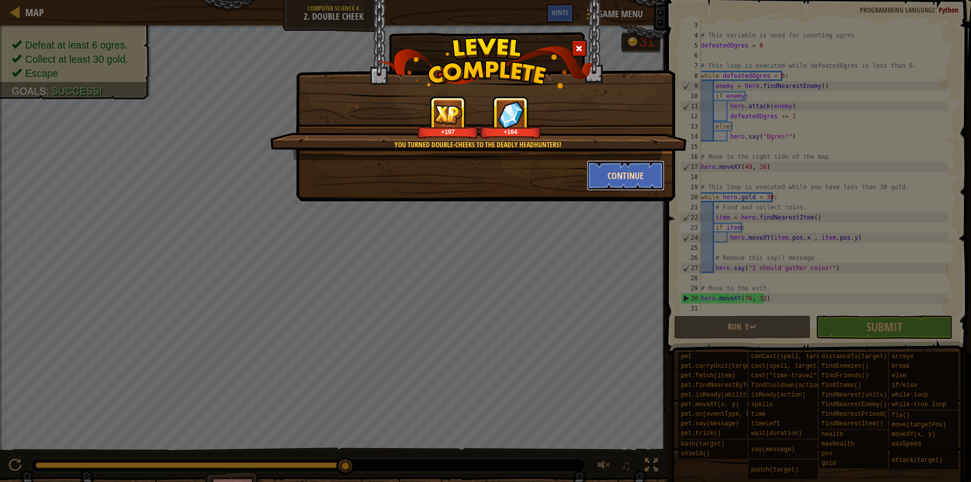
click at [618, 170] on button "Continue" at bounding box center [626, 175] width 78 height 30
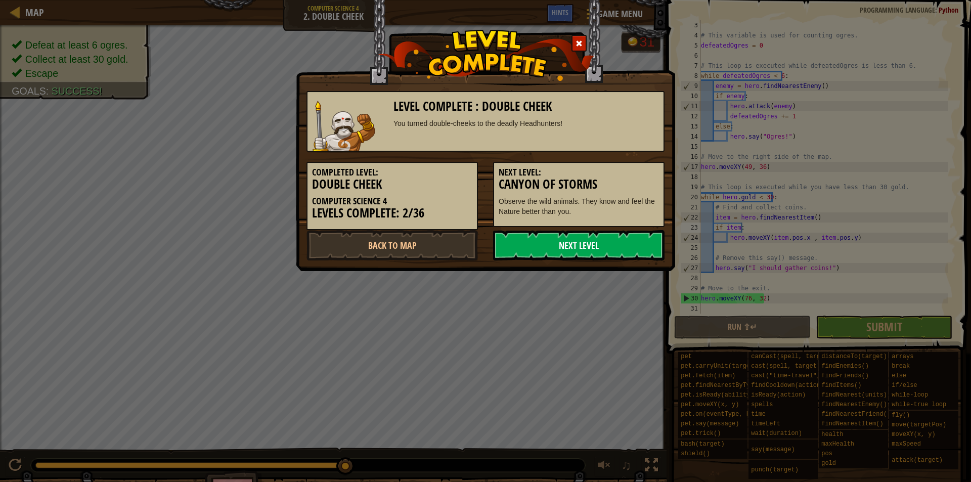
click at [606, 251] on link "Next Level" at bounding box center [578, 245] width 171 height 30
click at [604, 246] on link "Next Level" at bounding box center [578, 245] width 171 height 30
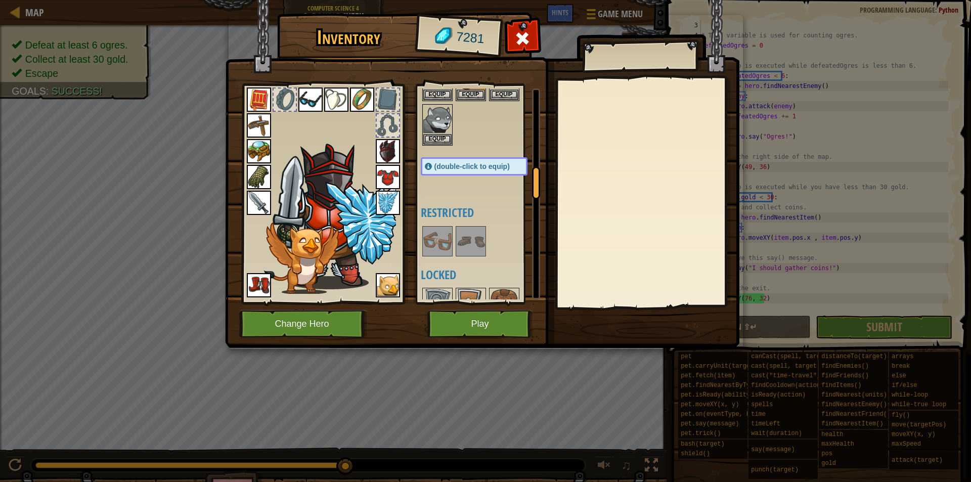
scroll to position [556, 0]
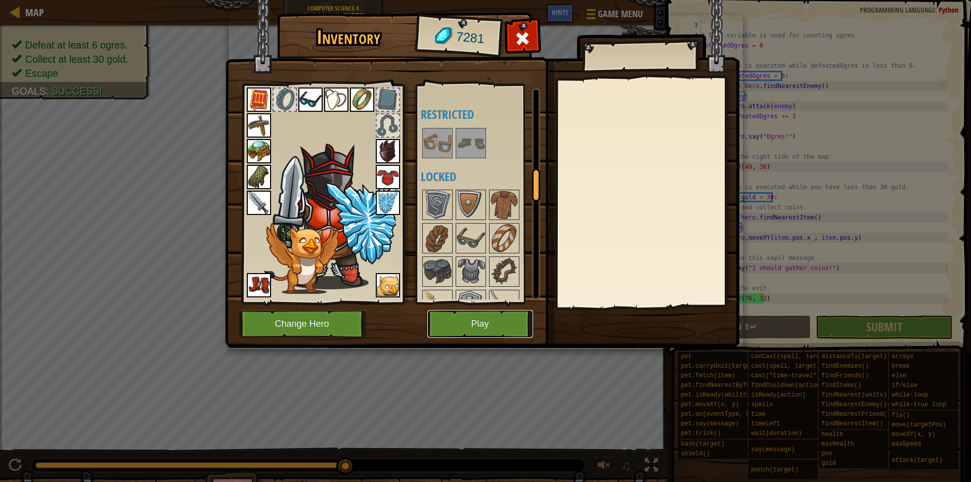
click at [484, 329] on button "Play" at bounding box center [480, 324] width 106 height 28
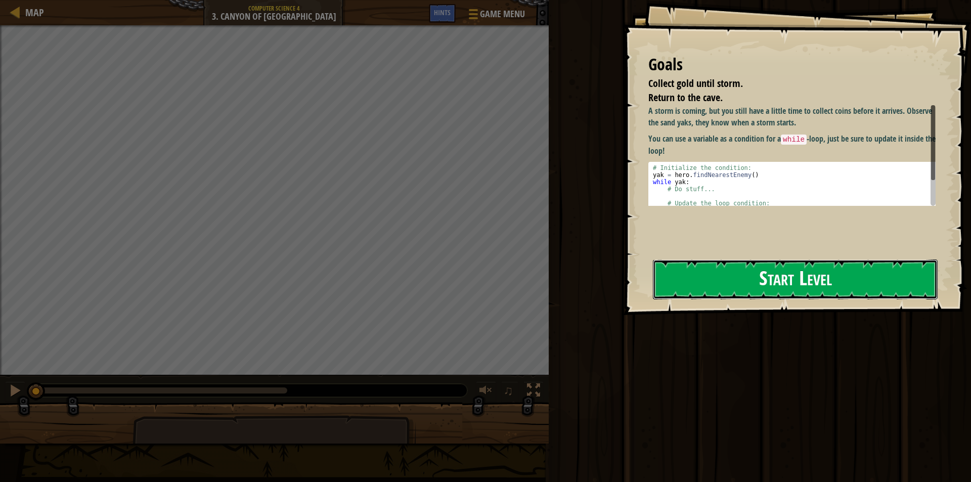
click at [793, 275] on button "Start Level" at bounding box center [795, 279] width 285 height 40
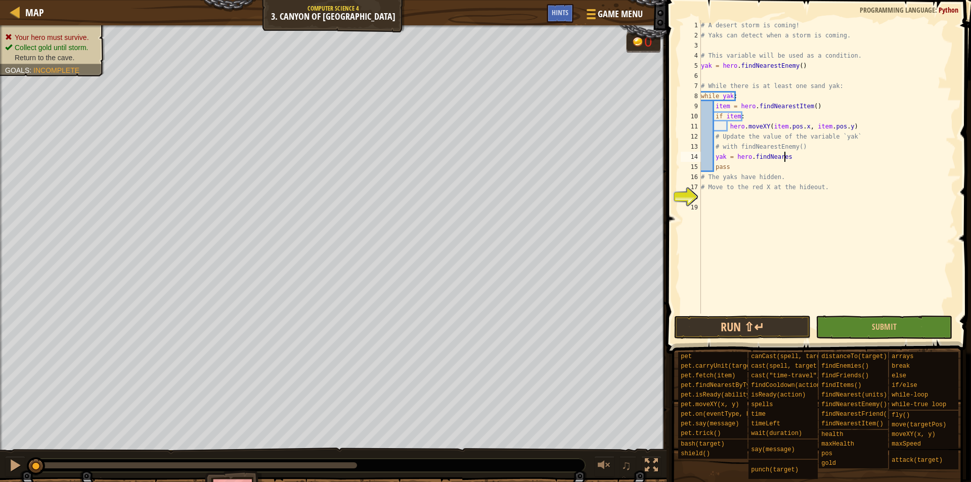
scroll to position [5, 7]
type textarea "yak = hero.findNearestEnemy()"
click at [708, 196] on div "# A desert storm is coming! # Yaks can detect when a storm is coming. # This va…" at bounding box center [827, 177] width 257 height 314
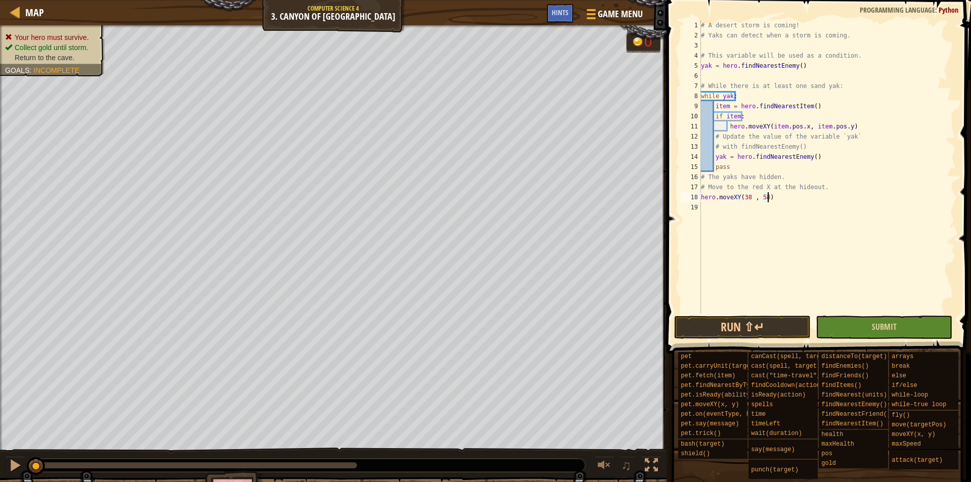
type textarea "hero.moveXY(38 , 58)"
click at [855, 334] on button "Submit" at bounding box center [884, 327] width 137 height 23
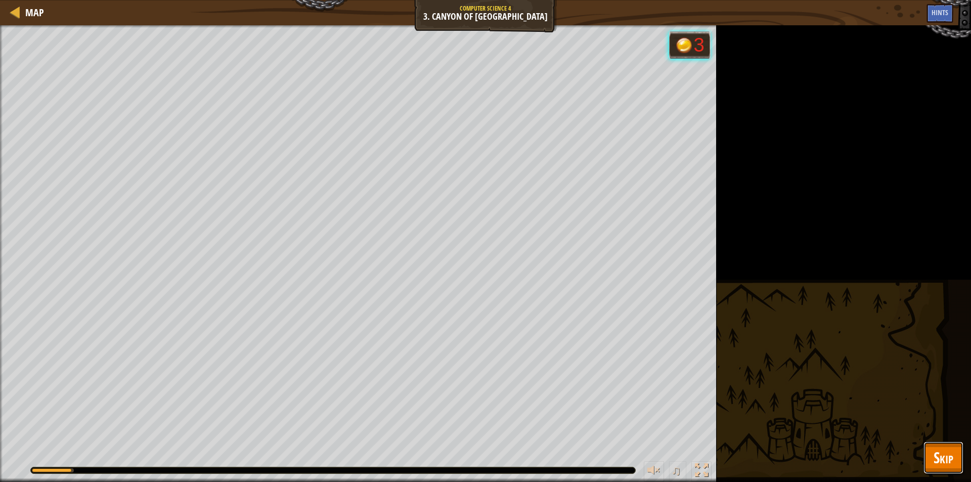
click at [943, 450] on span "Skip" at bounding box center [944, 457] width 20 height 21
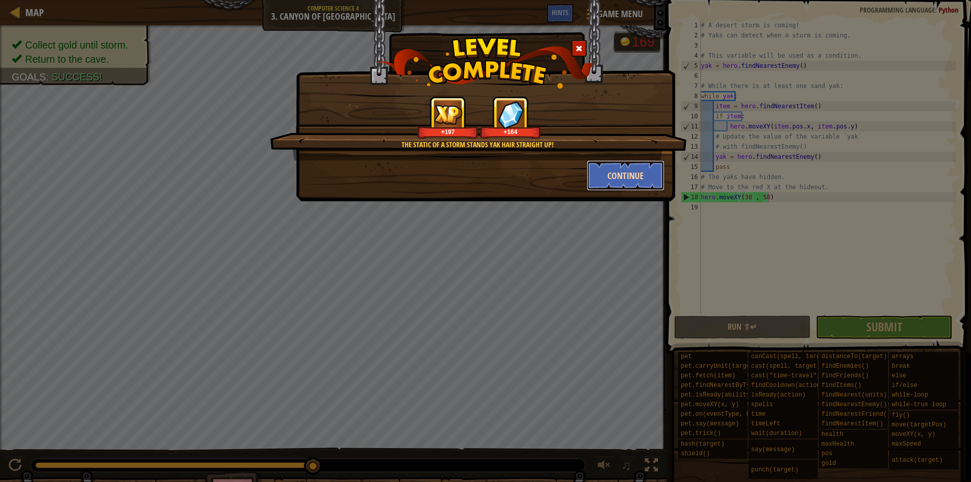
click at [618, 177] on button "Continue" at bounding box center [626, 175] width 78 height 30
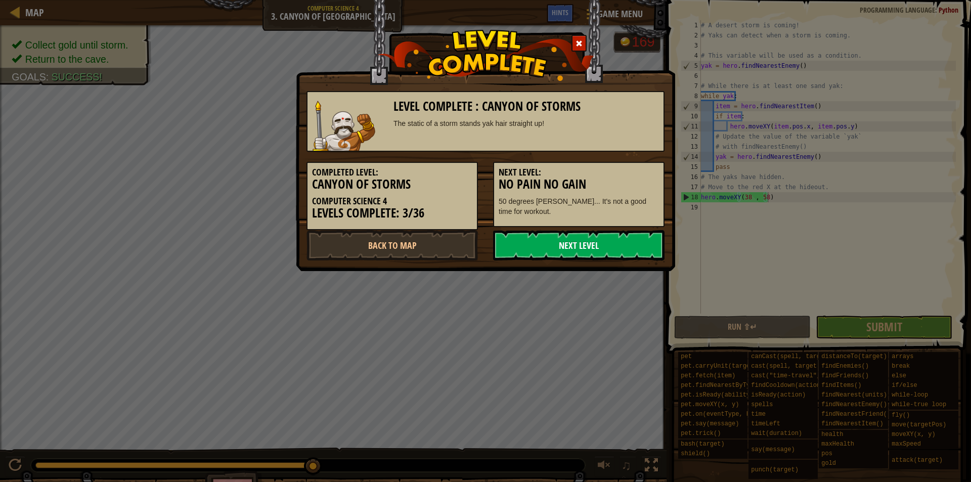
click at [596, 242] on link "Next Level" at bounding box center [578, 245] width 171 height 30
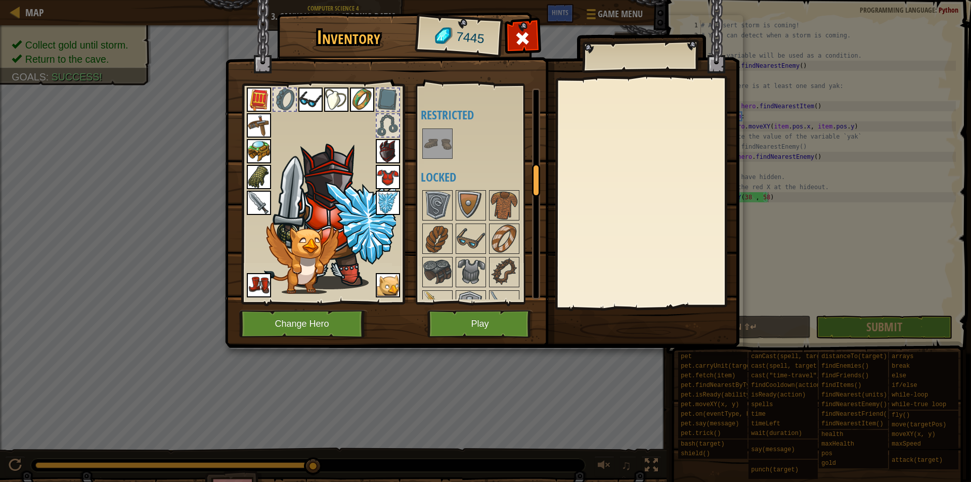
scroll to position [658, 0]
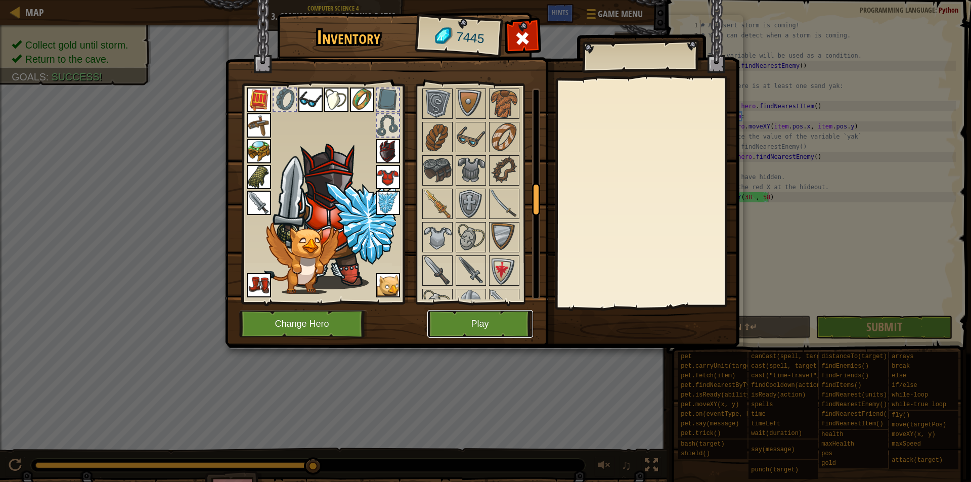
click at [469, 322] on button "Play" at bounding box center [480, 324] width 106 height 28
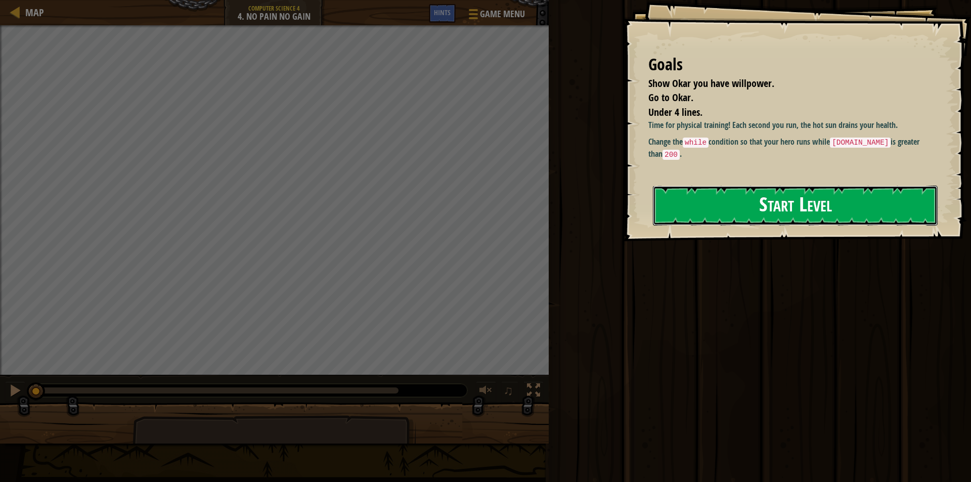
click at [749, 193] on button "Start Level" at bounding box center [795, 206] width 285 height 40
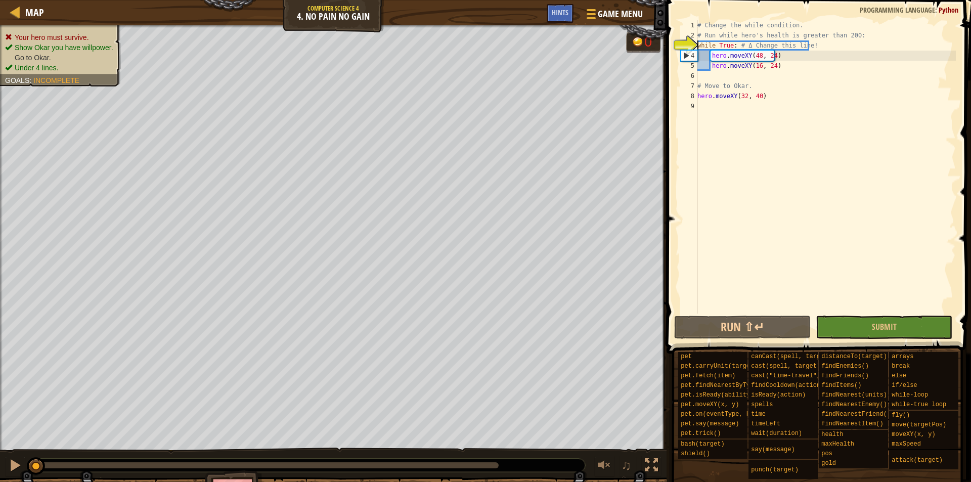
click at [715, 48] on div "# Change the while condition. # Run while hero's health is greater than 200: wh…" at bounding box center [825, 177] width 260 height 314
click at [732, 47] on div "# Change the while condition. # Run while hero's health is greater than 200: wh…" at bounding box center [825, 177] width 260 height 314
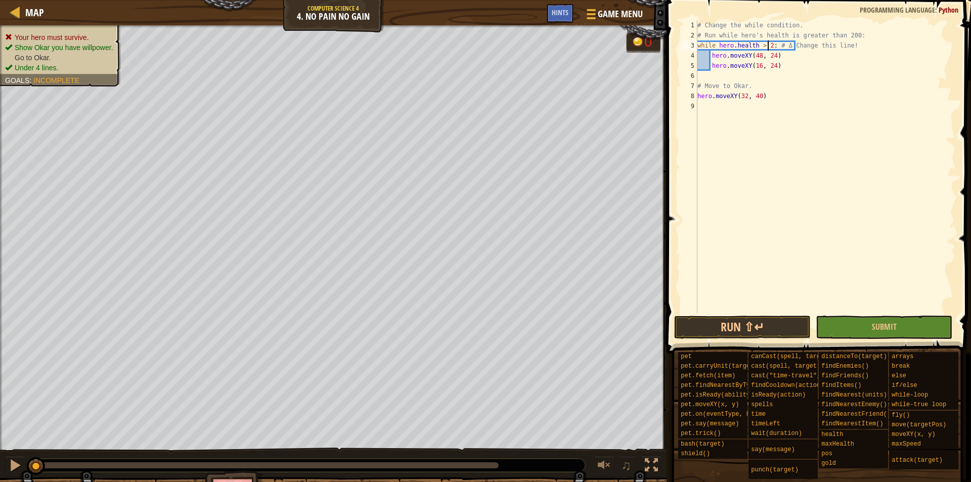
scroll to position [5, 6]
type textarea "while [DOMAIN_NAME] > 200: # Δ Change this line!"
click at [870, 329] on button "Submit" at bounding box center [884, 327] width 137 height 23
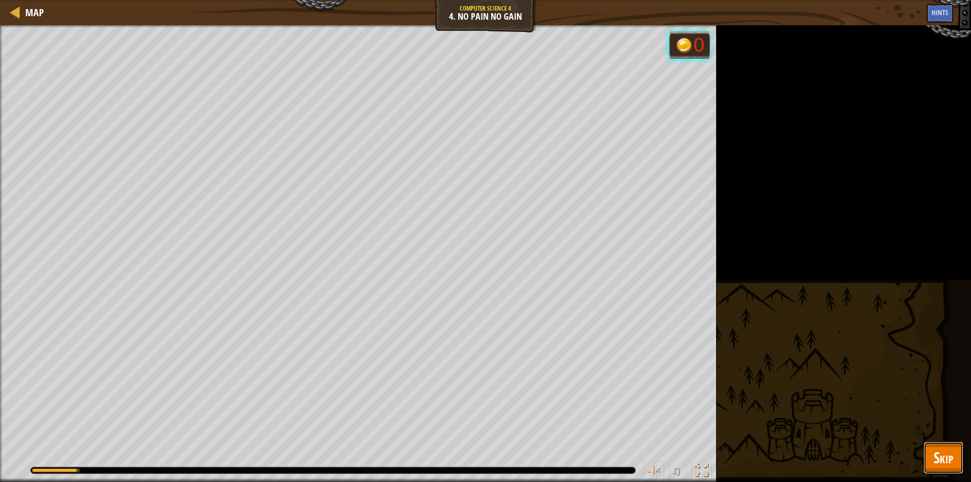
click at [947, 461] on span "Skip" at bounding box center [944, 457] width 20 height 21
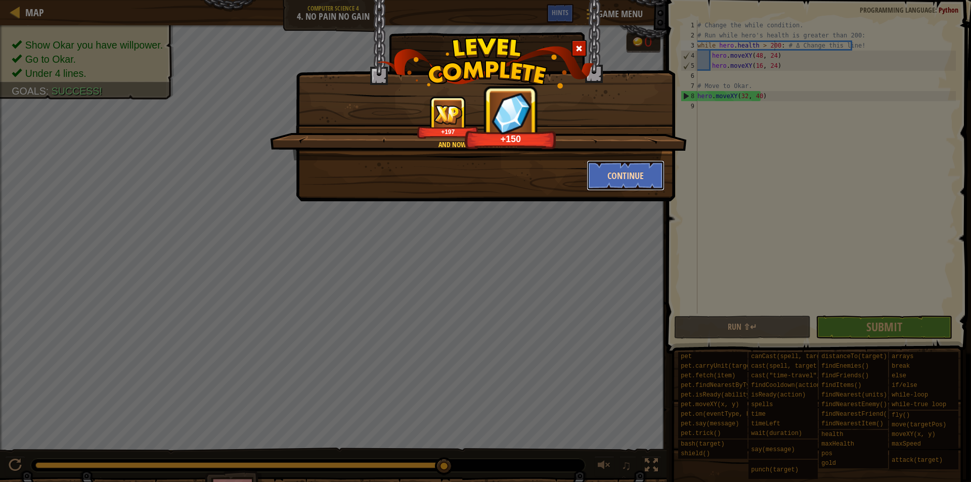
click at [644, 170] on button "Continue" at bounding box center [626, 175] width 78 height 30
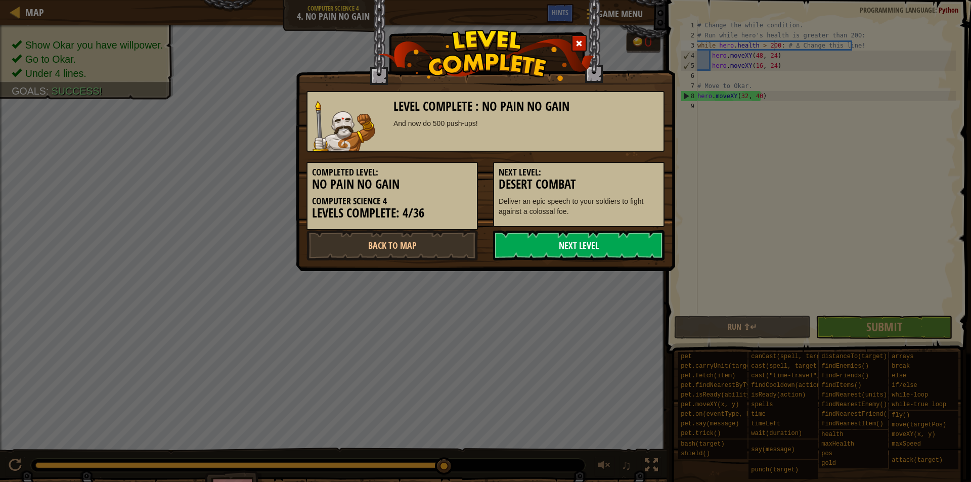
click at [561, 245] on link "Next Level" at bounding box center [578, 245] width 171 height 30
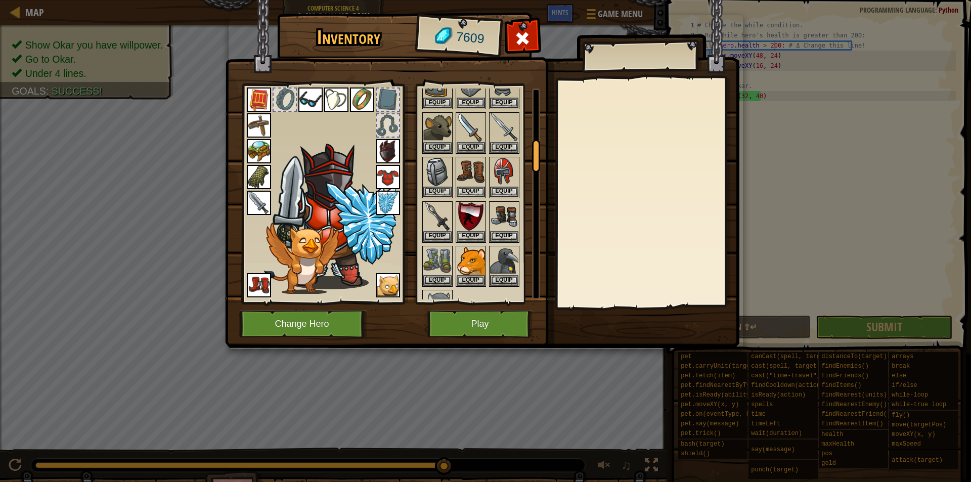
scroll to position [354, 0]
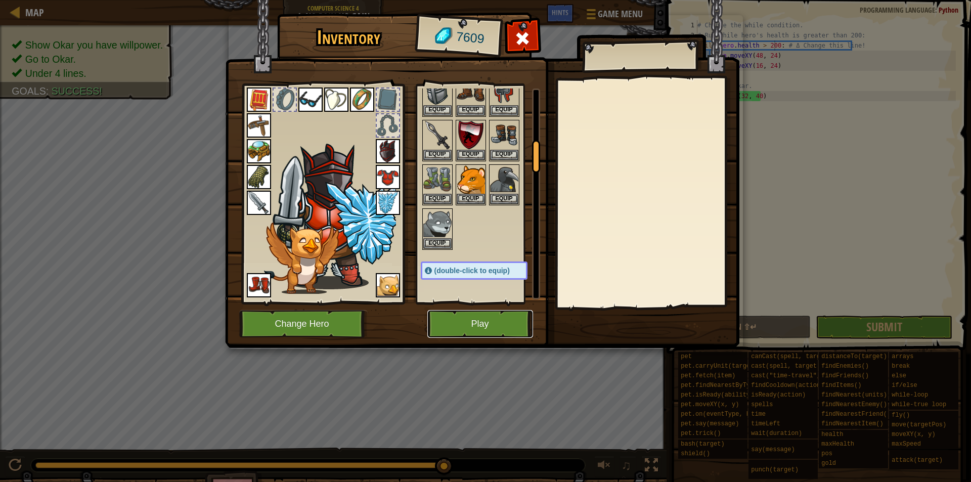
click at [475, 320] on button "Play" at bounding box center [480, 324] width 106 height 28
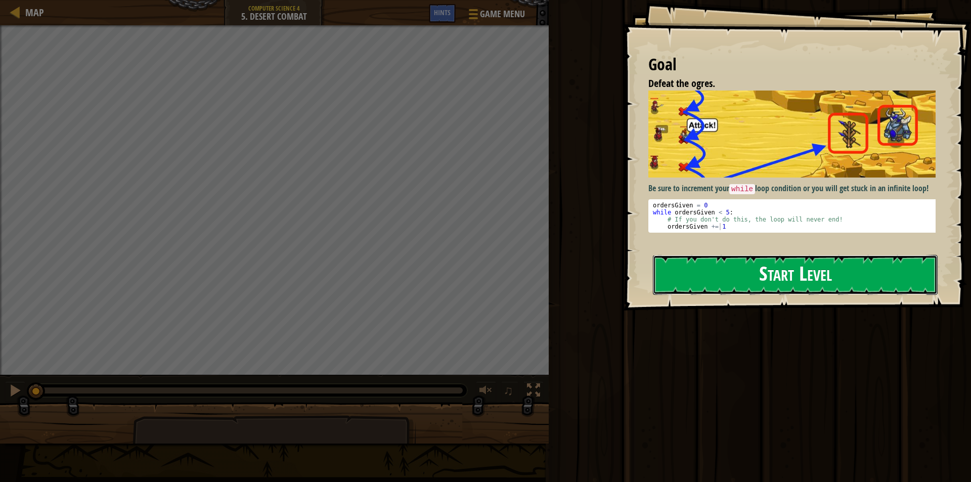
click at [718, 269] on button "Start Level" at bounding box center [795, 275] width 285 height 40
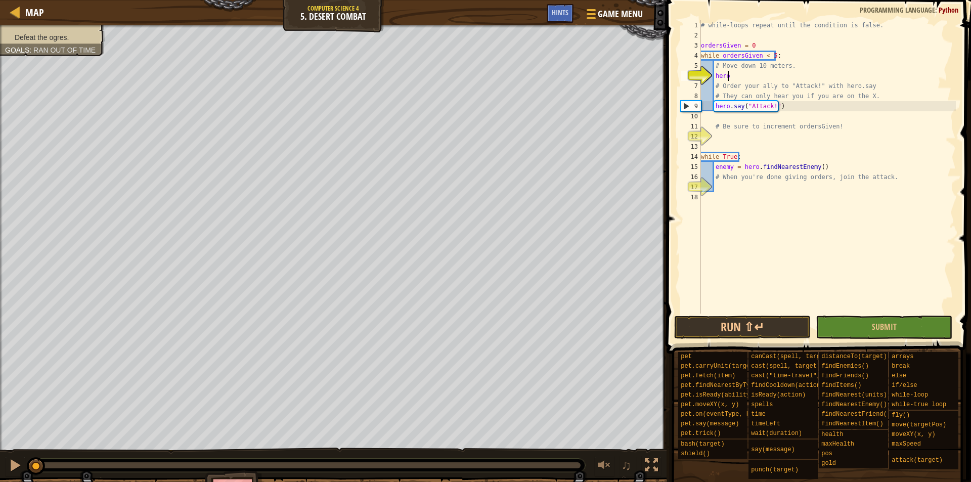
scroll to position [5, 2]
type textarea "h"
type textarea "hero.moveXY(10, 10)"
click at [721, 139] on div "# while-loops repeat until the condition is false. ordersGiven = 0 while orders…" at bounding box center [827, 177] width 257 height 314
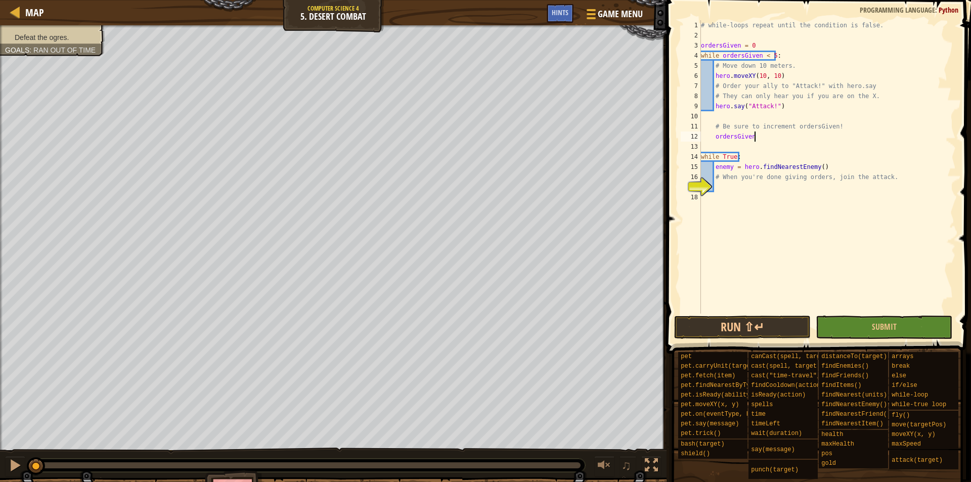
scroll to position [5, 4]
type textarea "ordersGiven += 1"
click at [721, 184] on div "# while-loops repeat until the condition is false. ordersGiven = 0 while orders…" at bounding box center [827, 177] width 257 height 314
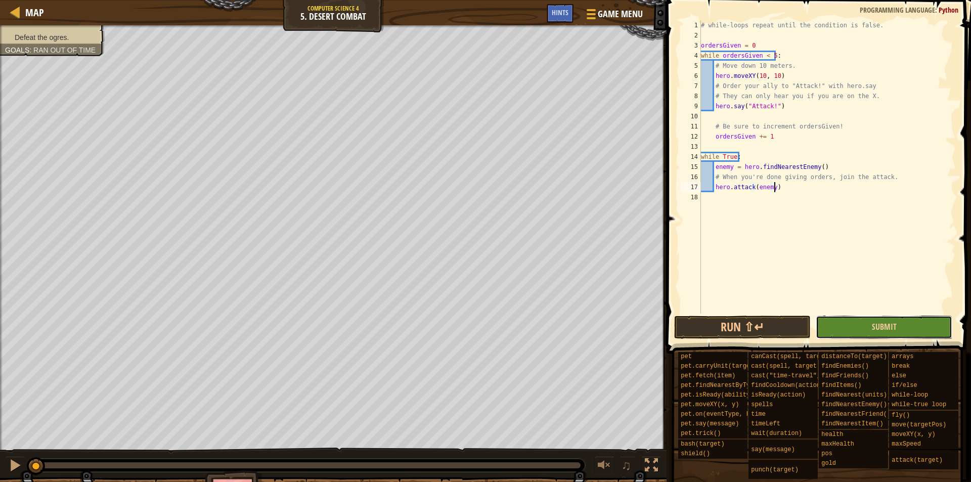
click at [842, 323] on button "Submit" at bounding box center [884, 327] width 137 height 23
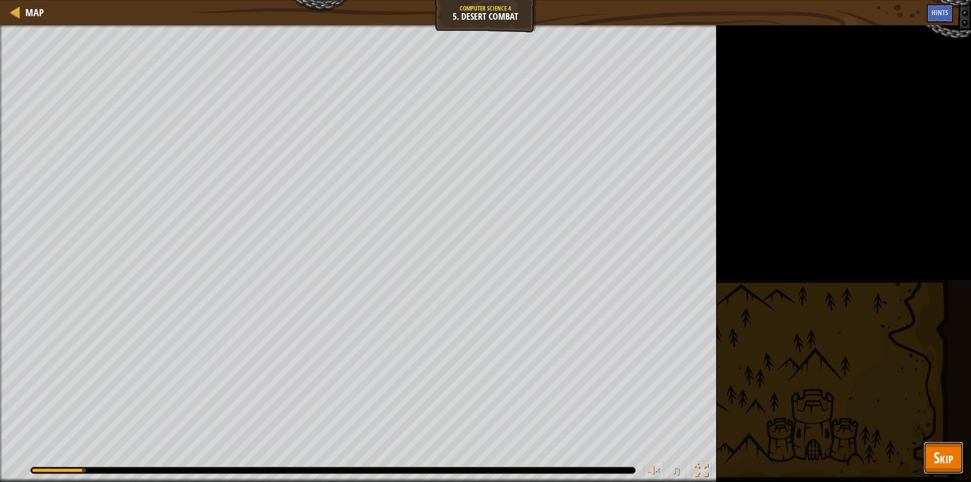
click at [937, 454] on span "Skip" at bounding box center [944, 457] width 20 height 21
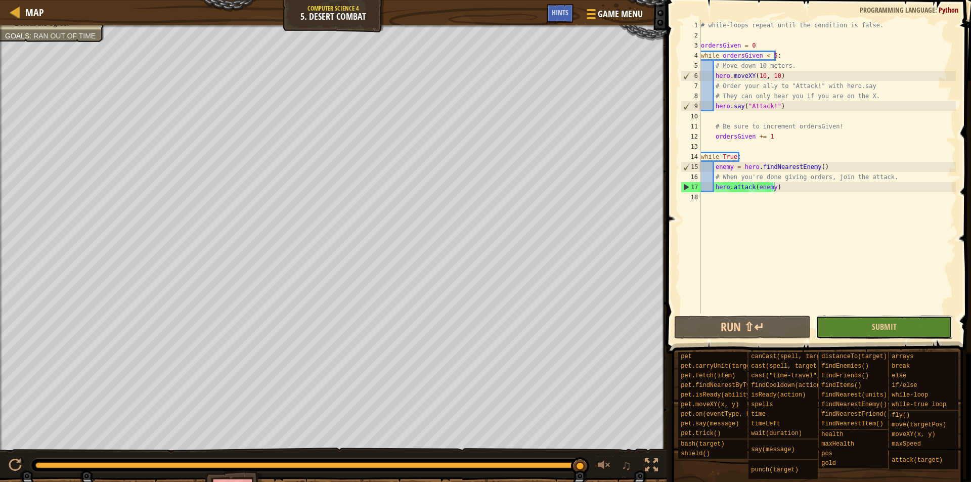
click at [866, 330] on button "Submit" at bounding box center [884, 327] width 137 height 23
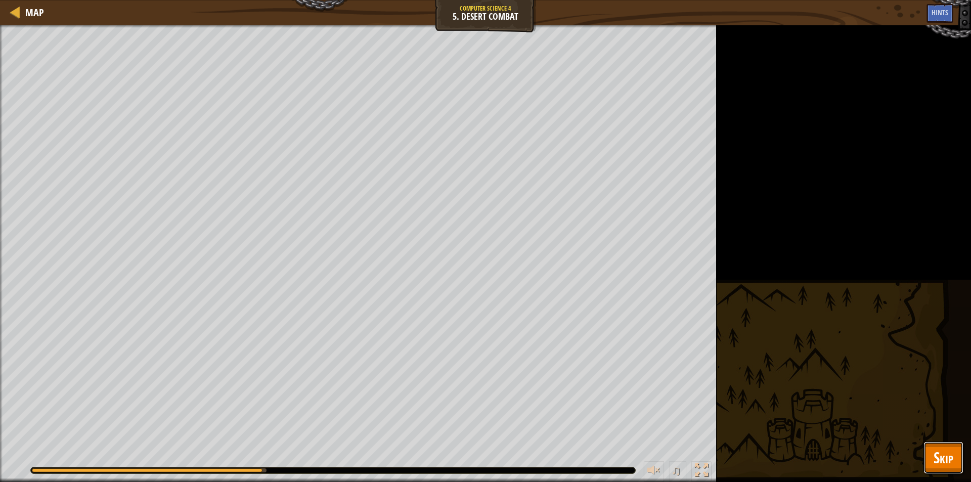
click at [951, 459] on span "Skip" at bounding box center [944, 457] width 20 height 21
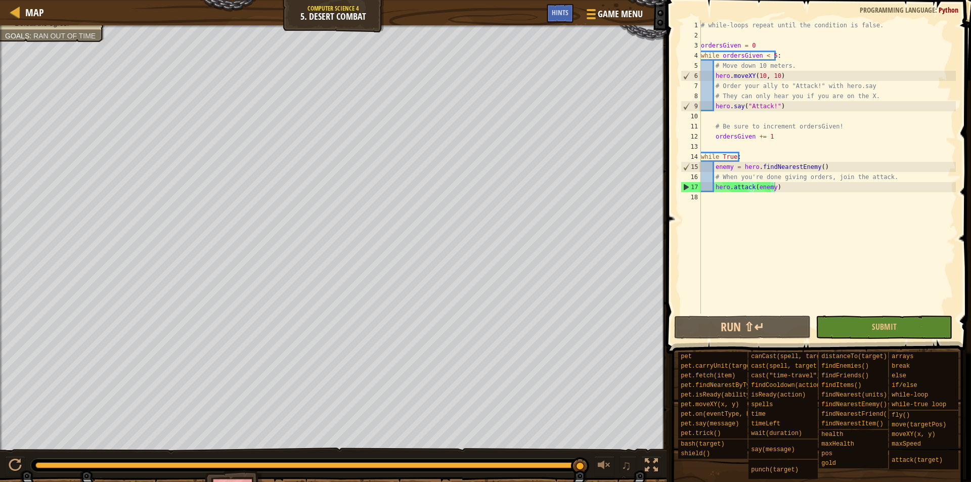
click at [770, 137] on div "# while-loops repeat until the condition is false. ordersGiven = 0 while orders…" at bounding box center [827, 177] width 257 height 314
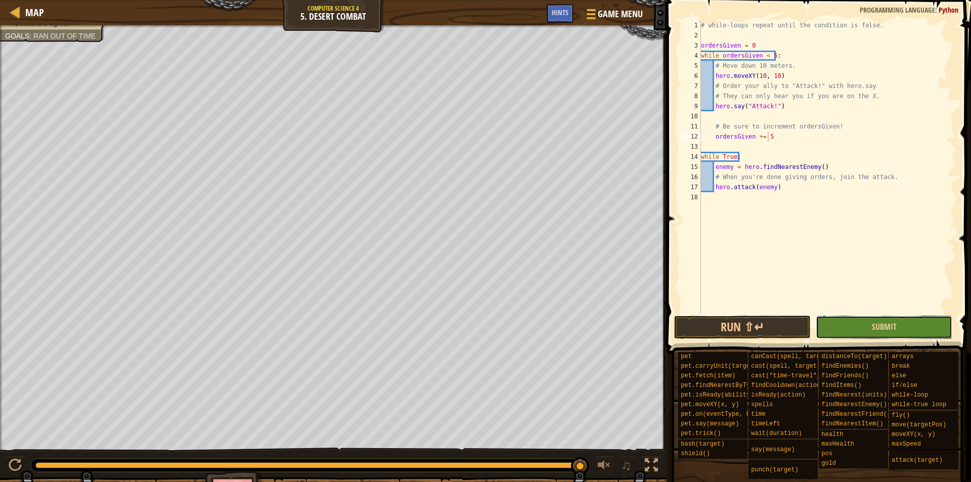
click at [876, 333] on button "Submit" at bounding box center [884, 327] width 137 height 23
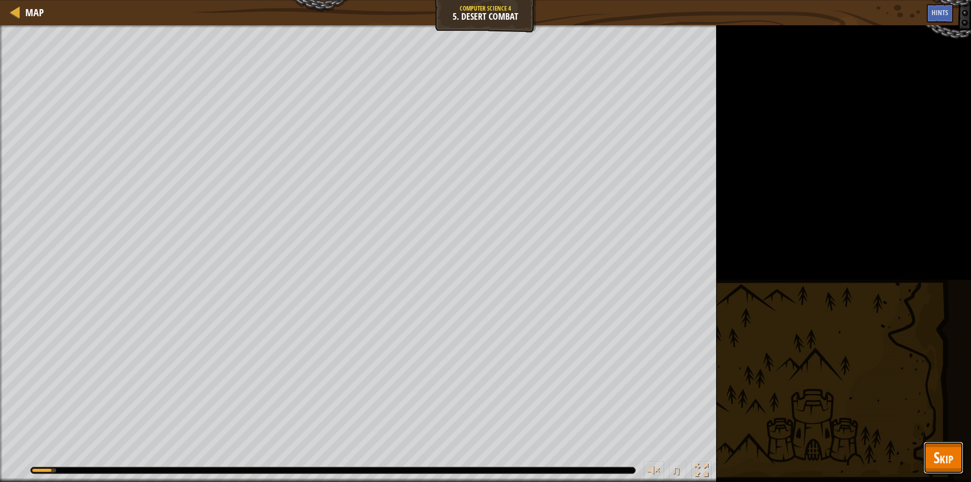
click at [944, 450] on span "Skip" at bounding box center [944, 457] width 20 height 21
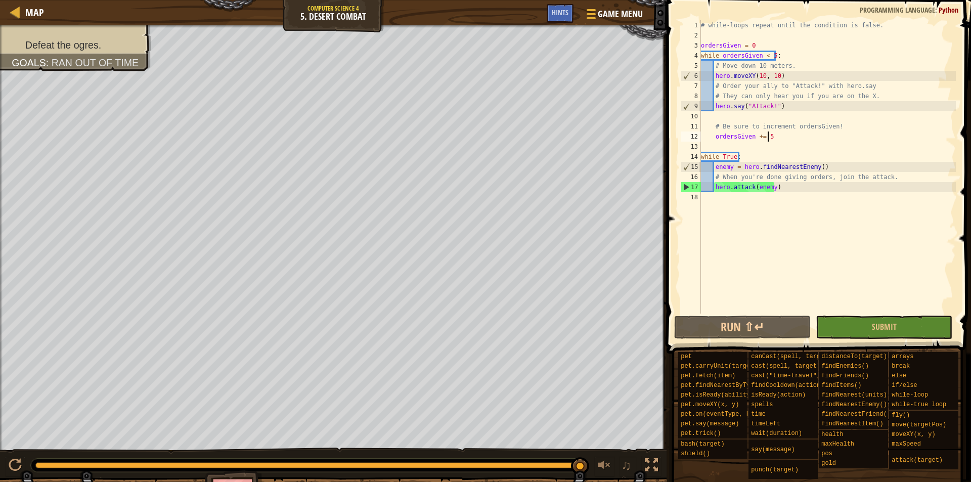
click at [777, 138] on div "# while-loops repeat until the condition is false. ordersGiven = 0 while orders…" at bounding box center [827, 177] width 257 height 314
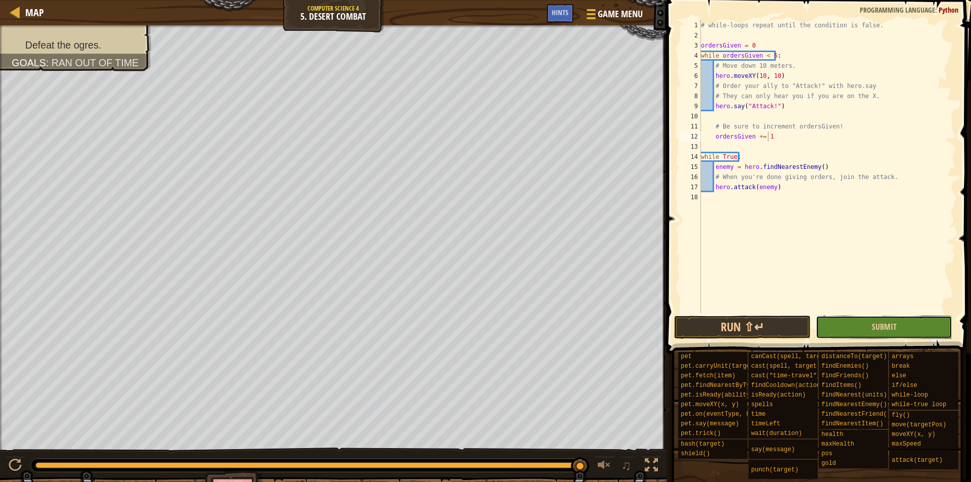
click at [864, 328] on button "Submit" at bounding box center [884, 327] width 137 height 23
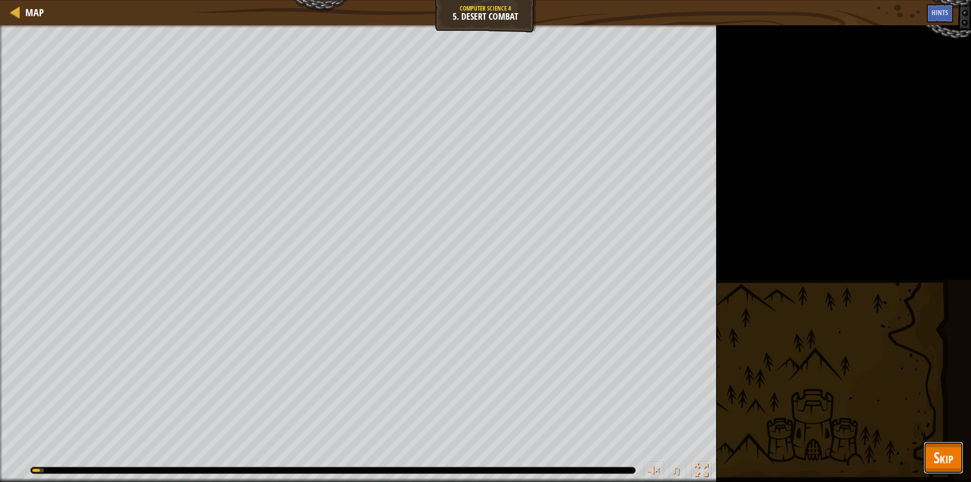
click at [938, 456] on span "Skip" at bounding box center [944, 457] width 20 height 21
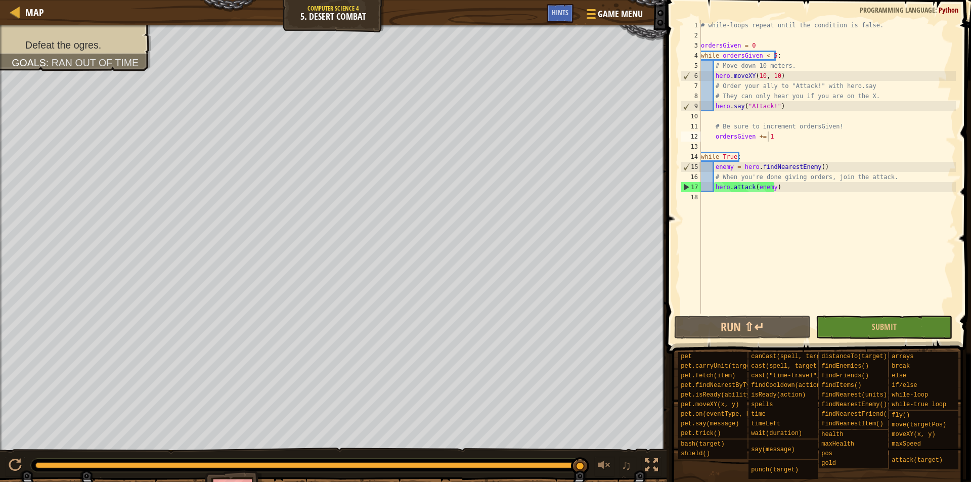
click at [775, 78] on div "# while-loops repeat until the condition is false. ordersGiven = 0 while orders…" at bounding box center [827, 177] width 257 height 314
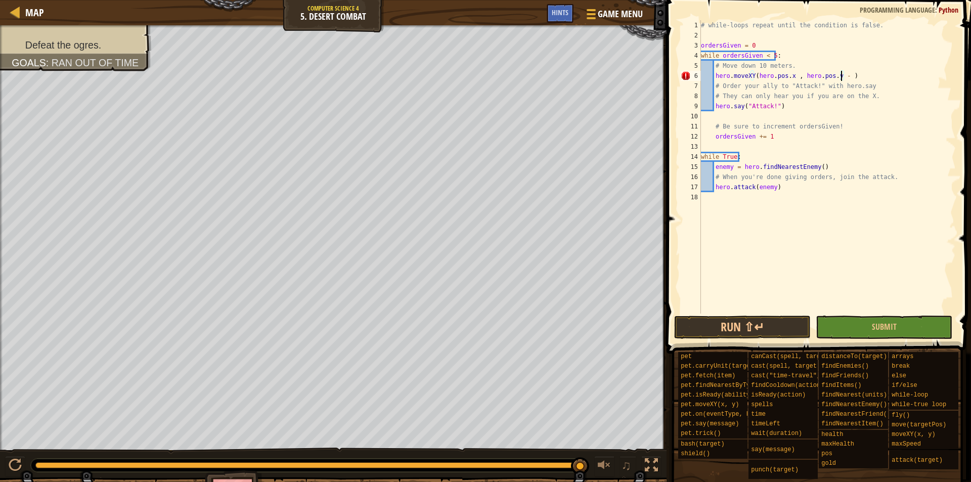
scroll to position [5, 12]
type textarea "hero.moveXY(hero.pos.x , hero.pos.y - 10)"
click at [886, 325] on span "Submit" at bounding box center [884, 326] width 25 height 11
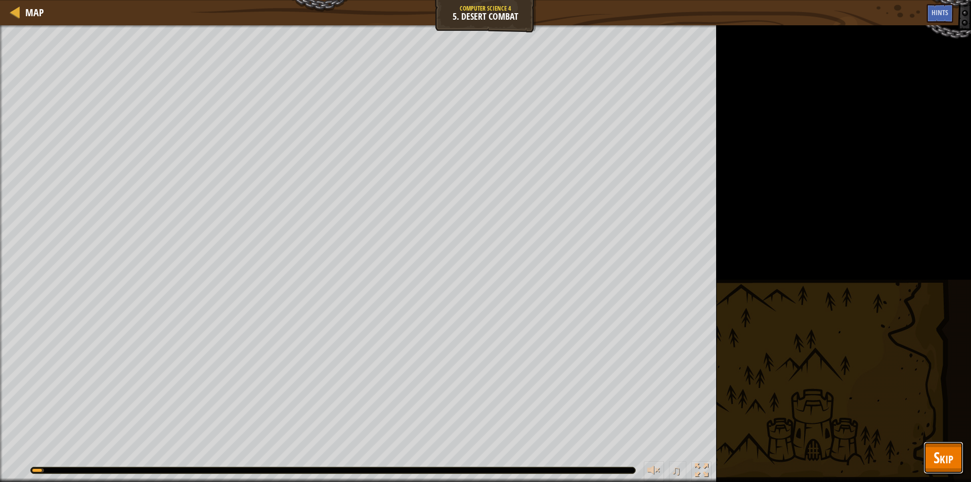
click at [926, 457] on button "Skip" at bounding box center [944, 458] width 40 height 32
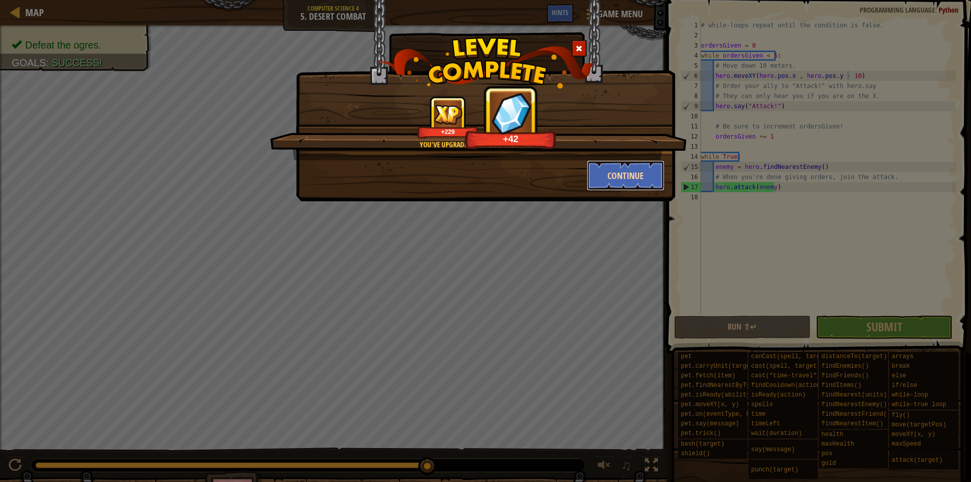
click at [614, 178] on button "Continue" at bounding box center [626, 175] width 78 height 30
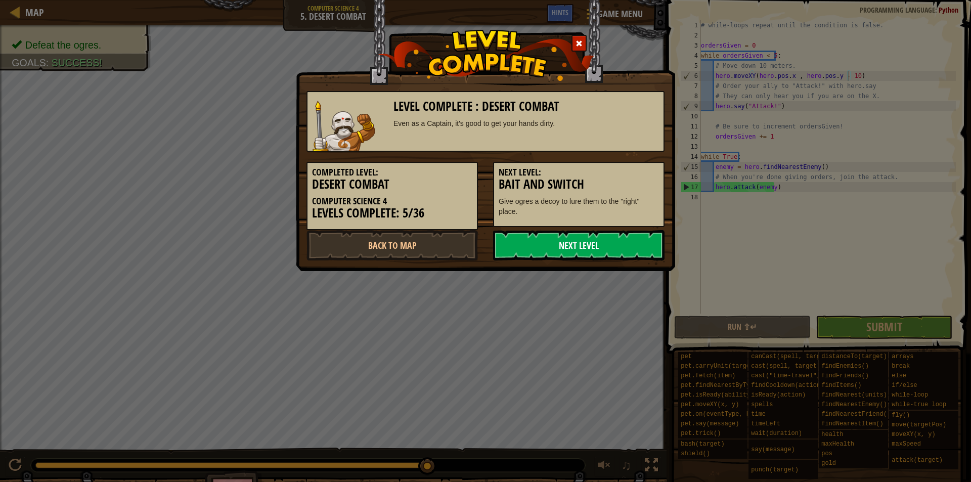
click at [581, 244] on link "Next Level" at bounding box center [578, 245] width 171 height 30
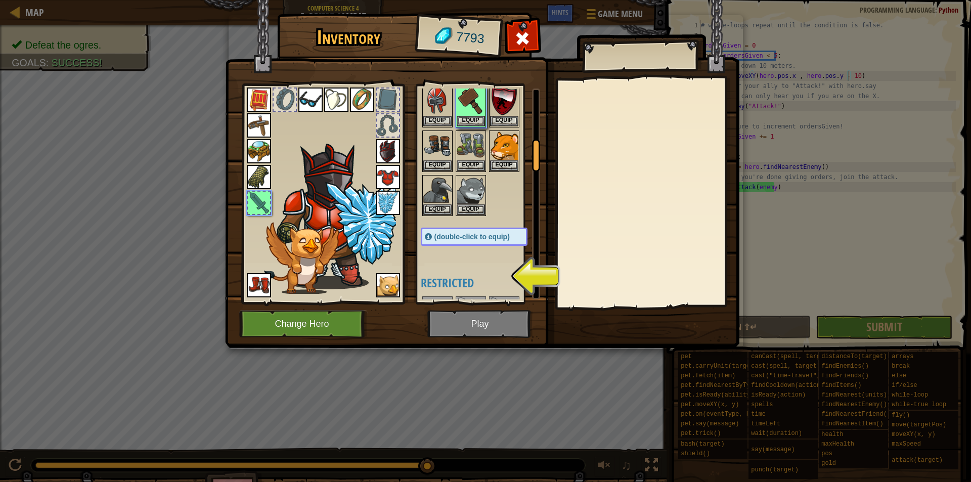
scroll to position [326, 0]
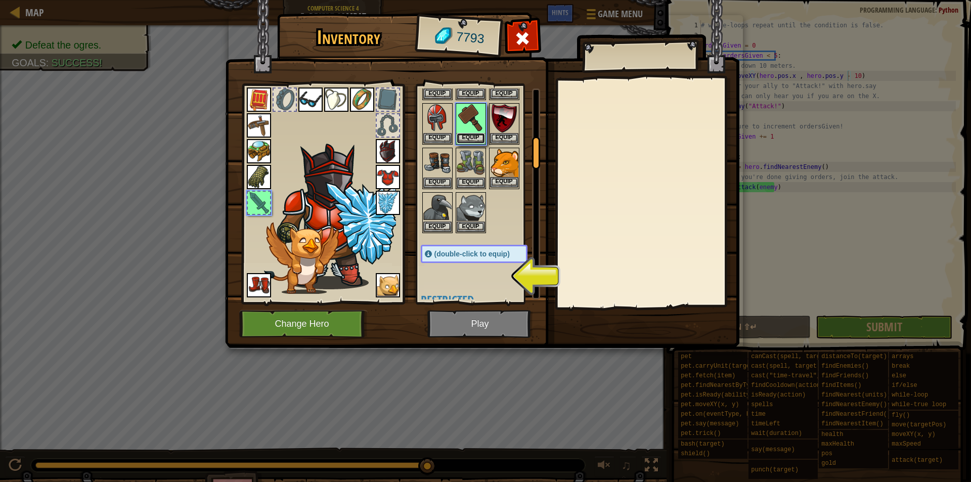
click at [474, 134] on button "Equip" at bounding box center [471, 138] width 28 height 11
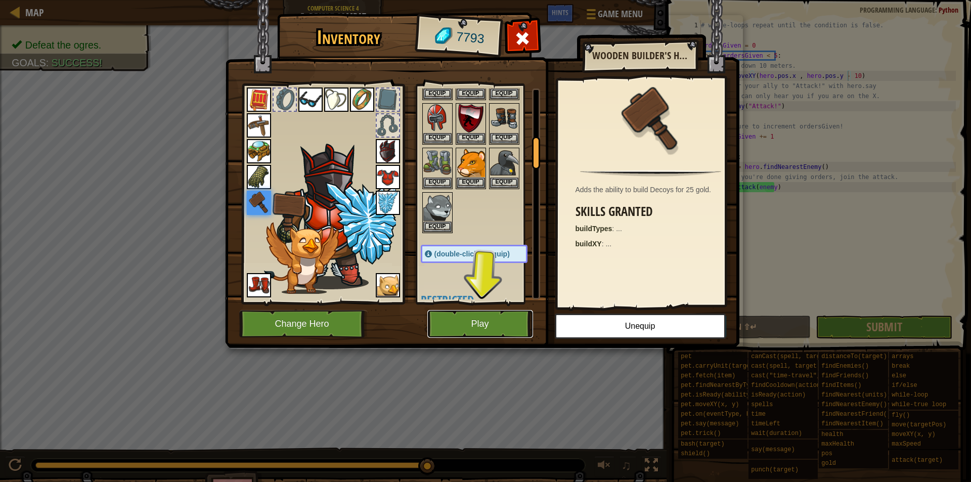
click at [498, 326] on button "Play" at bounding box center [480, 324] width 106 height 28
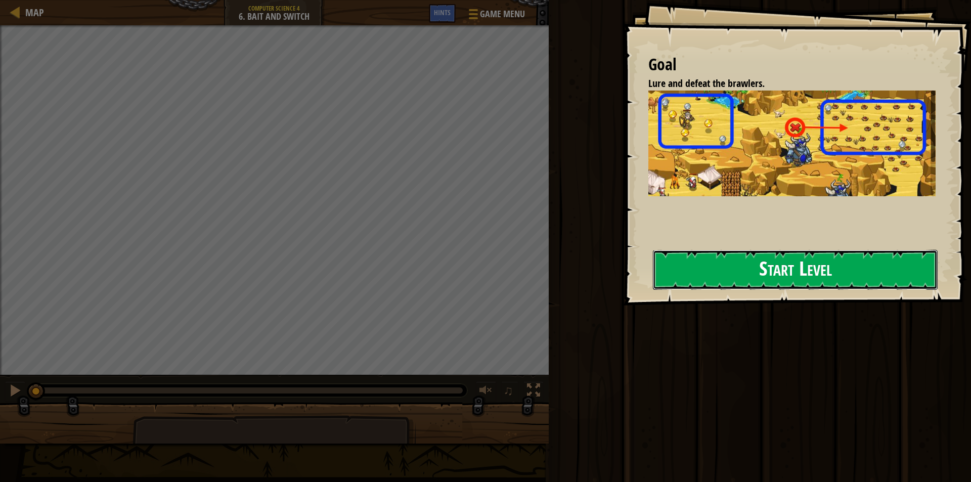
click at [794, 274] on button "Start Level" at bounding box center [795, 270] width 285 height 40
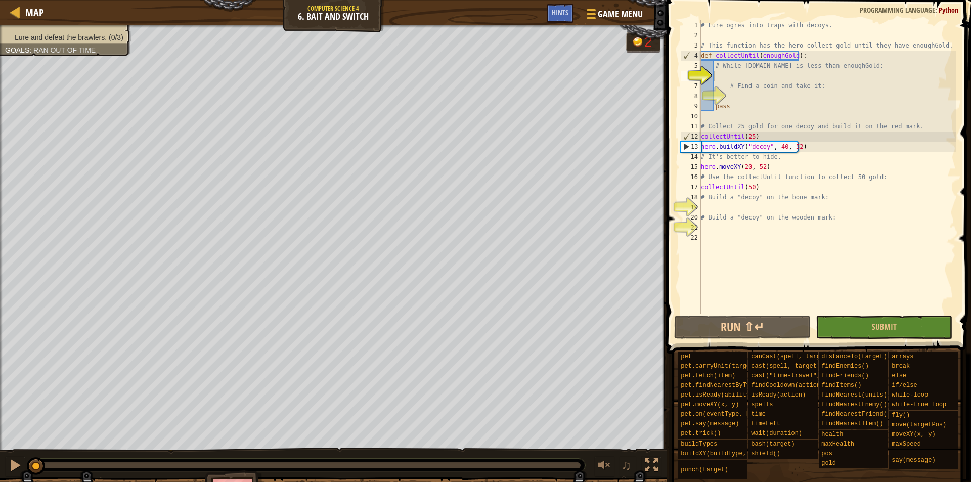
click at [730, 72] on div "# Lure ogres into traps with decoys. # This function has the hero collect gold …" at bounding box center [827, 177] width 257 height 314
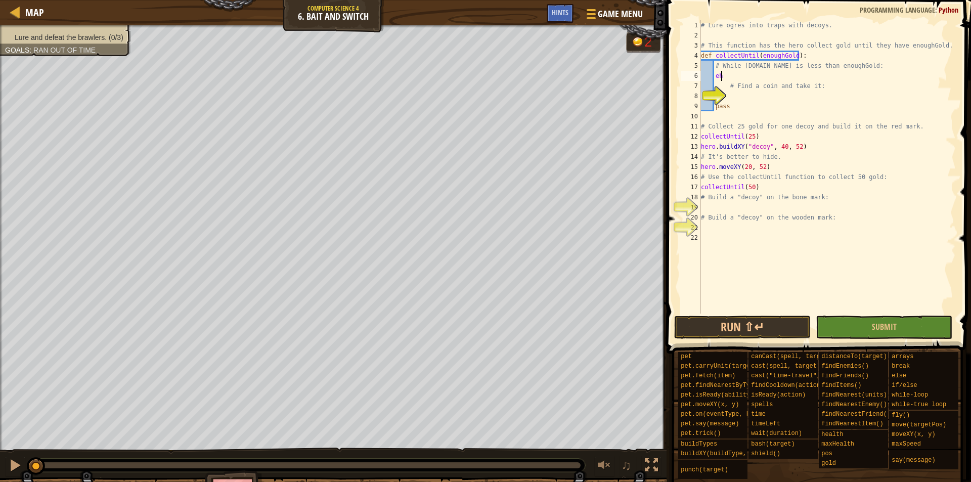
type textarea "e"
type textarea "while [DOMAIN_NAME] < enoughGold:"
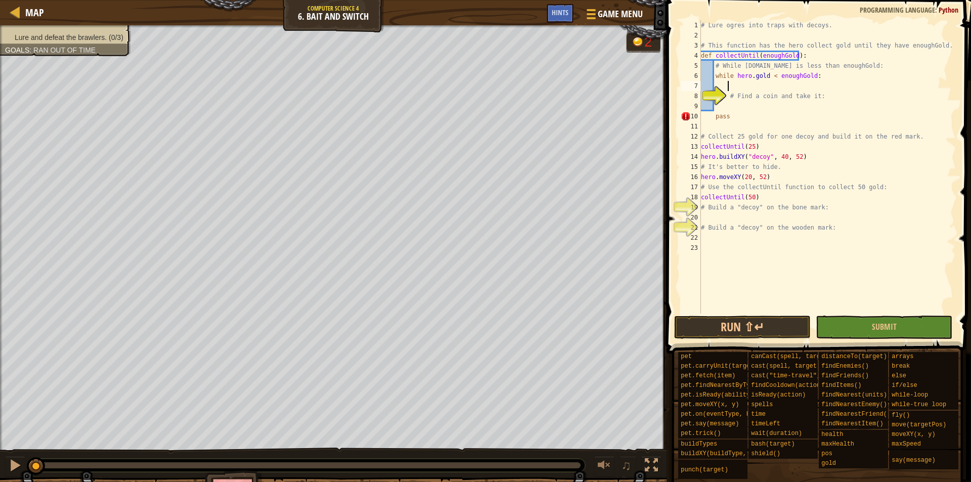
scroll to position [5, 2]
click at [730, 110] on div "# Lure ogres into traps with decoys. # This function has the hero collect gold …" at bounding box center [827, 177] width 257 height 314
click at [752, 106] on div "# Lure ogres into traps with decoys. # This function has the hero collect gold …" at bounding box center [827, 177] width 257 height 314
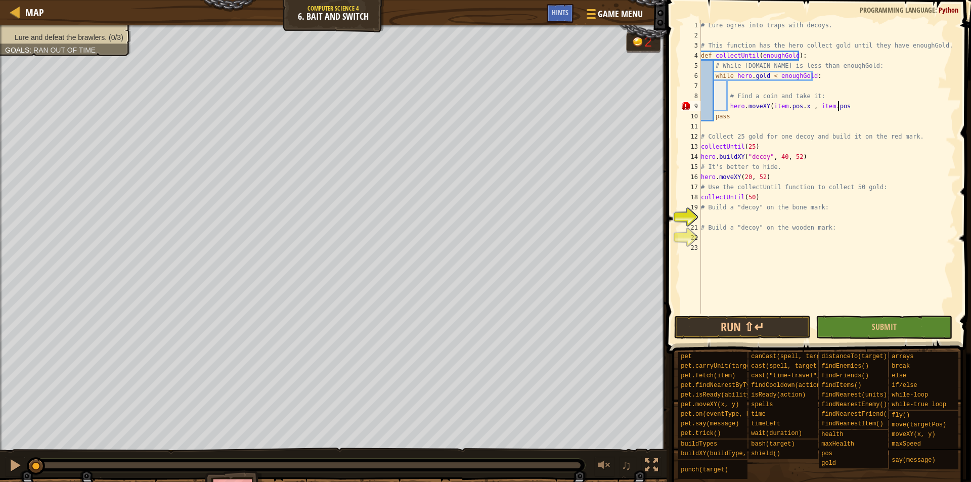
click at [815, 97] on div "# Lure ogres into traps with decoys. # This function has the hero collect gold …" at bounding box center [827, 177] width 257 height 314
type textarea "# Find a coin and take it:"
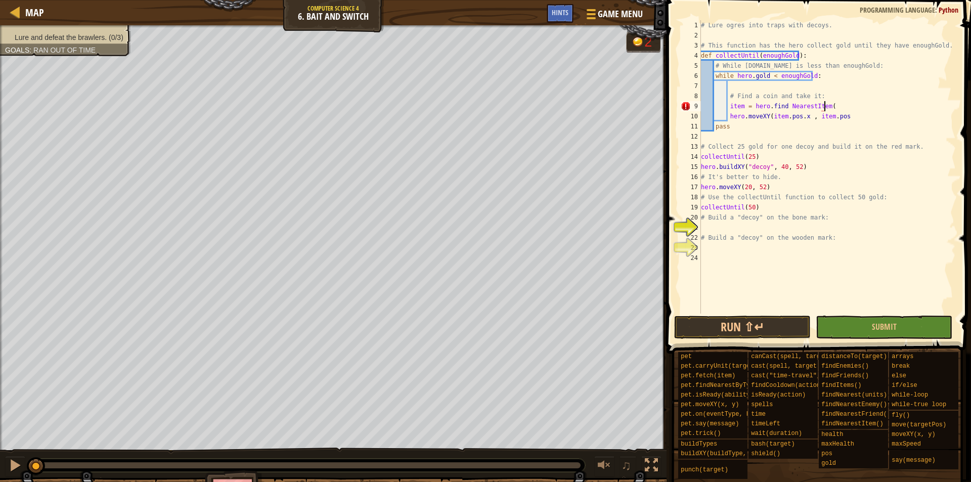
scroll to position [5, 10]
click at [784, 106] on div "# Lure ogres into traps with decoys. # This function has the hero collect gold …" at bounding box center [827, 177] width 257 height 314
click at [841, 118] on div "# Lure ogres into traps with decoys. # This function has the hero collect gold …" at bounding box center [827, 177] width 257 height 314
type textarea "hero.moveXY(item.pos.x , item.pos.y)"
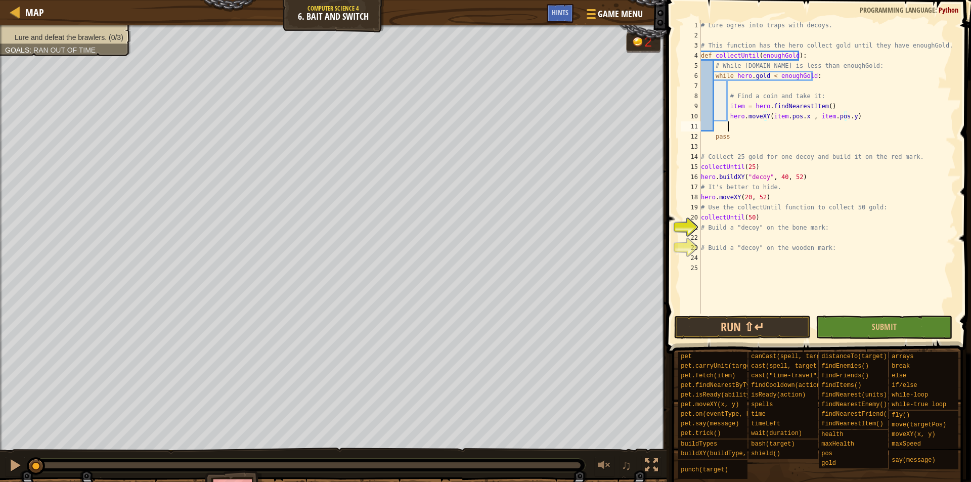
scroll to position [5, 2]
type textarea "h"
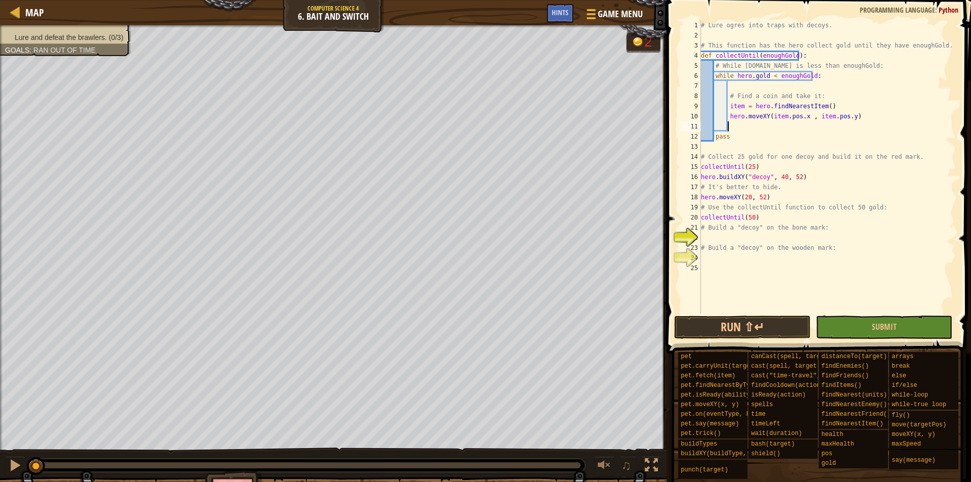
click at [716, 237] on div "# Lure ogres into traps with decoys. # This function has the hero collect gold …" at bounding box center [827, 177] width 257 height 314
type textarea "h"
type textarea "hero.buildXY("decoy" , 68 , 22)"
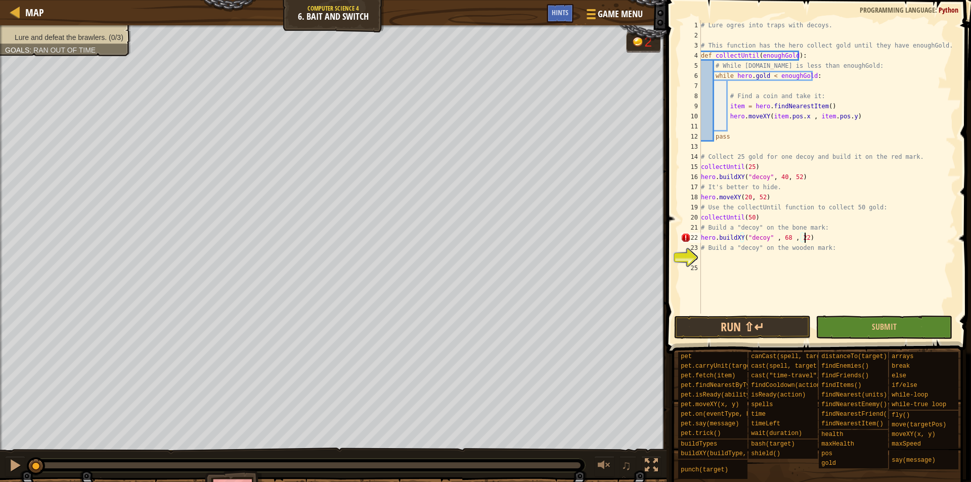
scroll to position [5, 8]
click at [707, 258] on div "# Lure ogres into traps with decoys. # This function has the hero collect gold …" at bounding box center [827, 177] width 257 height 314
type textarea "hero.buildXY("decoy", 30 , 20)"
click at [909, 330] on button "Submit" at bounding box center [884, 327] width 137 height 23
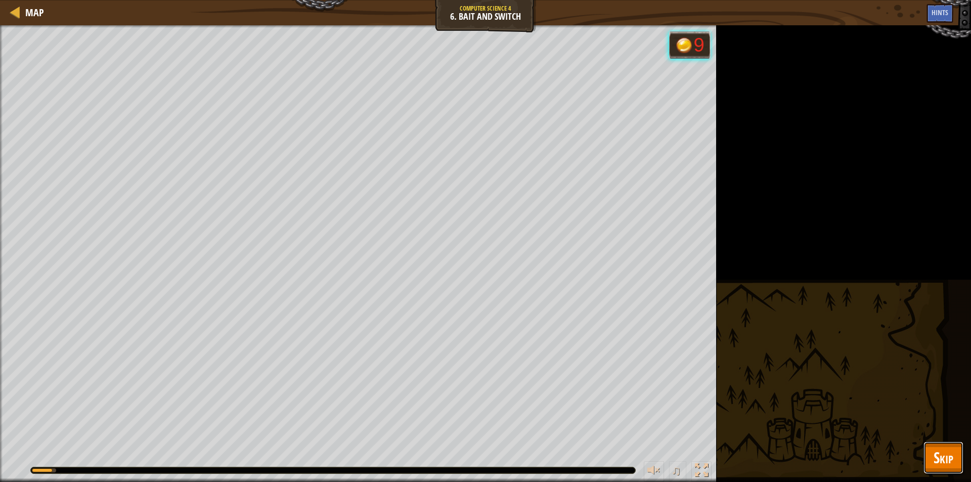
click at [940, 461] on span "Skip" at bounding box center [944, 457] width 20 height 21
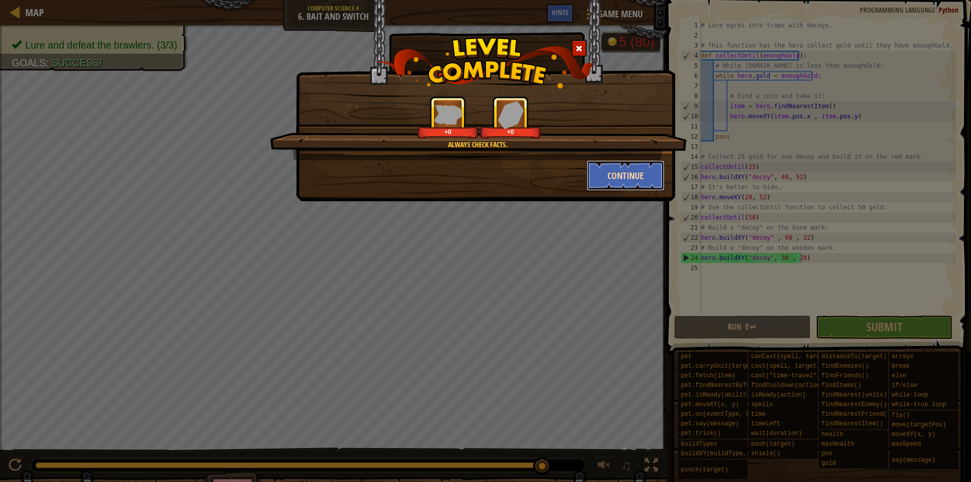
click at [612, 171] on button "Continue" at bounding box center [626, 175] width 78 height 30
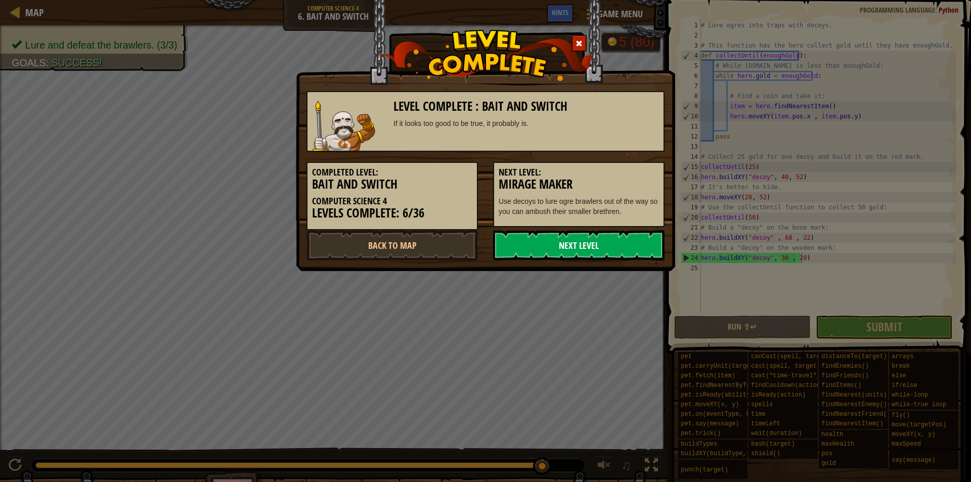
click at [558, 239] on link "Next Level" at bounding box center [578, 245] width 171 height 30
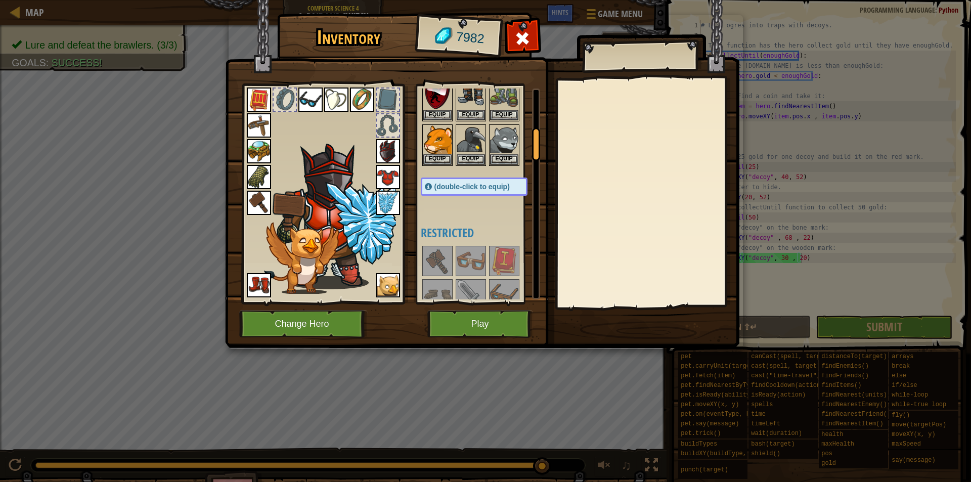
scroll to position [455, 0]
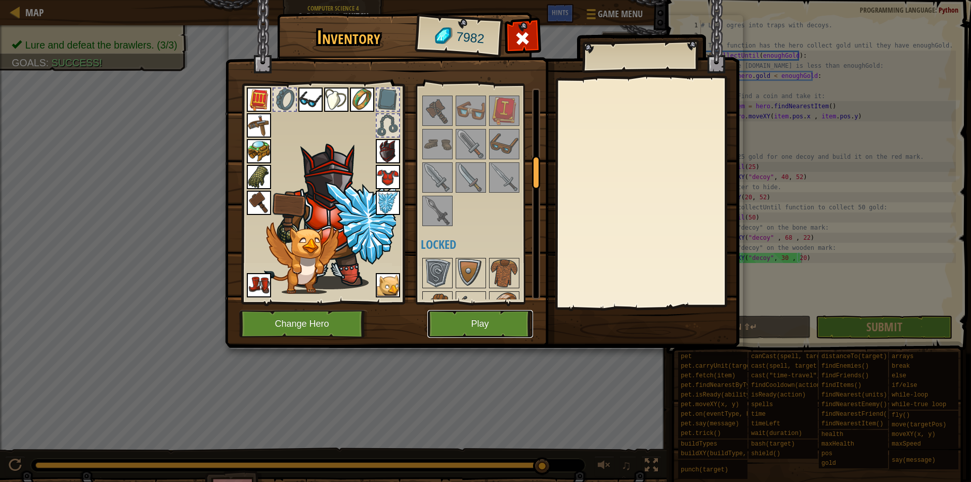
click at [474, 330] on button "Play" at bounding box center [480, 324] width 106 height 28
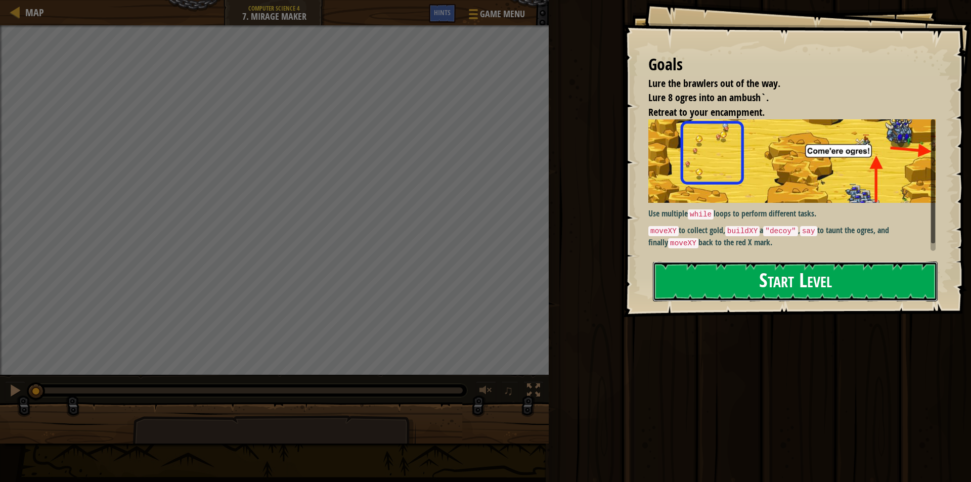
click at [708, 281] on button "Start Level" at bounding box center [795, 281] width 285 height 40
